Goal: Information Seeking & Learning: Learn about a topic

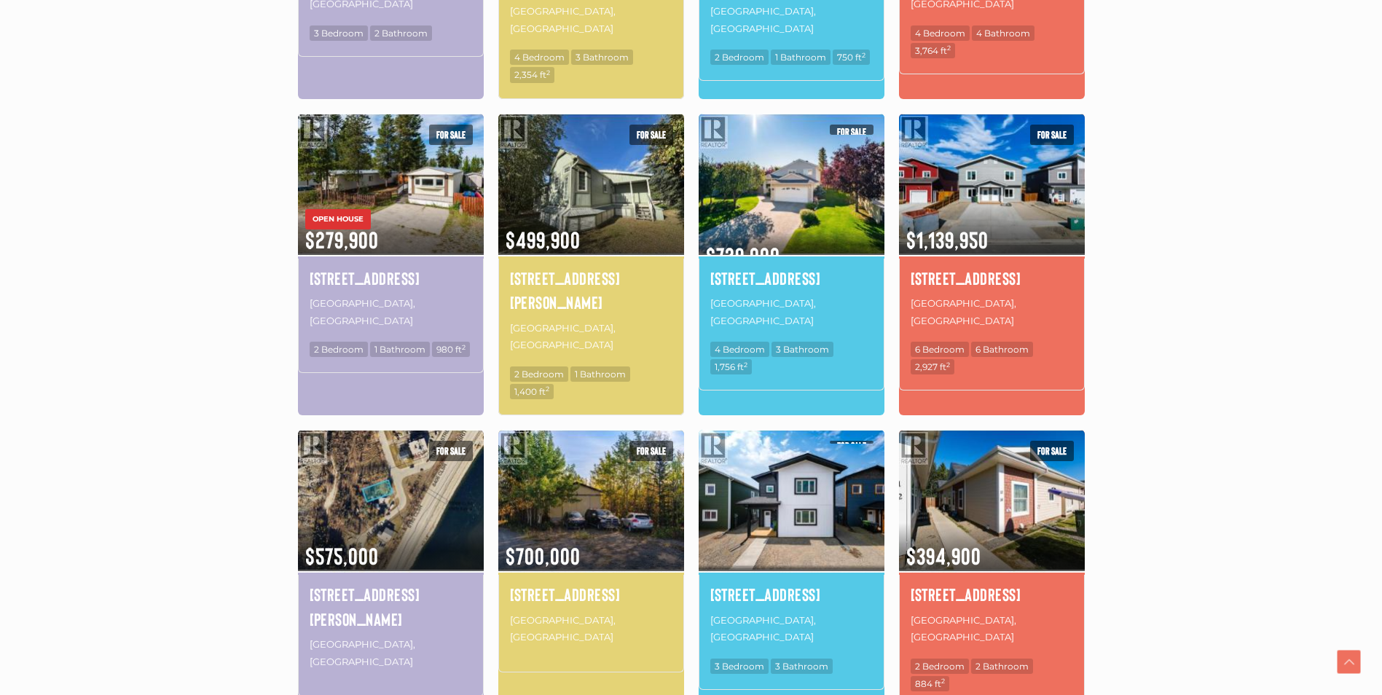
scroll to position [801, 0]
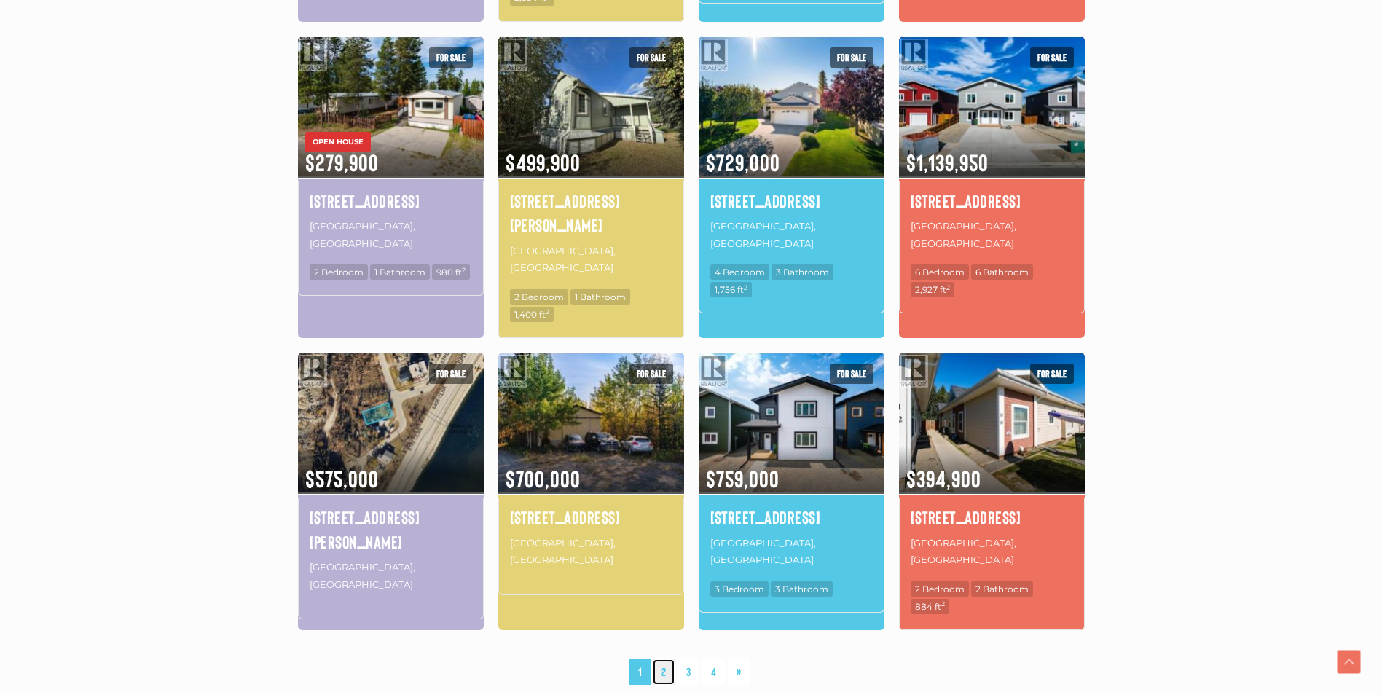
click at [656, 659] on link "2" at bounding box center [664, 672] width 22 height 26
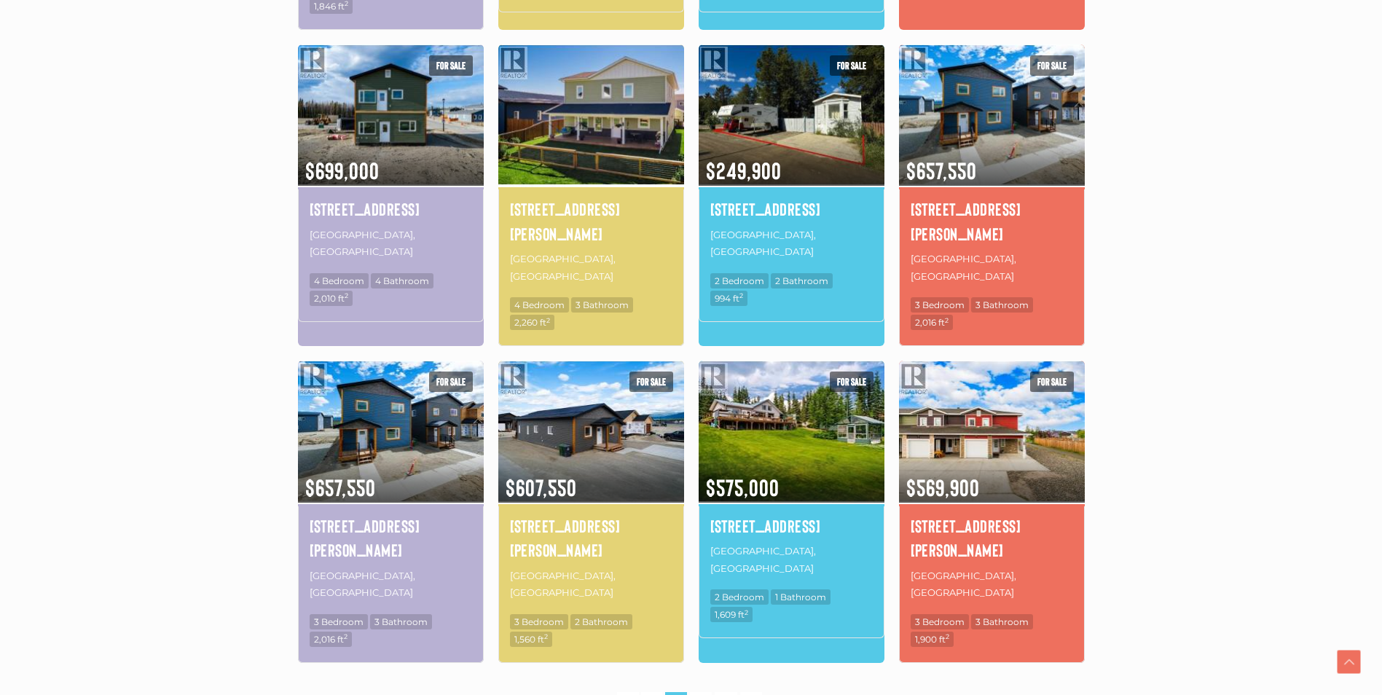
scroll to position [775, 0]
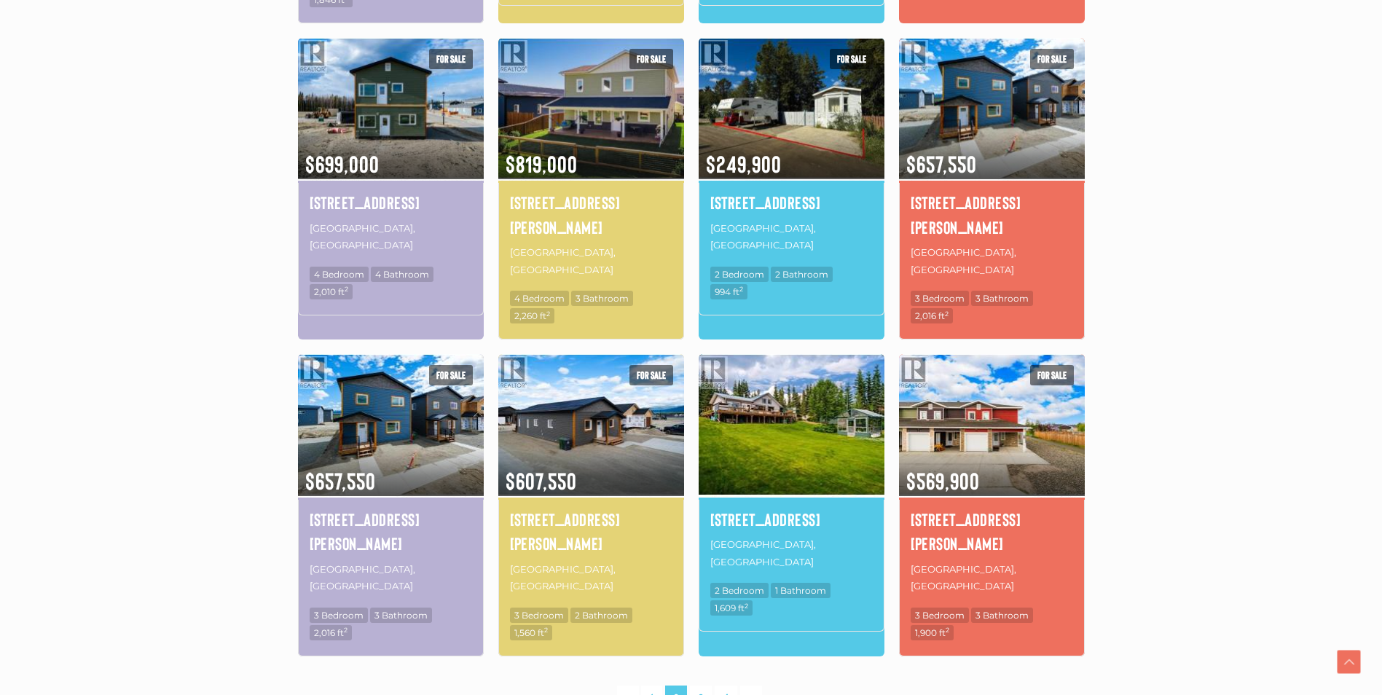
click at [782, 407] on img at bounding box center [792, 424] width 186 height 145
click at [695, 686] on link "3" at bounding box center [701, 699] width 22 height 26
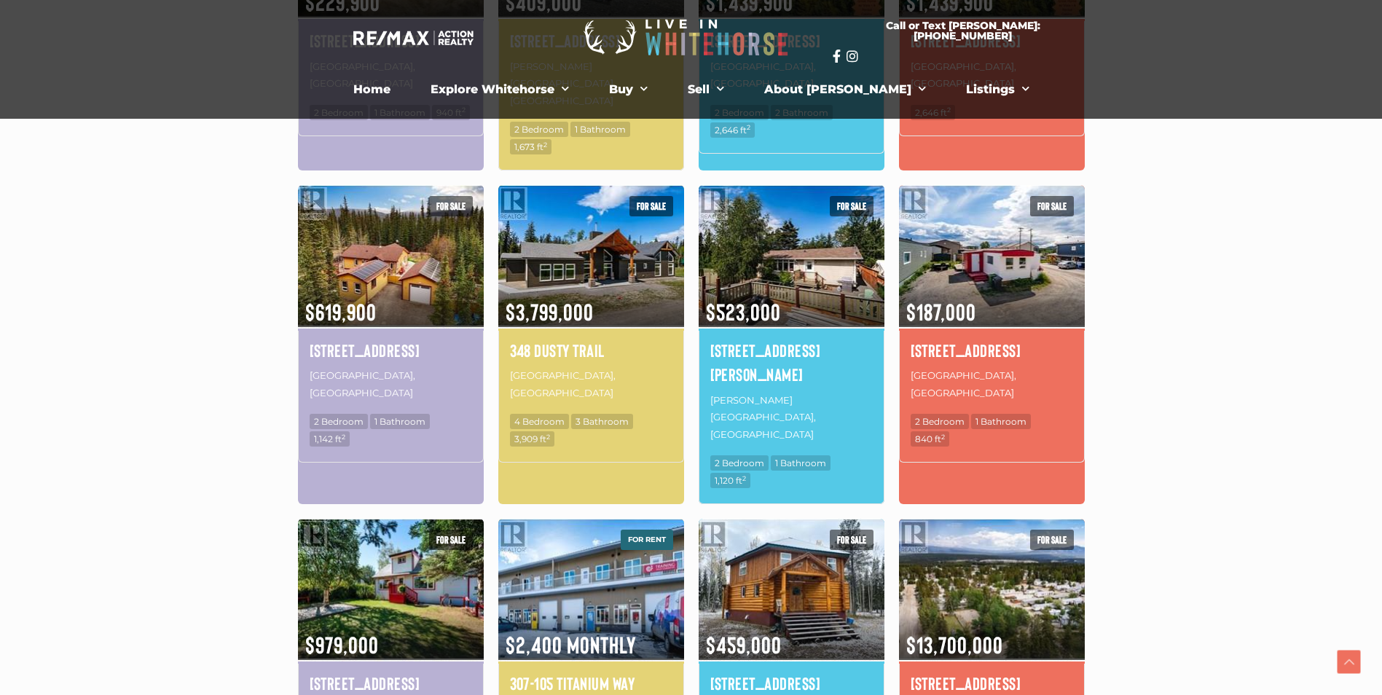
scroll to position [775, 0]
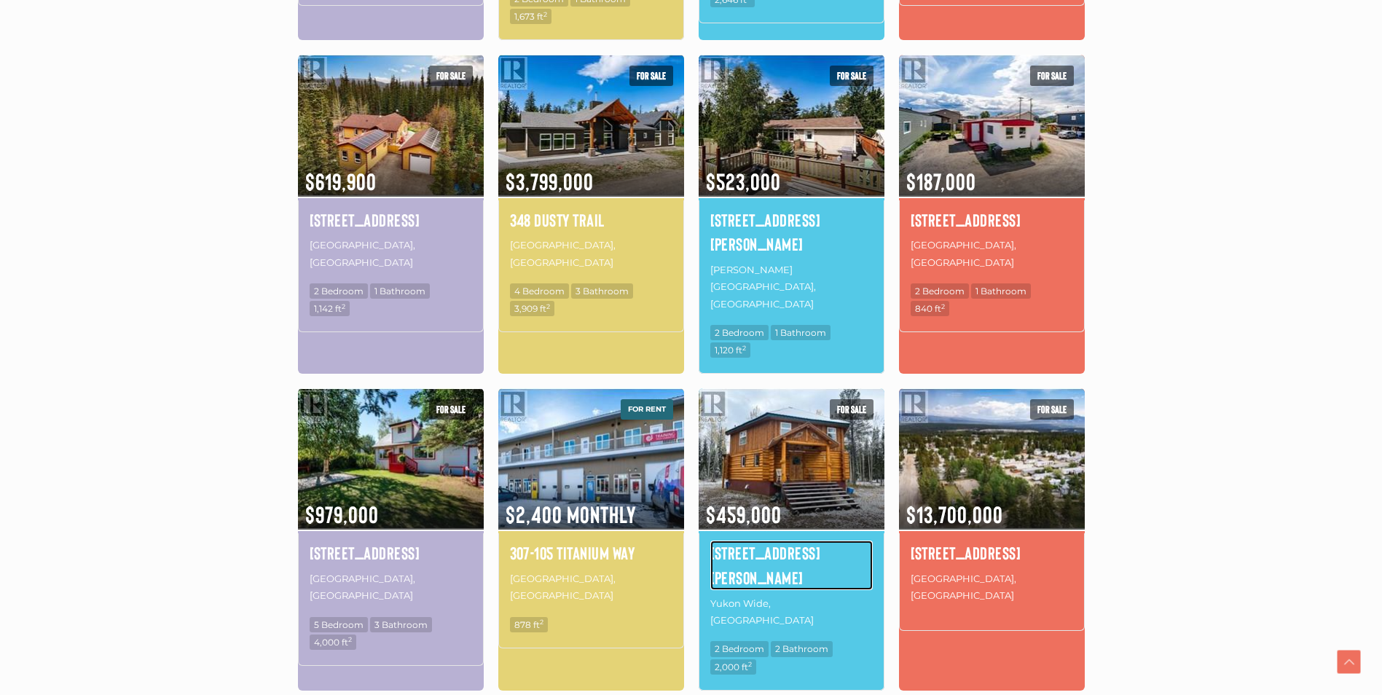
click at [786, 541] on h4 "28198 Robert Campbell Highway" at bounding box center [791, 565] width 162 height 49
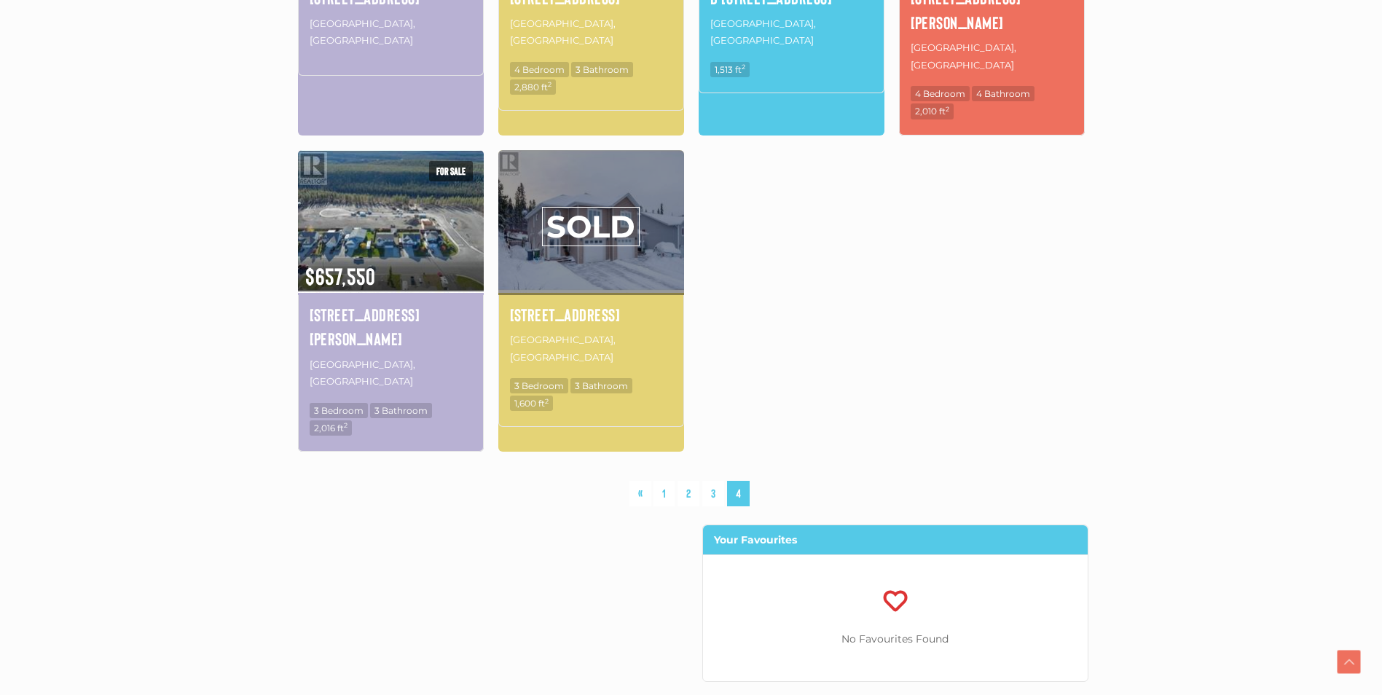
scroll to position [775, 0]
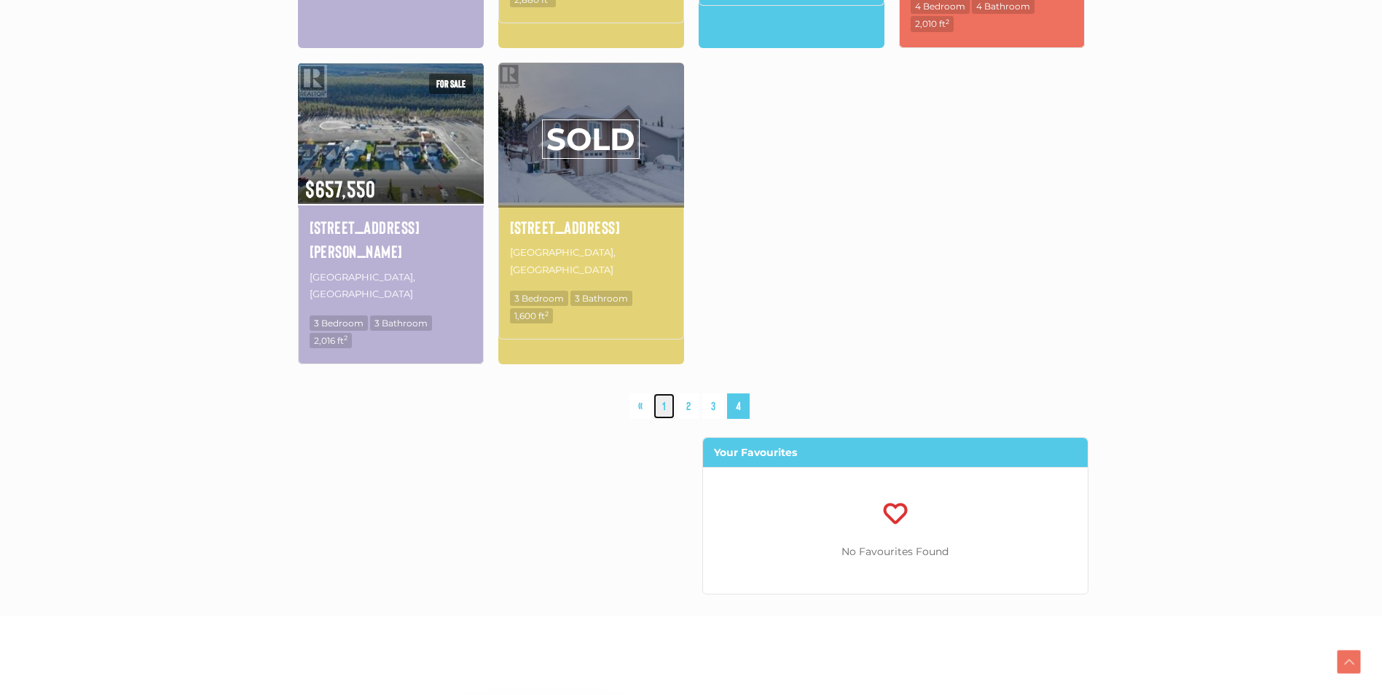
click at [665, 393] on link "1" at bounding box center [664, 406] width 21 height 26
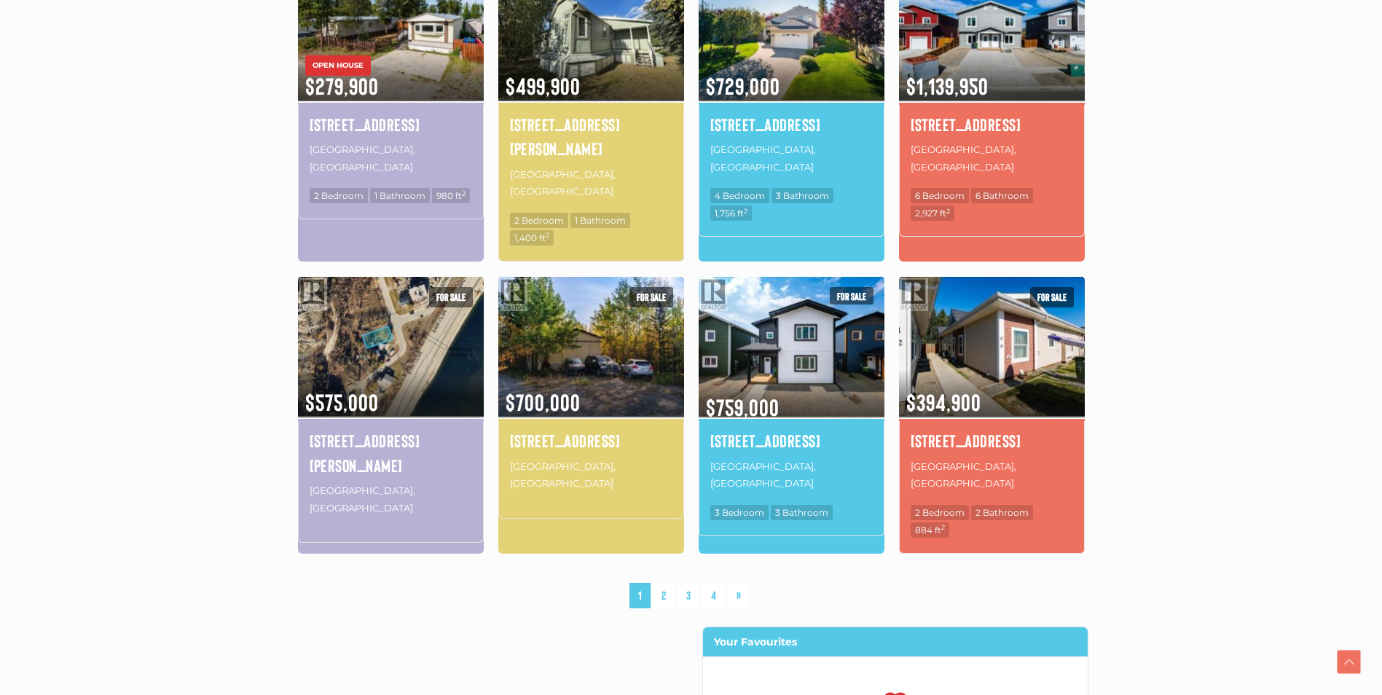
scroll to position [994, 0]
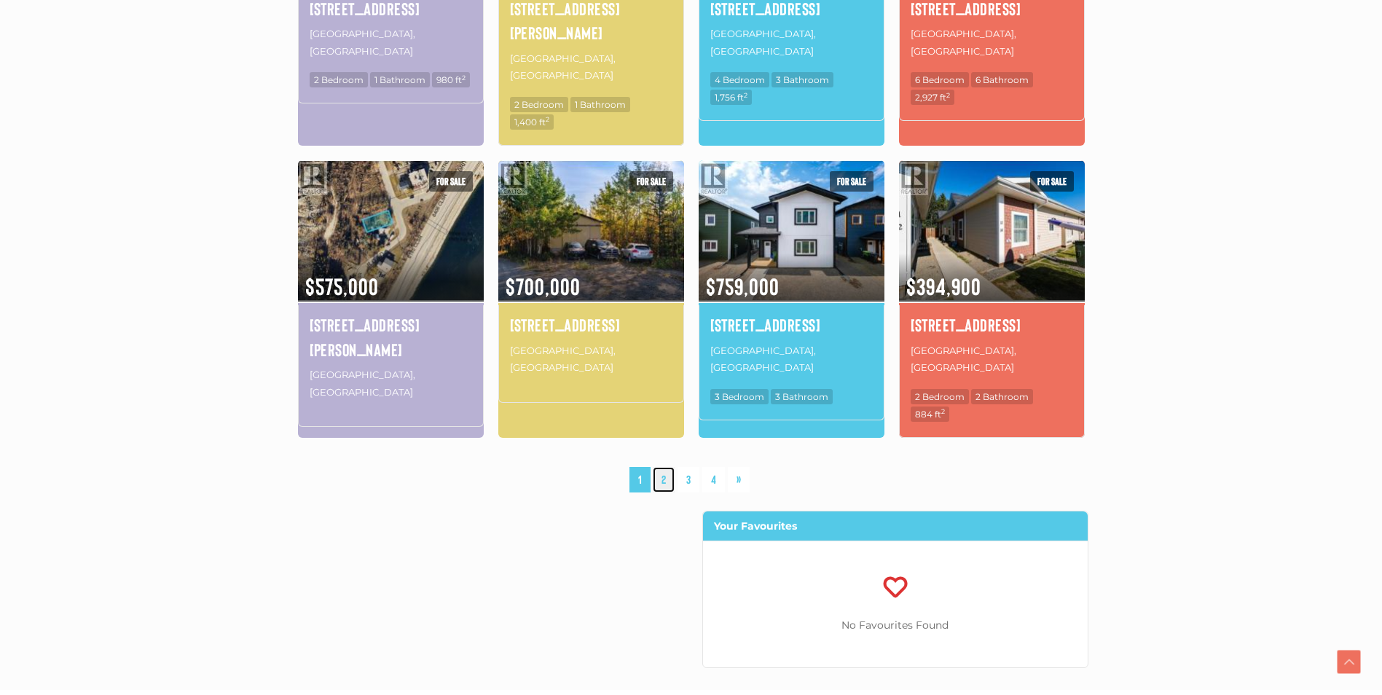
click at [665, 467] on link "2" at bounding box center [664, 480] width 22 height 26
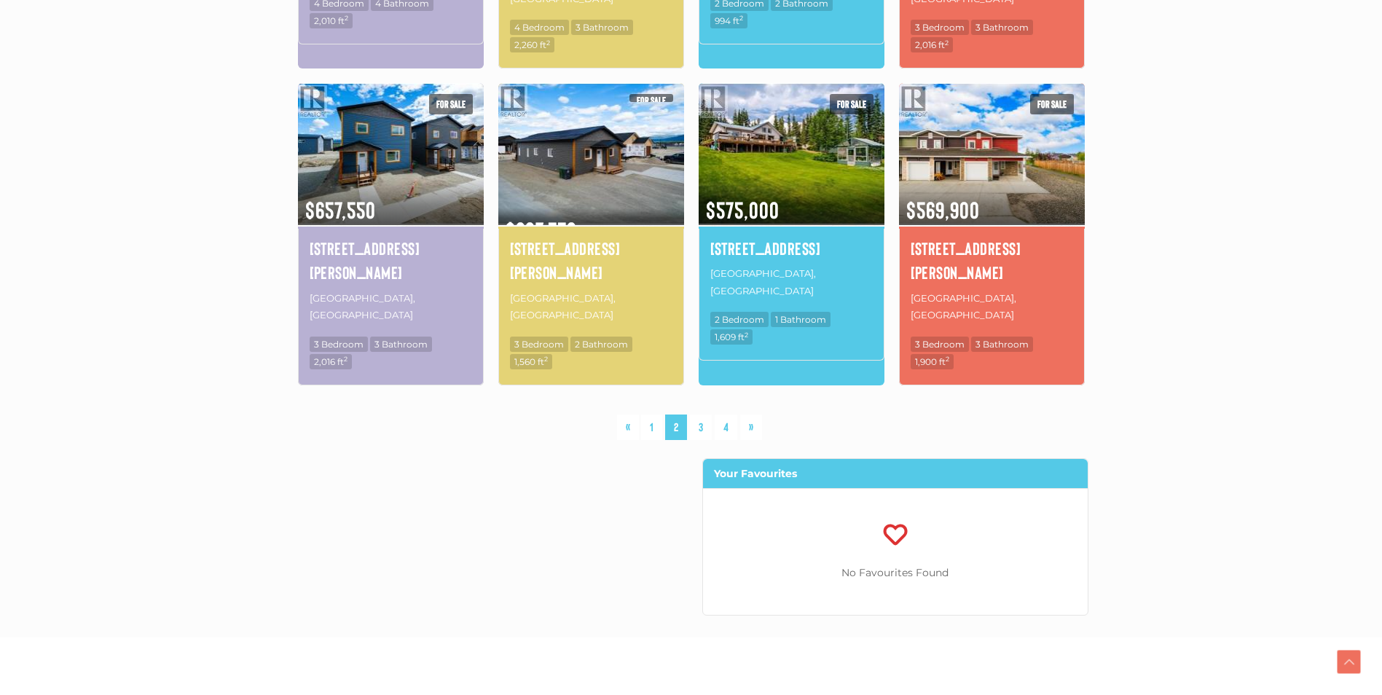
scroll to position [1067, 0]
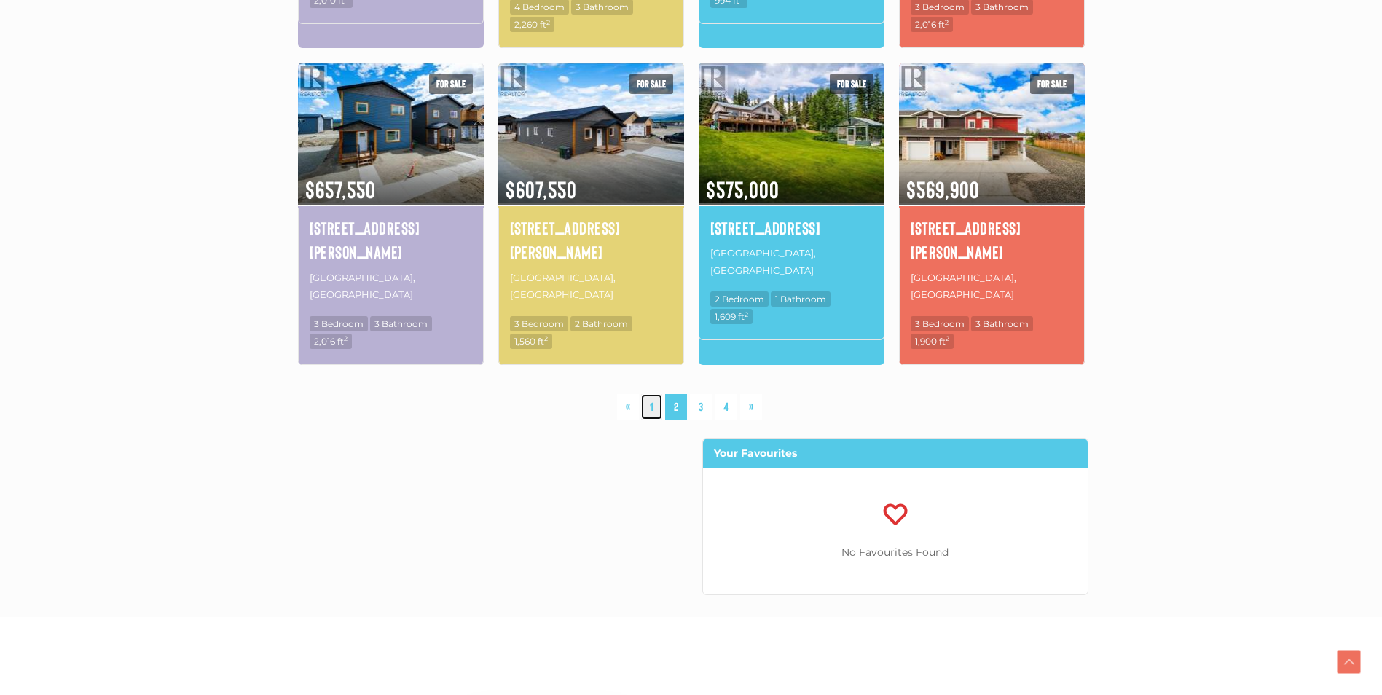
click at [656, 394] on link "1" at bounding box center [651, 407] width 21 height 26
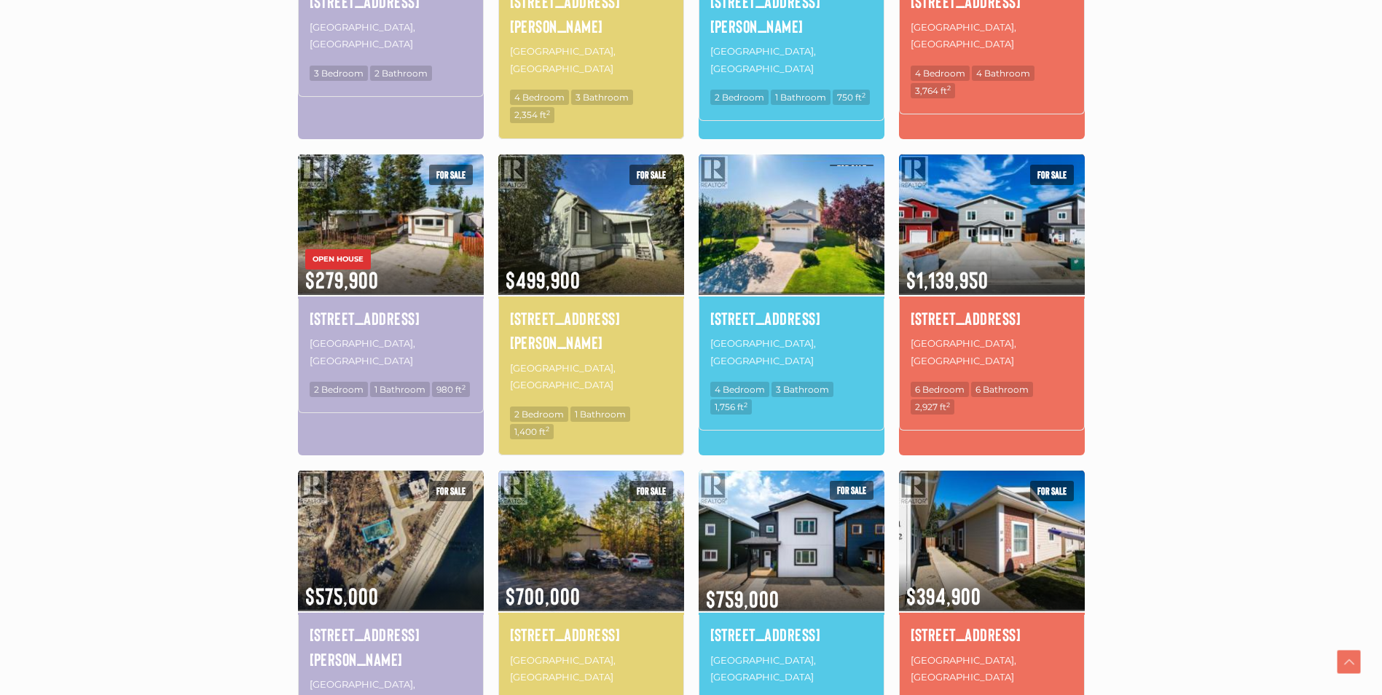
scroll to position [702, 0]
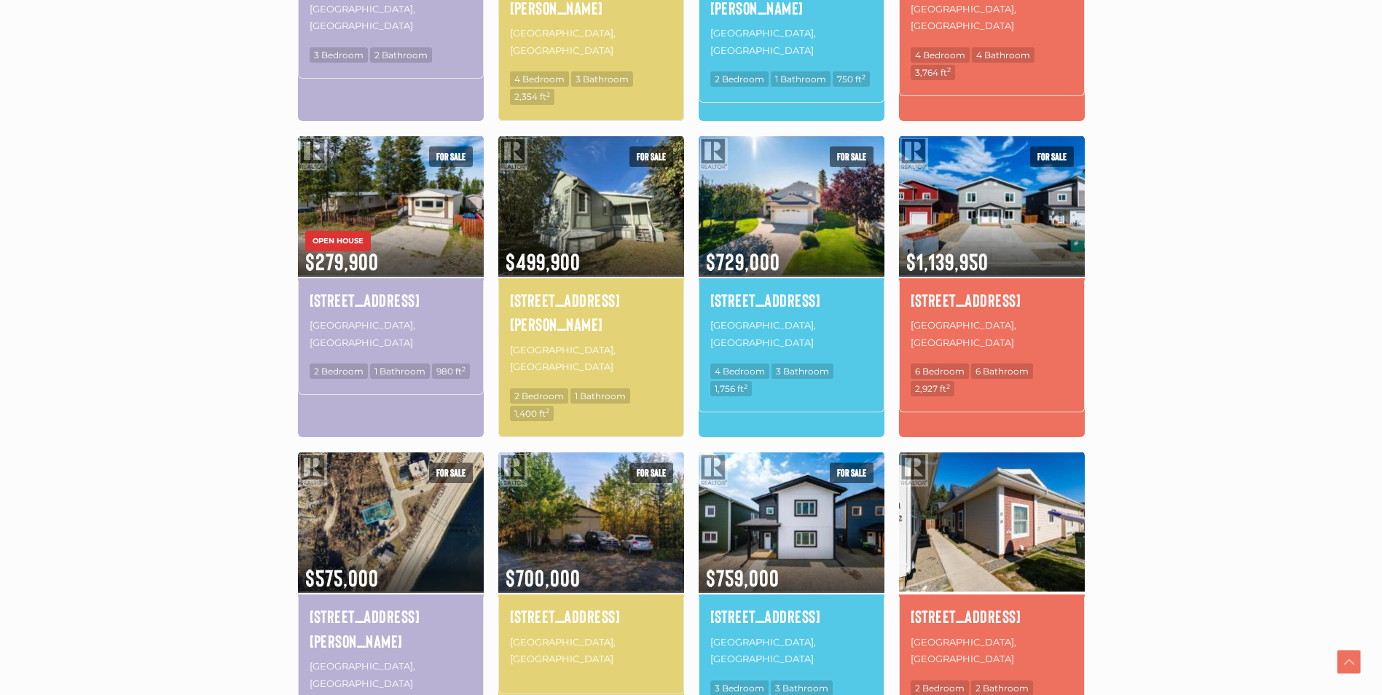
click at [986, 455] on img at bounding box center [992, 522] width 186 height 145
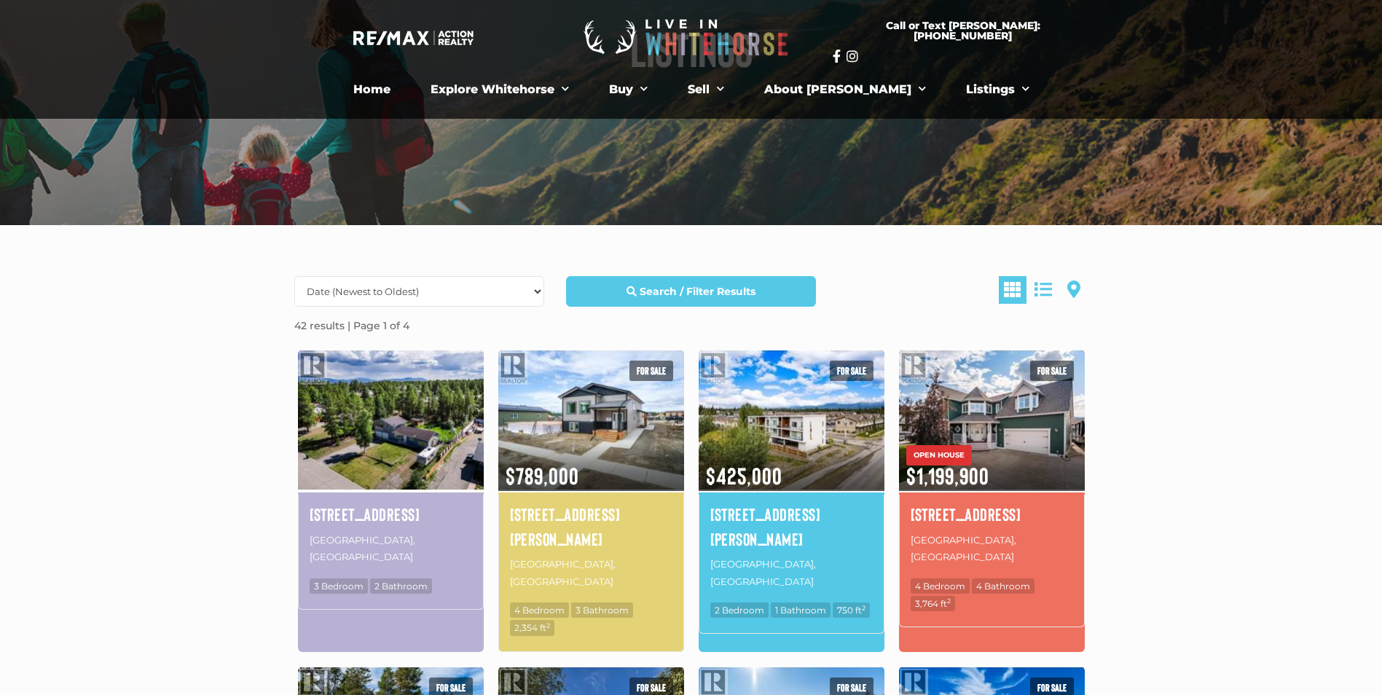
scroll to position [291, 0]
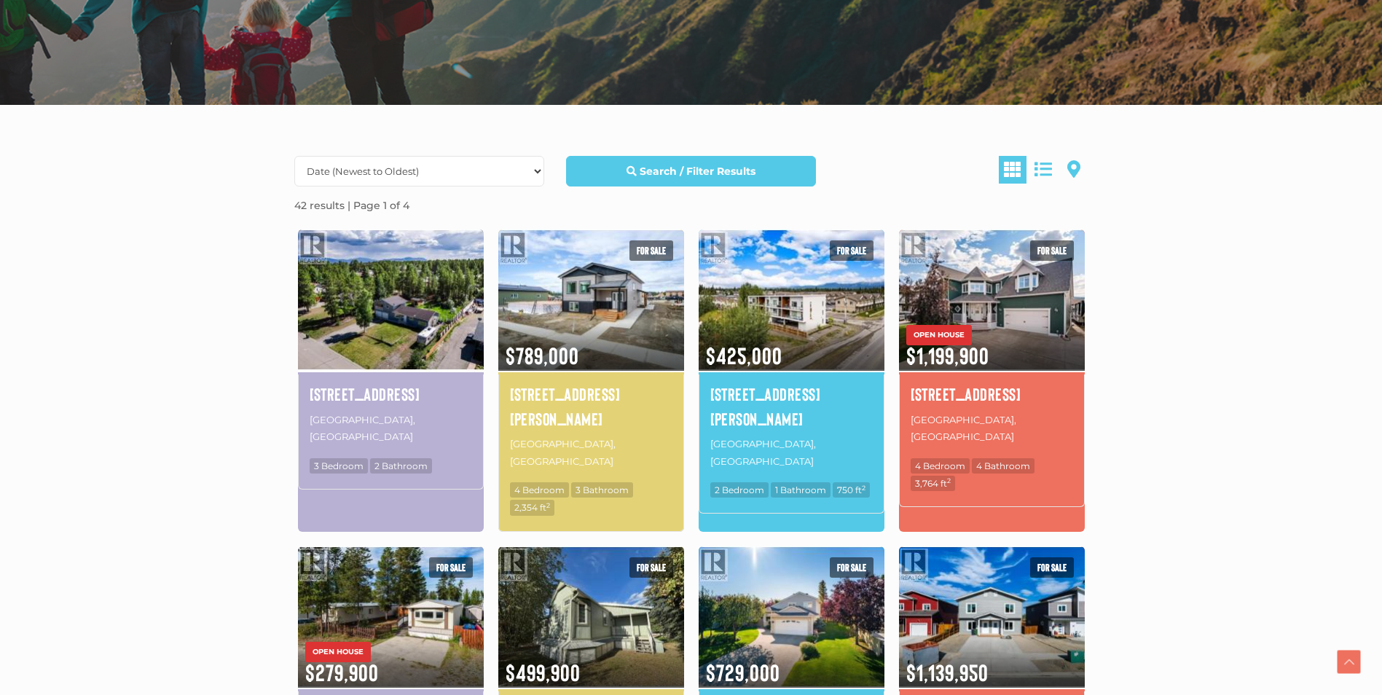
click at [375, 316] on img at bounding box center [391, 299] width 186 height 145
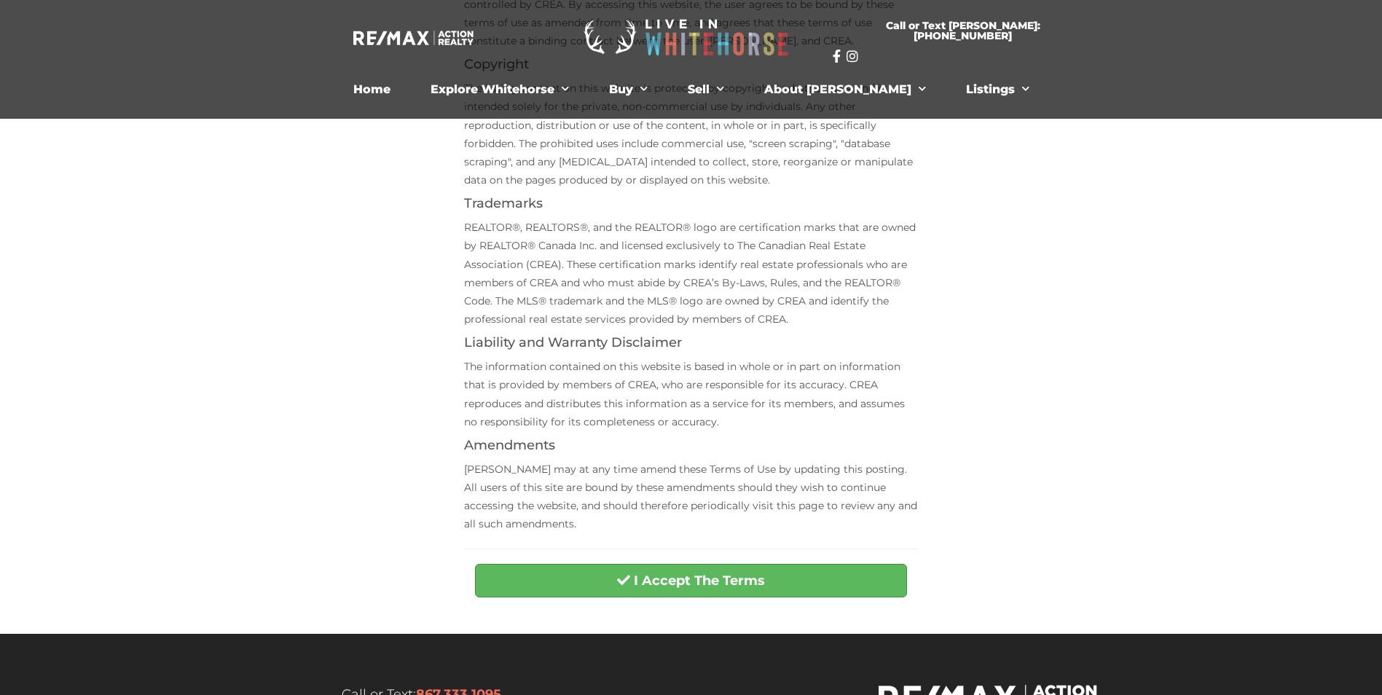
scroll to position [437, 0]
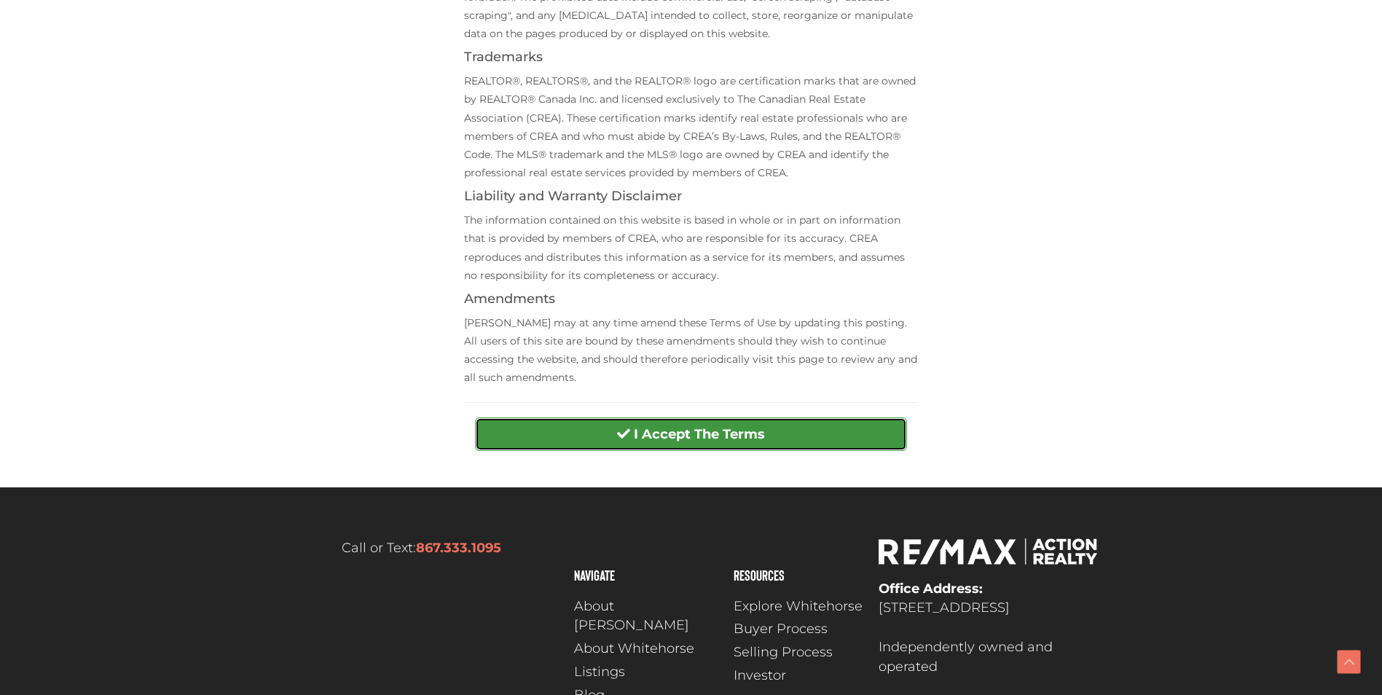
click at [790, 441] on button "I Accept The Terms" at bounding box center [691, 434] width 432 height 34
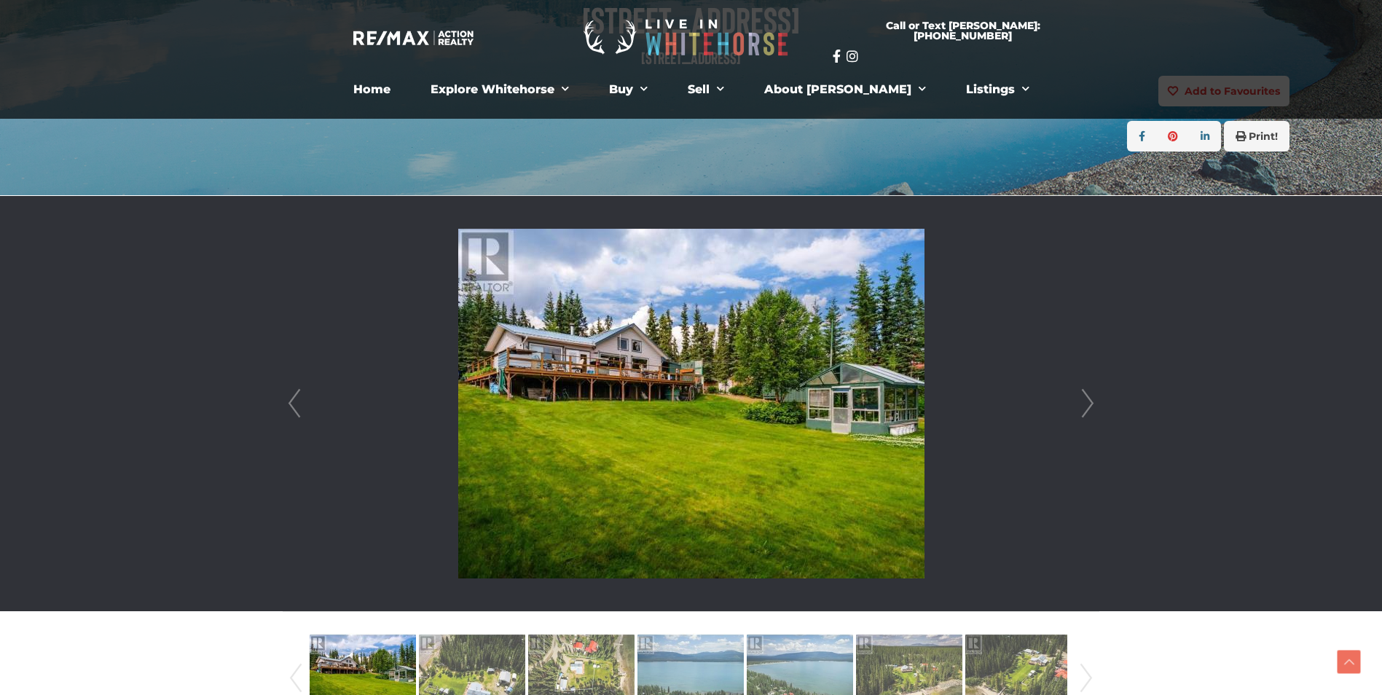
scroll to position [364, 0]
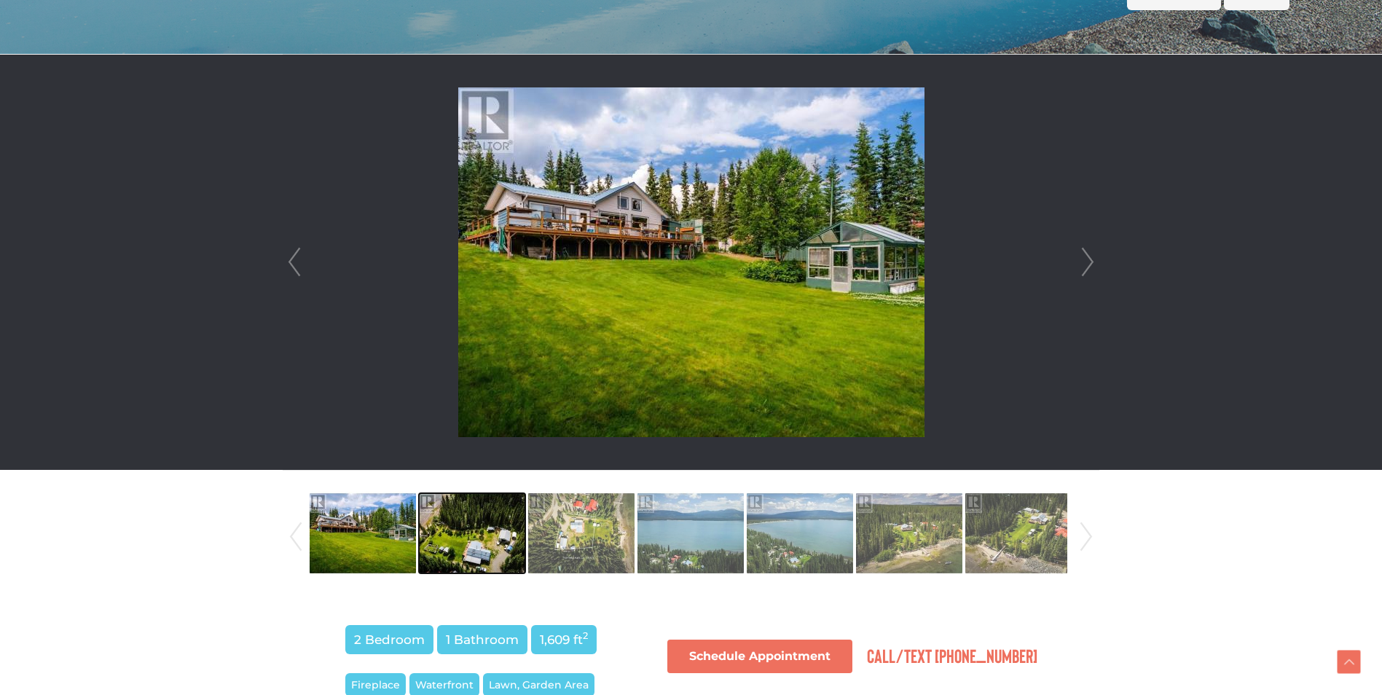
click at [489, 533] on img at bounding box center [472, 533] width 106 height 83
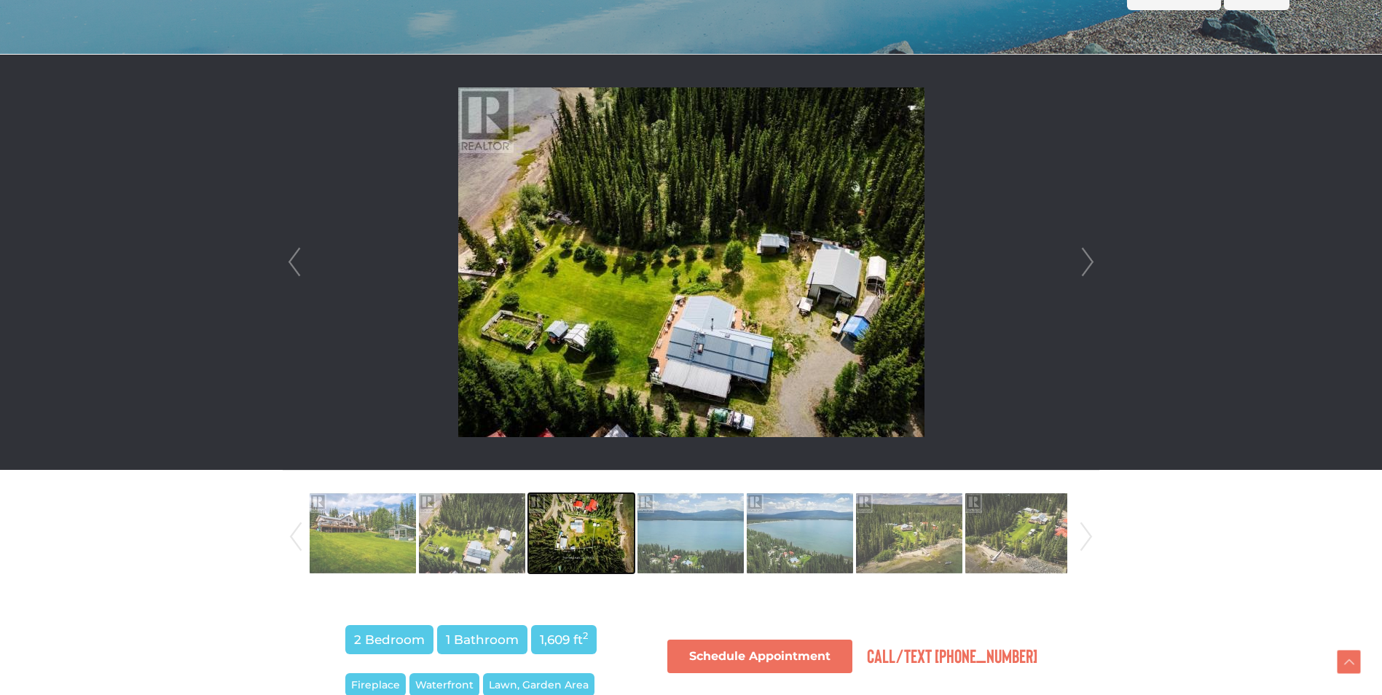
click at [613, 538] on img at bounding box center [581, 533] width 106 height 83
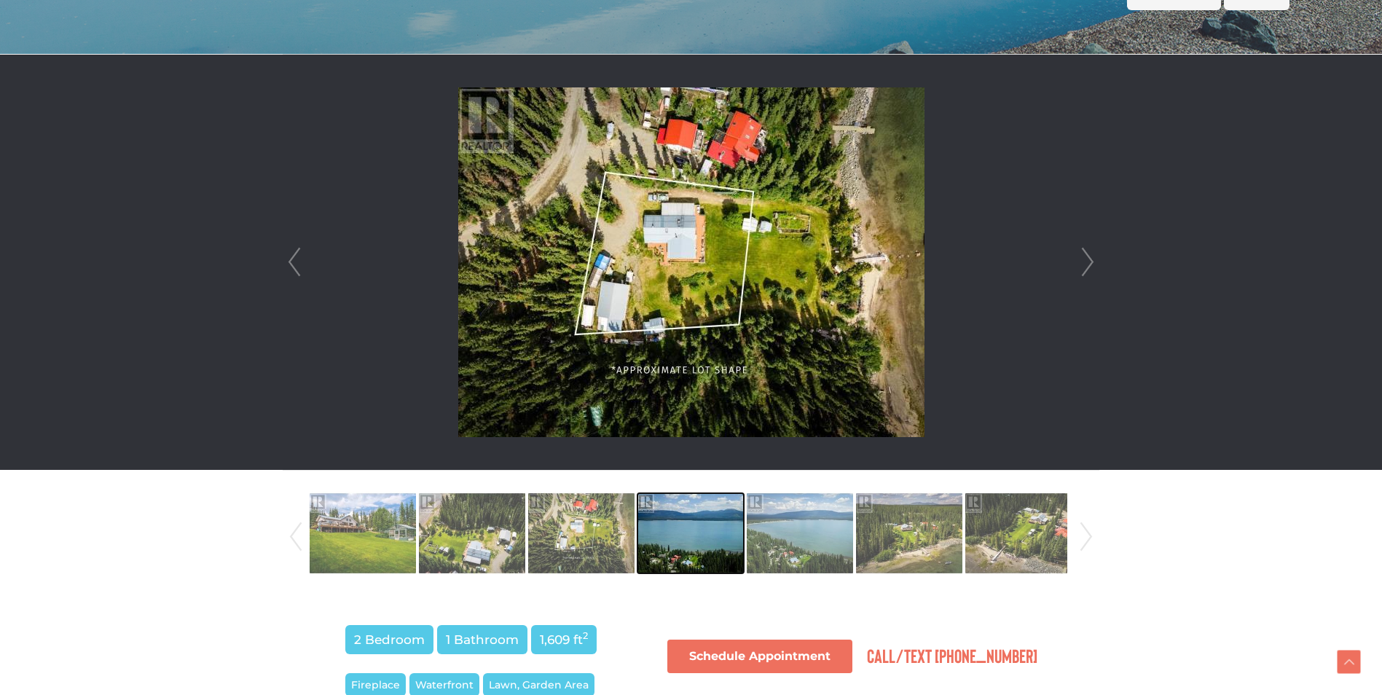
click at [689, 537] on img at bounding box center [691, 533] width 106 height 83
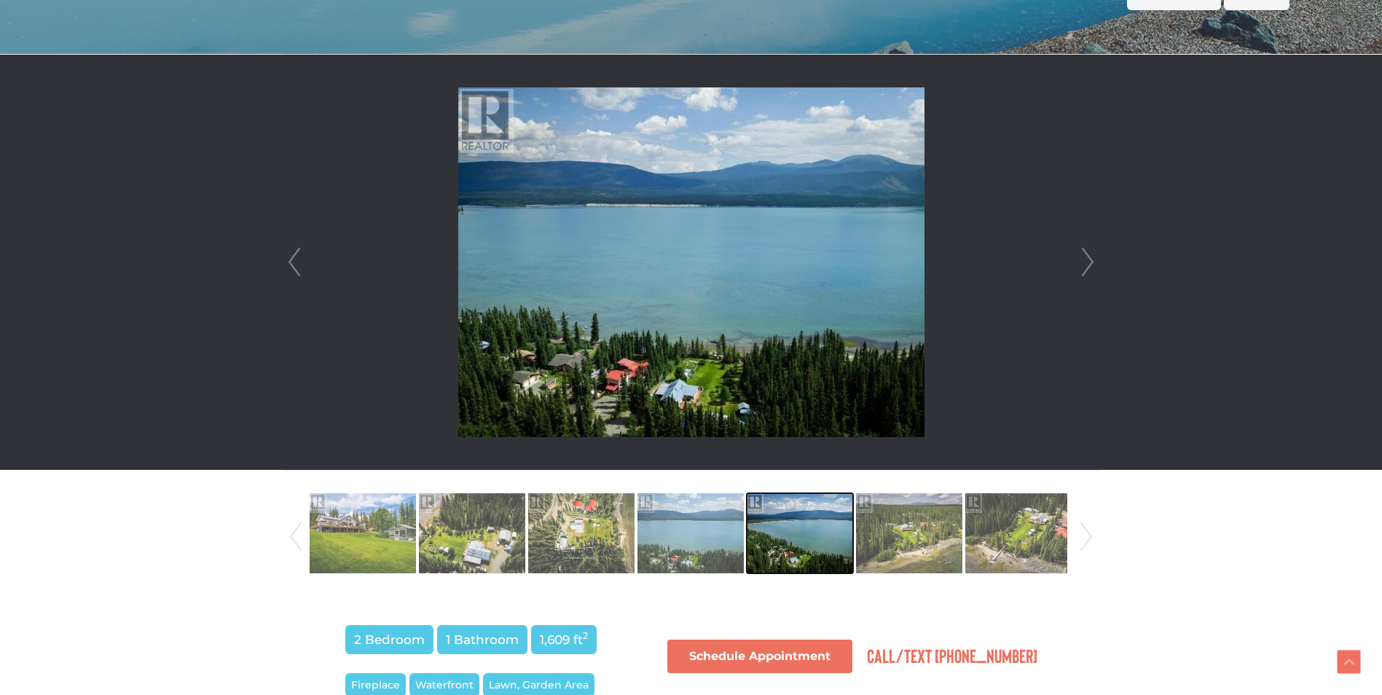
click at [809, 548] on img at bounding box center [800, 533] width 106 height 83
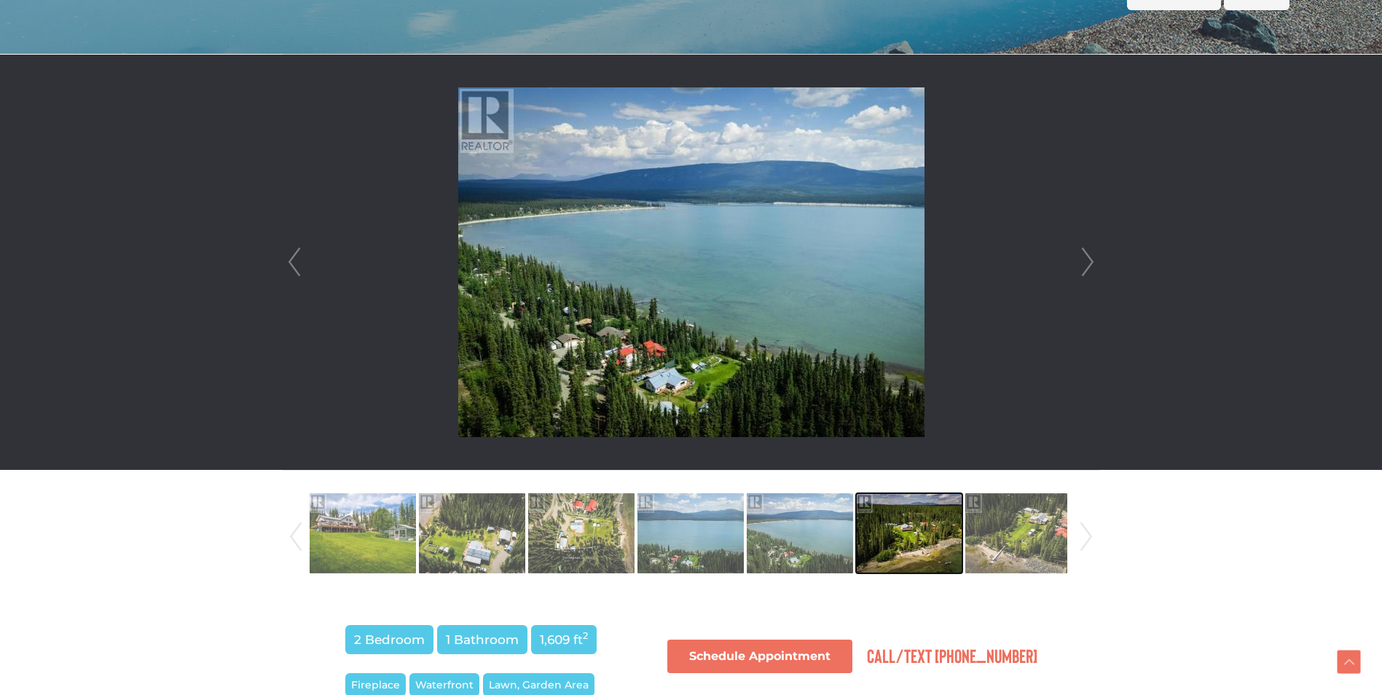
click at [898, 551] on img at bounding box center [909, 533] width 106 height 83
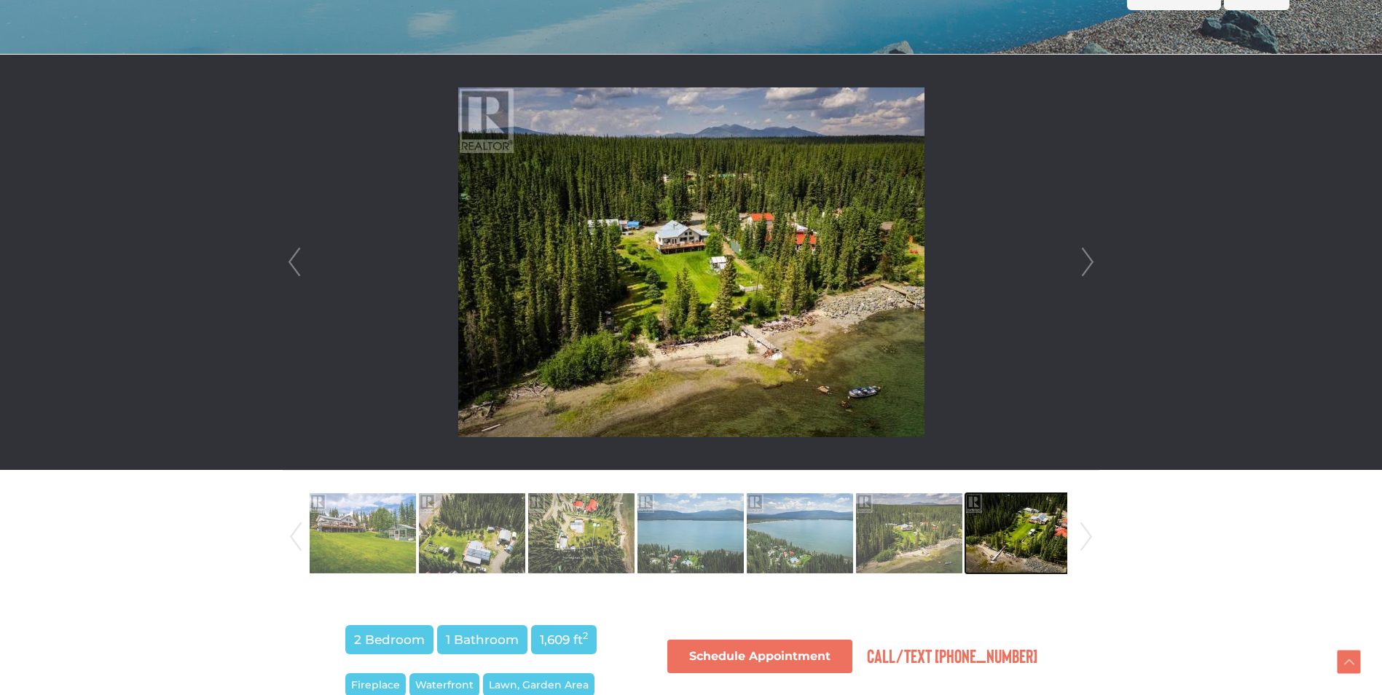
click at [1036, 558] on img at bounding box center [1018, 533] width 106 height 83
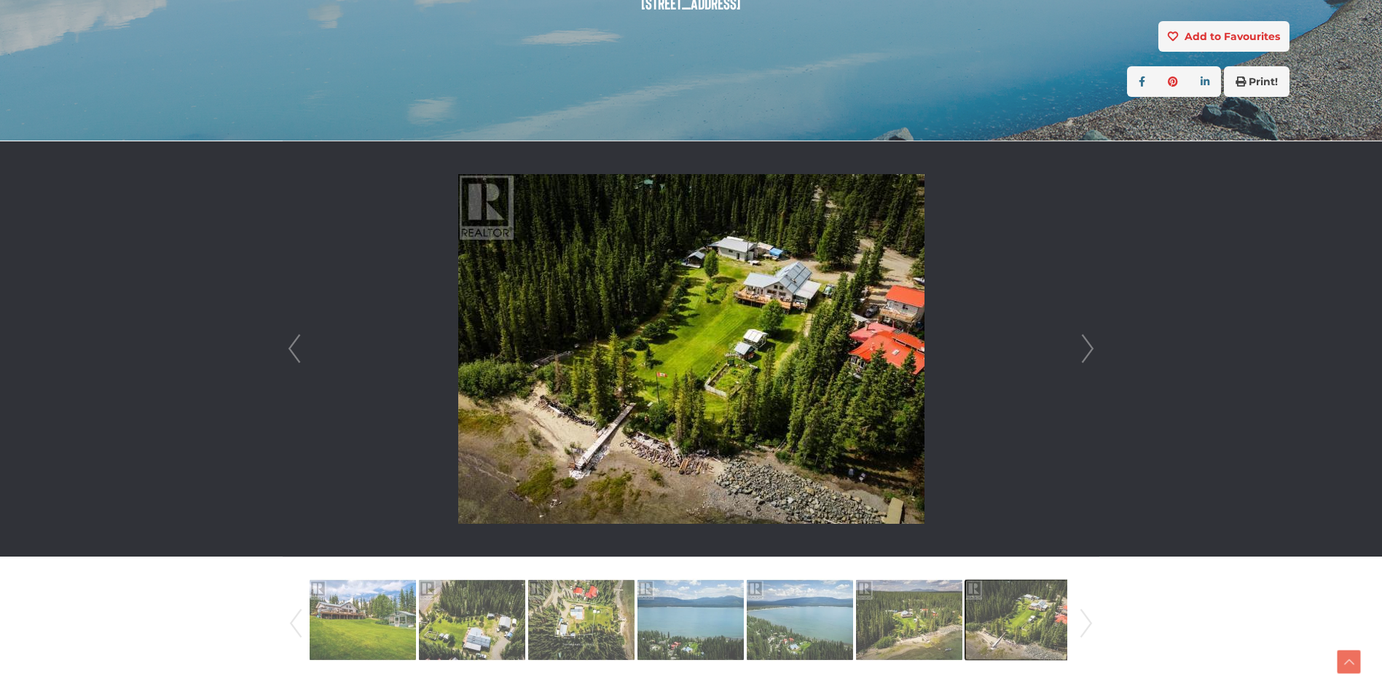
scroll to position [317, 0]
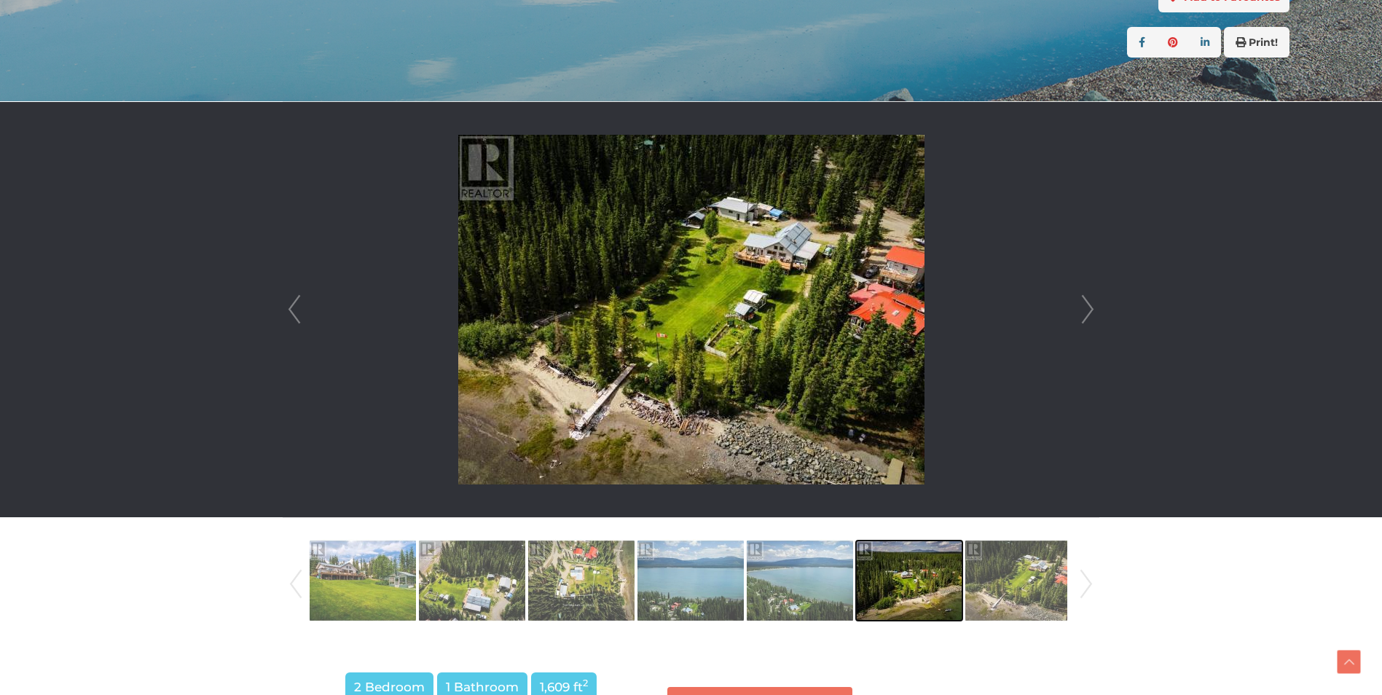
click at [932, 572] on img at bounding box center [909, 580] width 106 height 83
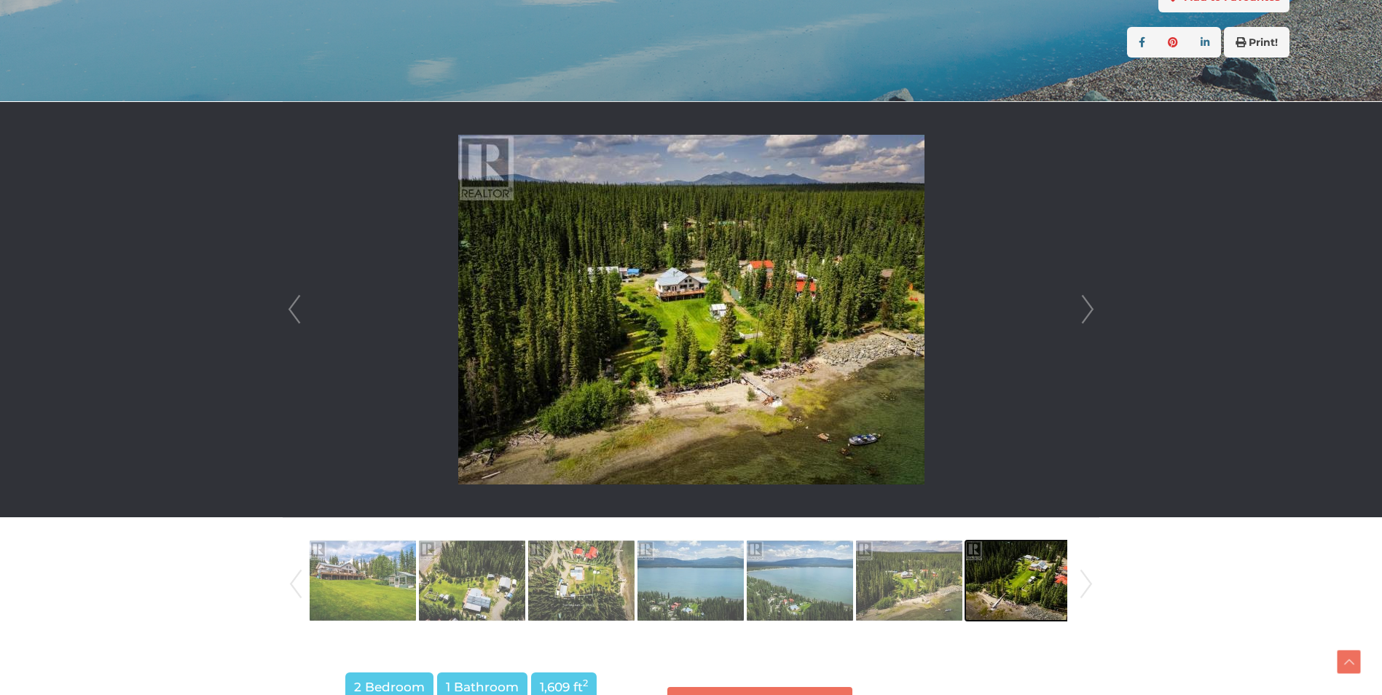
click at [1011, 583] on img at bounding box center [1018, 580] width 106 height 83
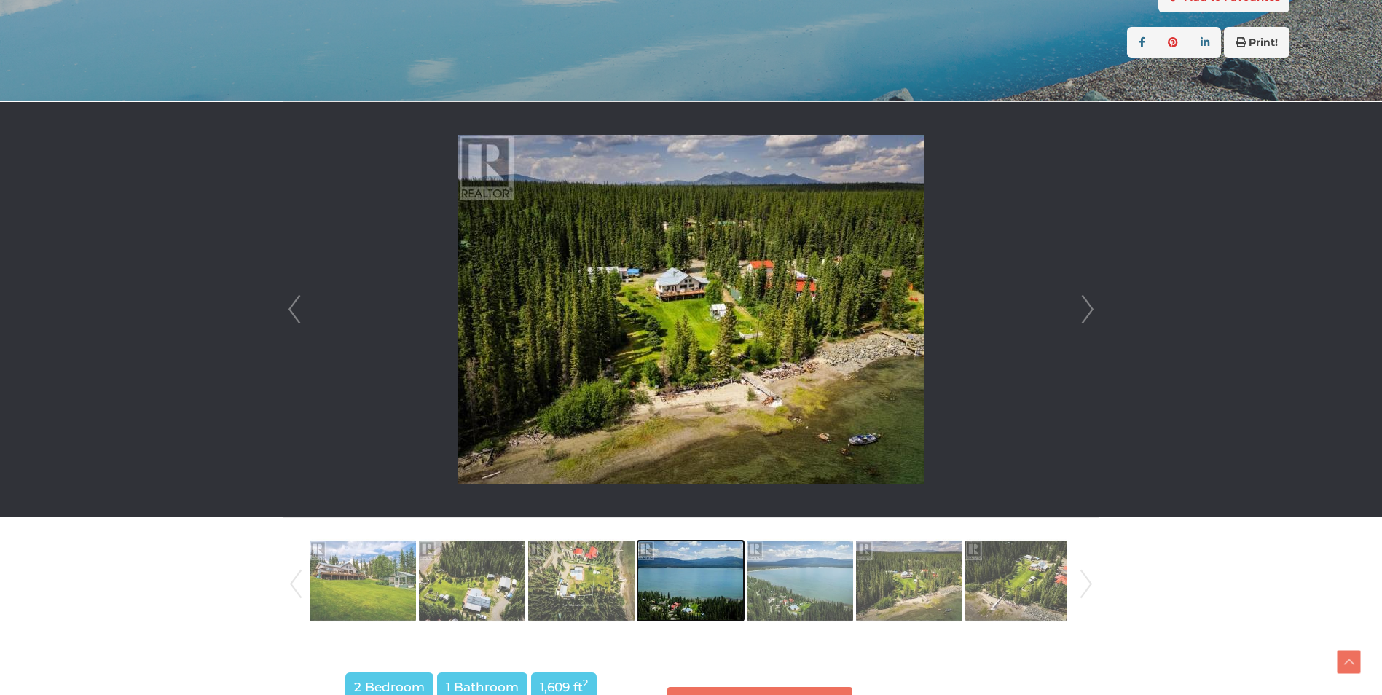
click at [729, 584] on img at bounding box center [691, 580] width 106 height 83
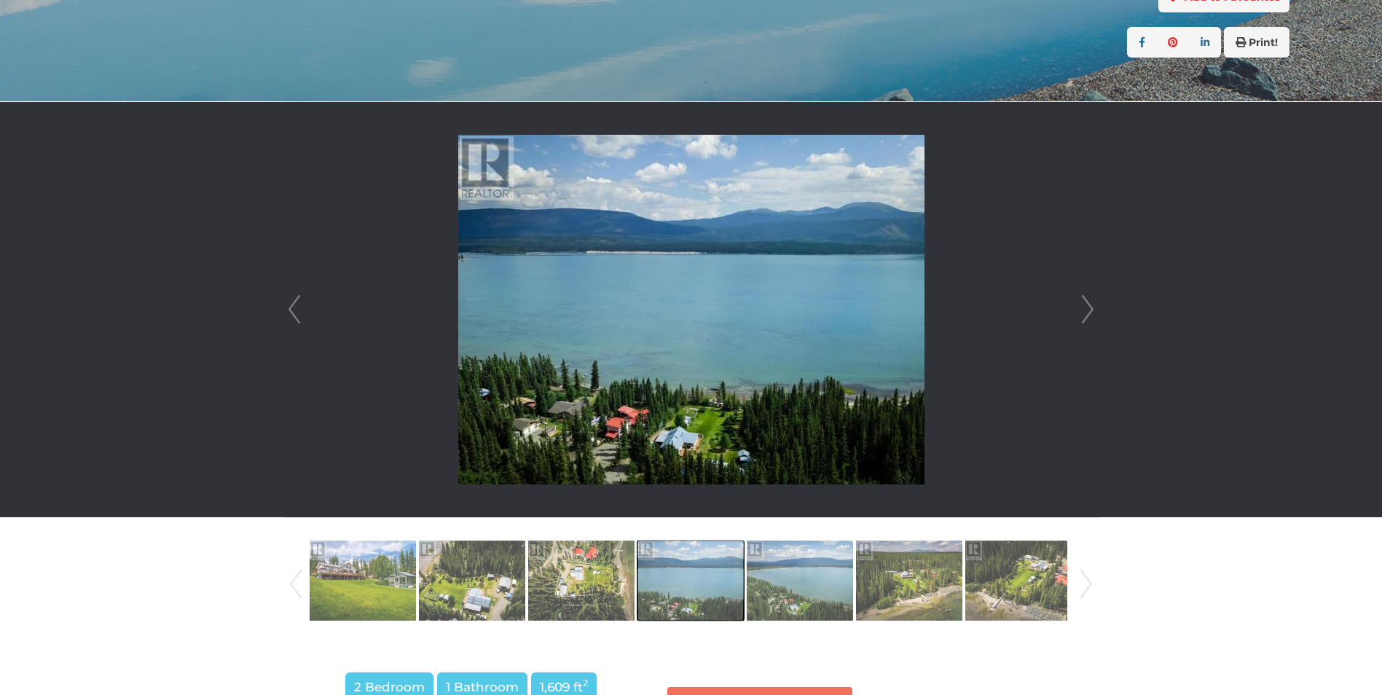
scroll to position [0, 0]
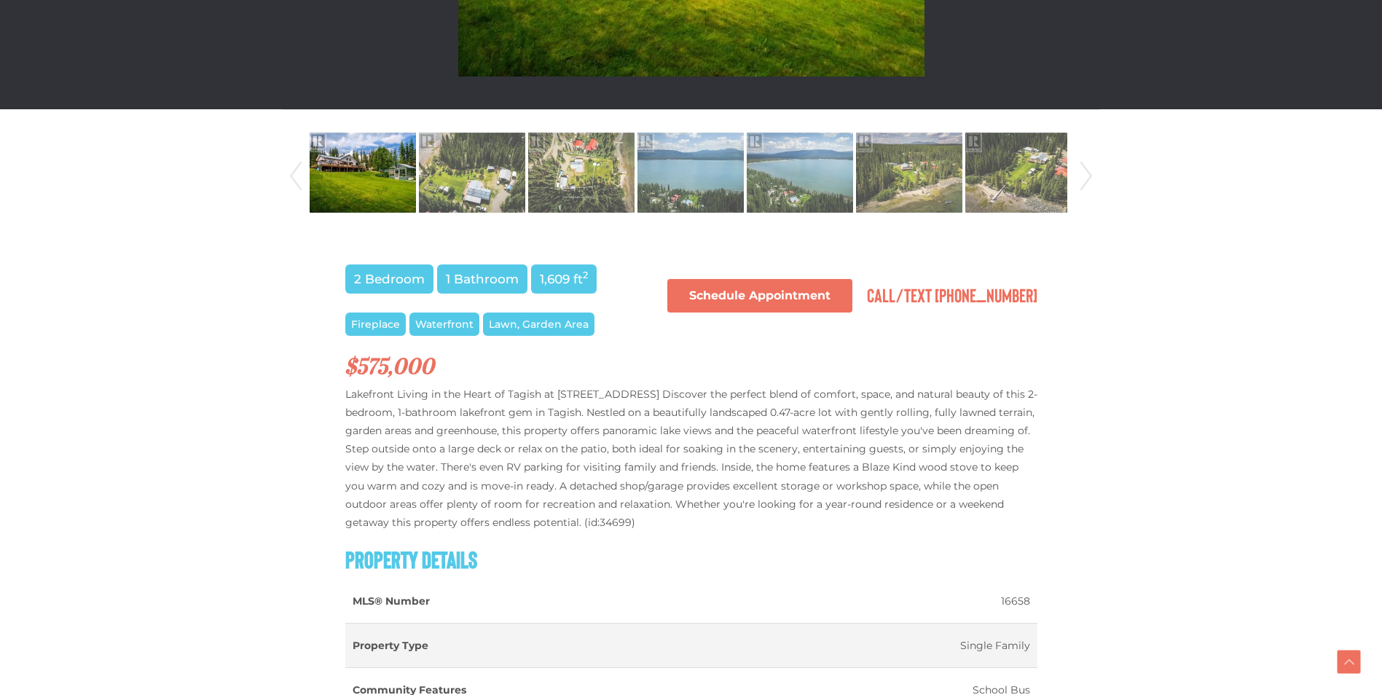
scroll to position [583, 0]
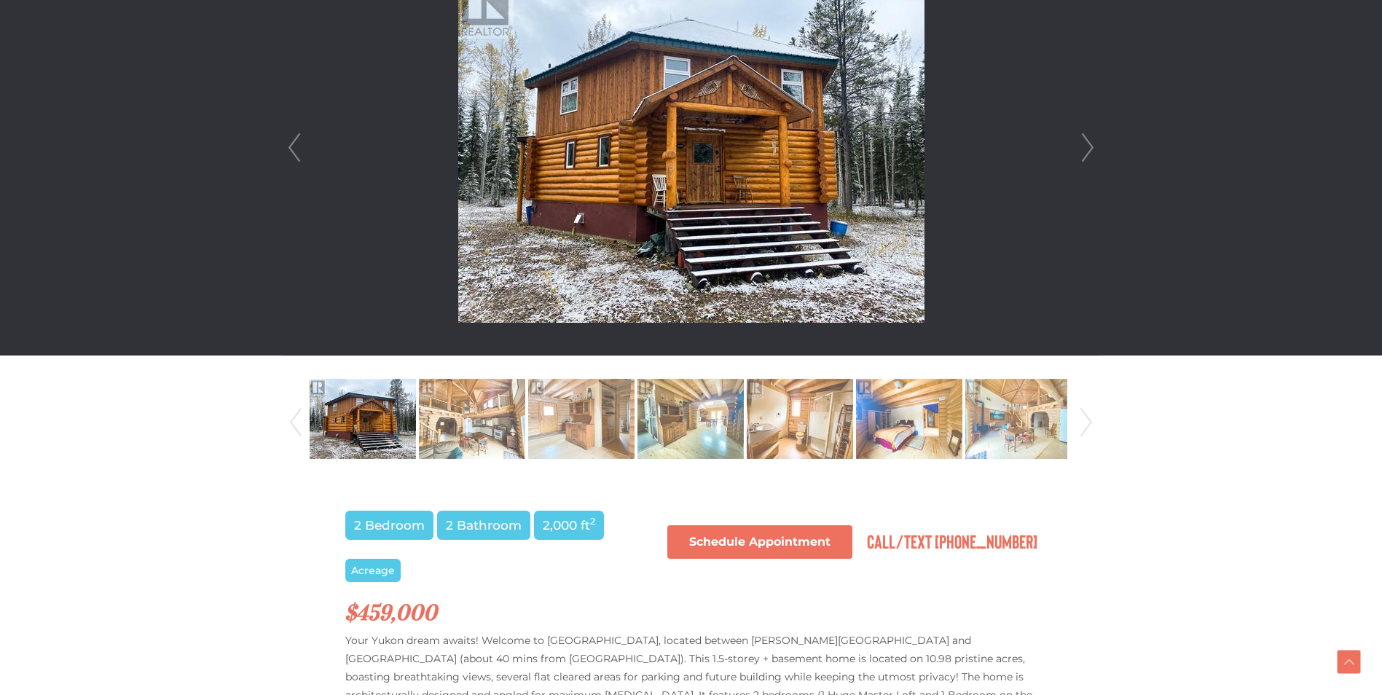
scroll to position [291, 0]
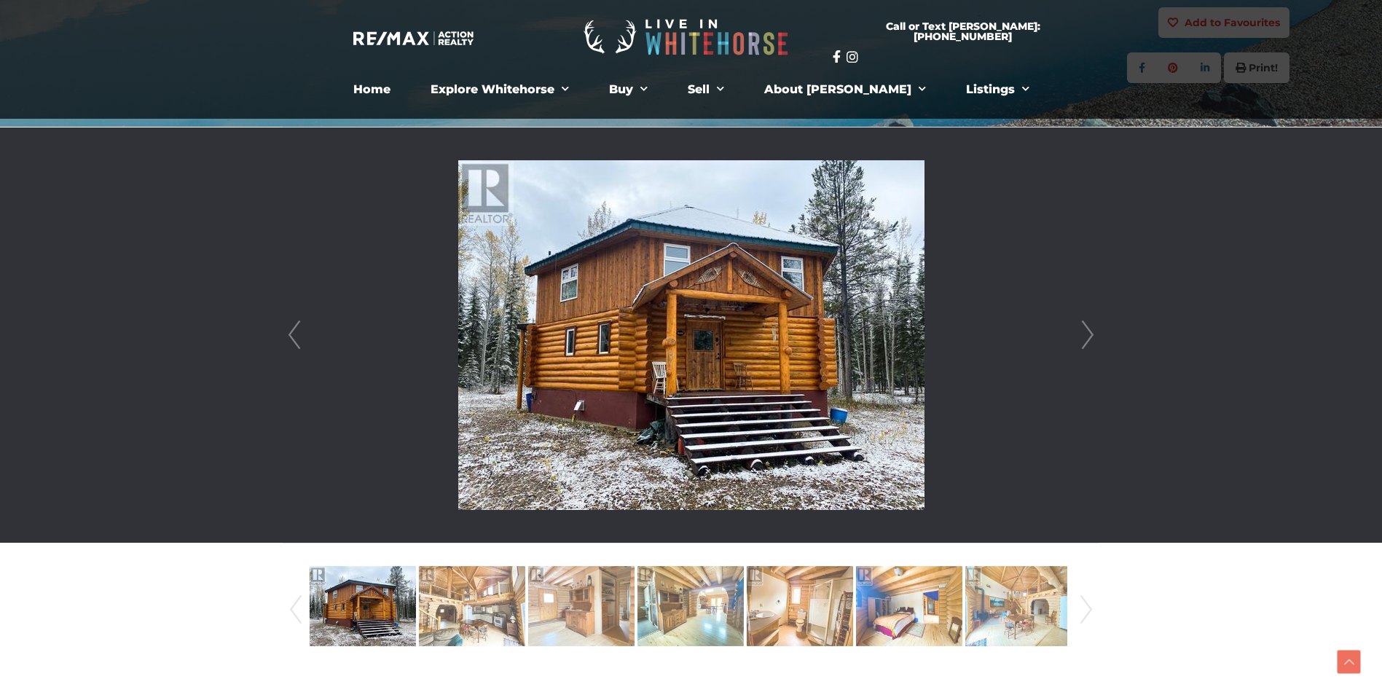
click at [1079, 328] on link "Next" at bounding box center [1088, 335] width 22 height 415
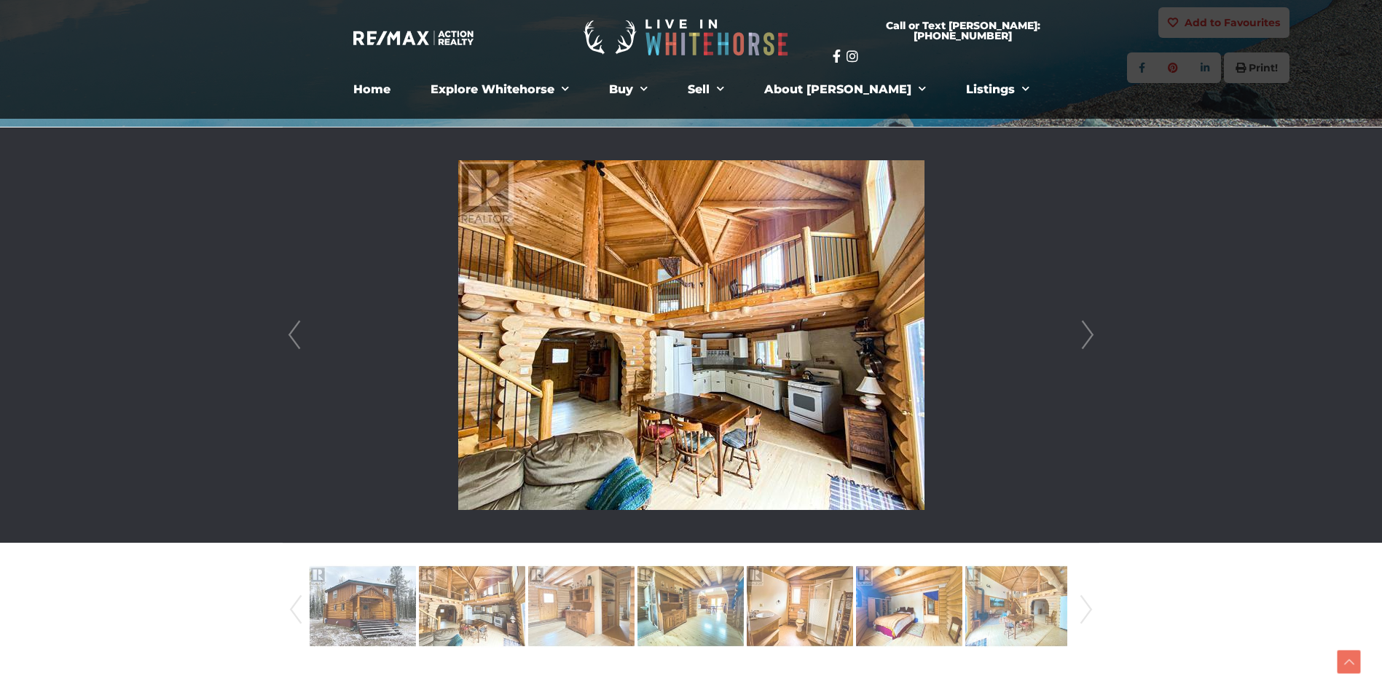
click at [1080, 328] on link "Next" at bounding box center [1088, 335] width 22 height 415
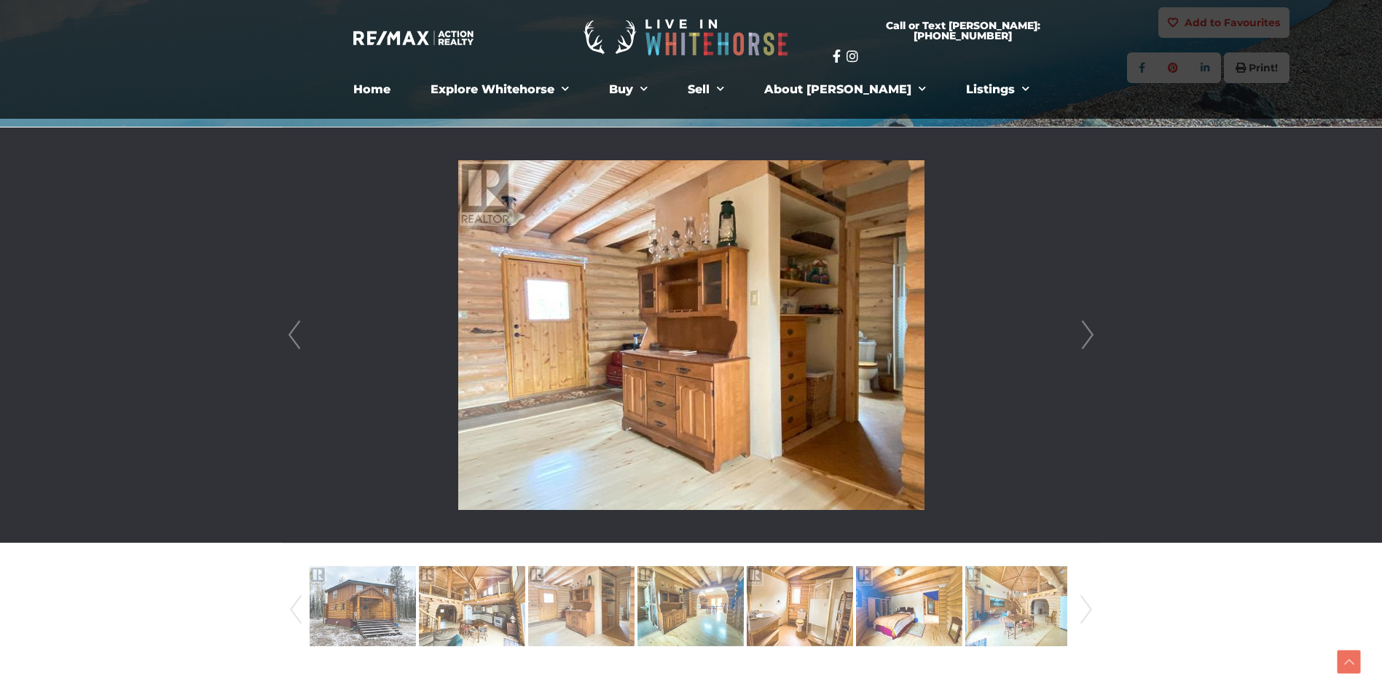
click at [1080, 328] on link "Next" at bounding box center [1088, 335] width 22 height 415
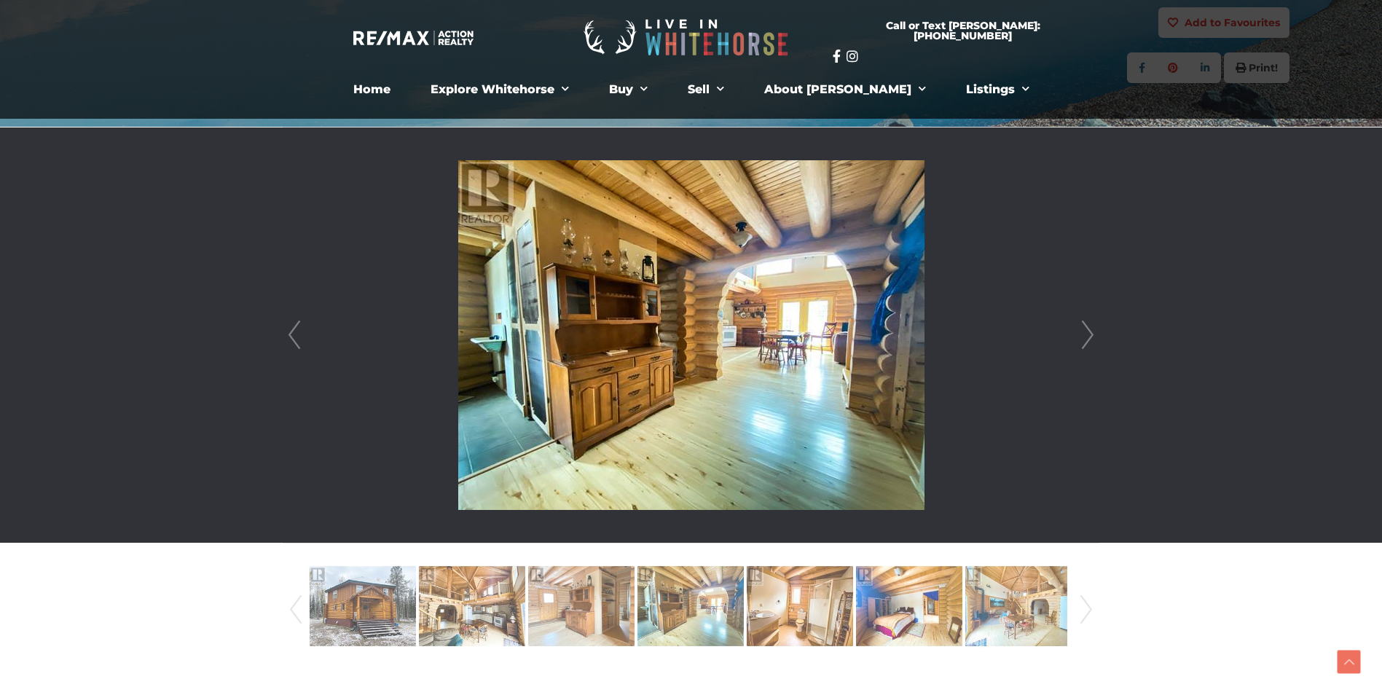
click at [1080, 328] on link "Next" at bounding box center [1088, 335] width 22 height 415
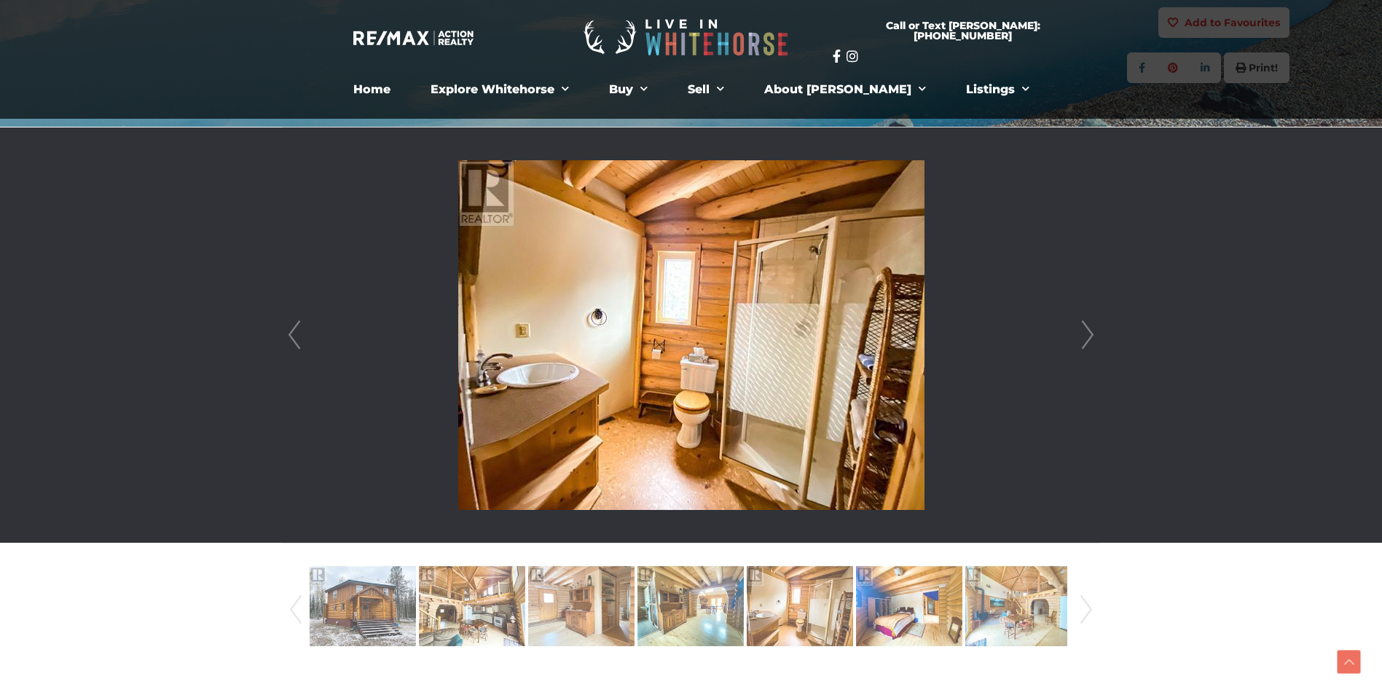
click at [1086, 340] on link "Next" at bounding box center [1088, 335] width 22 height 415
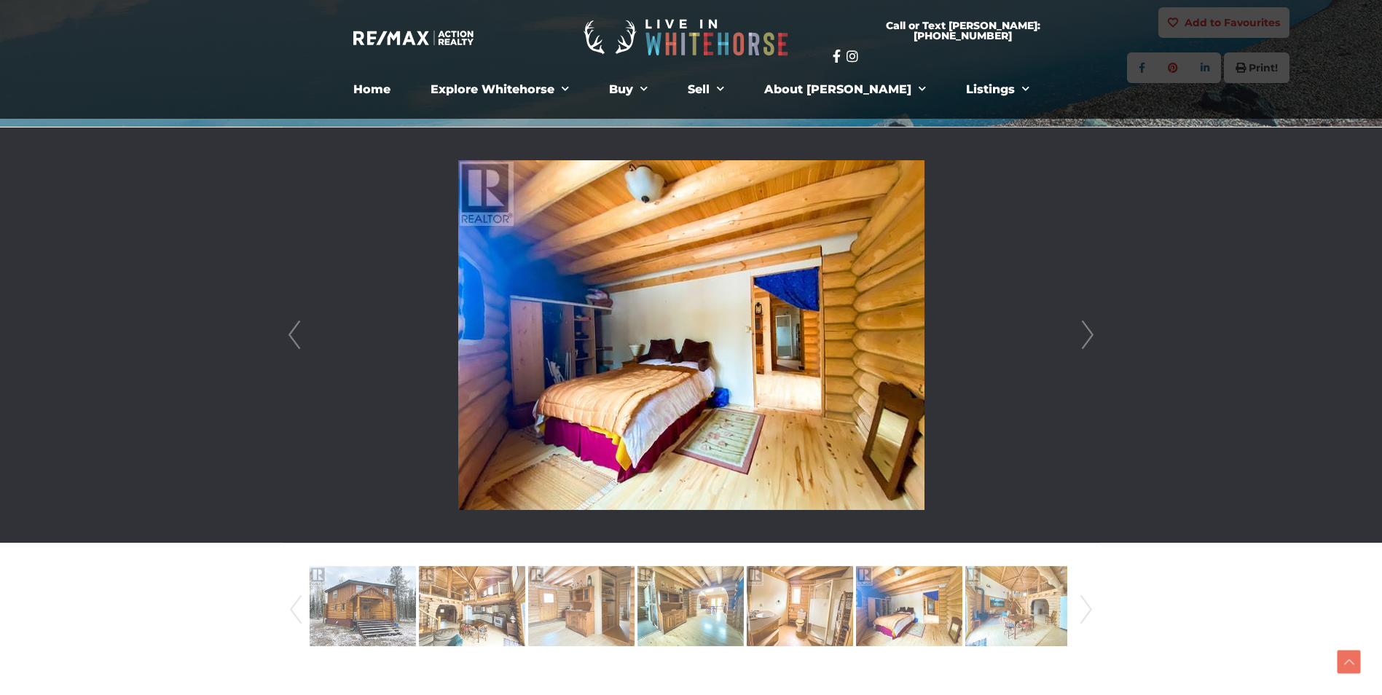
click at [1089, 339] on link "Next" at bounding box center [1088, 335] width 22 height 415
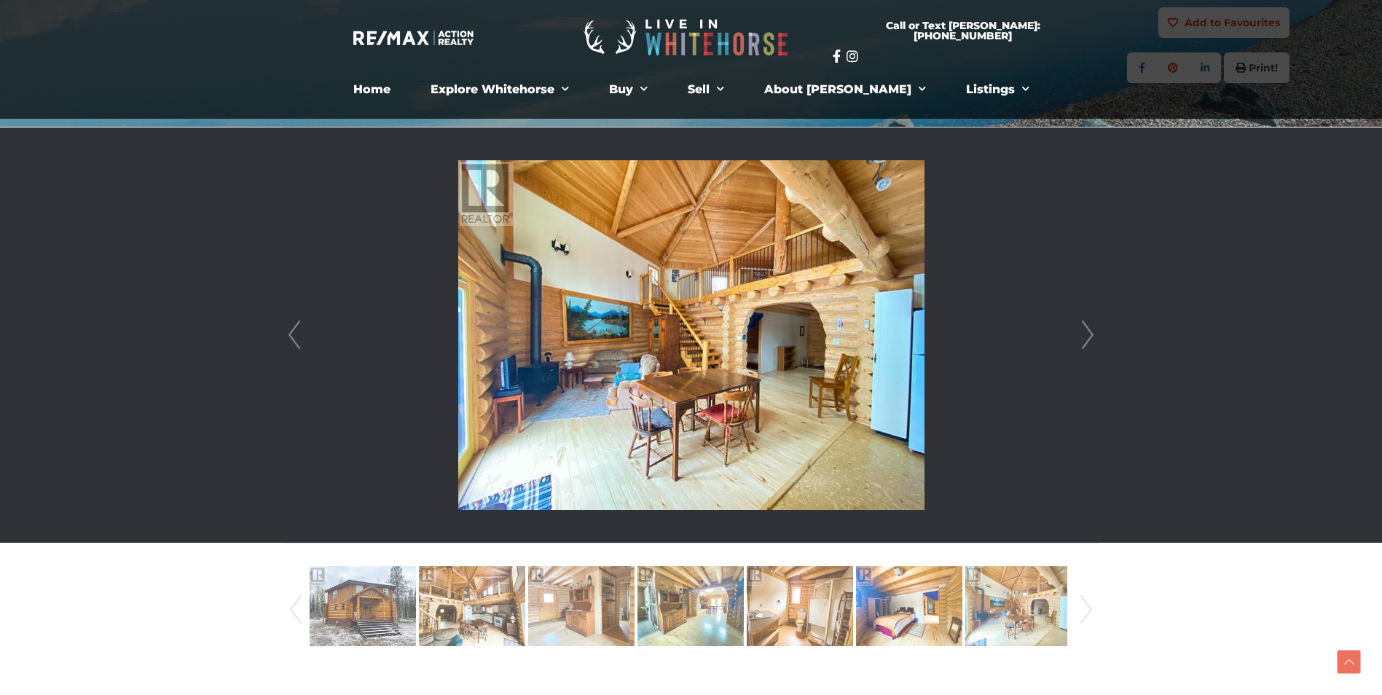
click at [1086, 339] on link "Next" at bounding box center [1088, 335] width 22 height 415
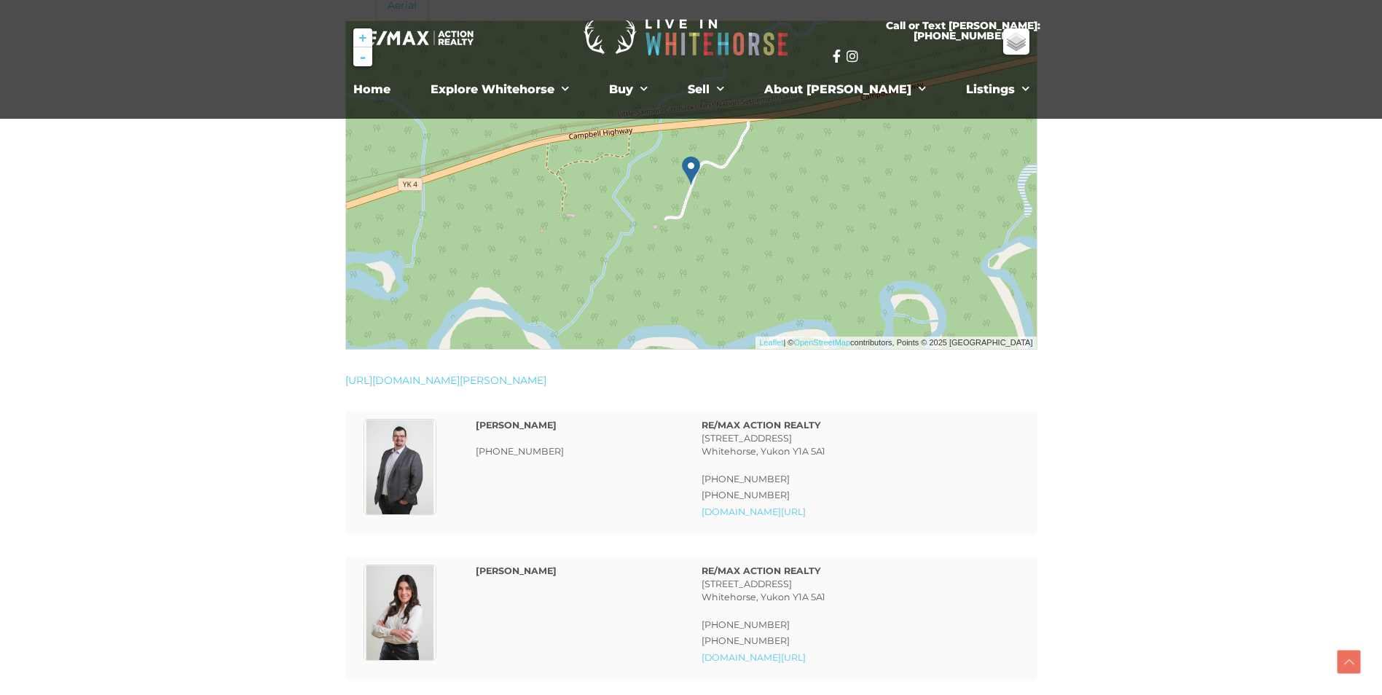
scroll to position [2113, 0]
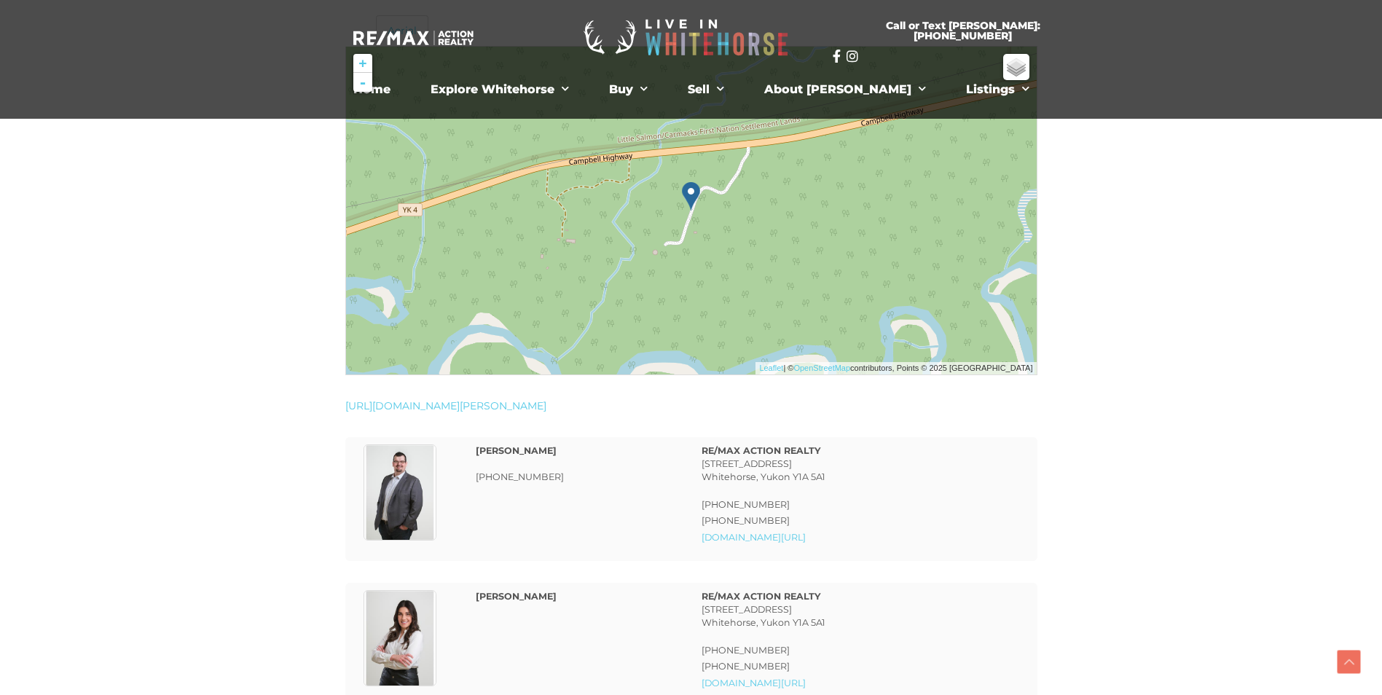
click at [850, 241] on img at bounding box center [759, 213] width 187 height 187
drag, startPoint x: 775, startPoint y: 246, endPoint x: 742, endPoint y: 372, distance: 131.1
click at [346, 47] on div at bounding box center [346, 47] width 0 height 0
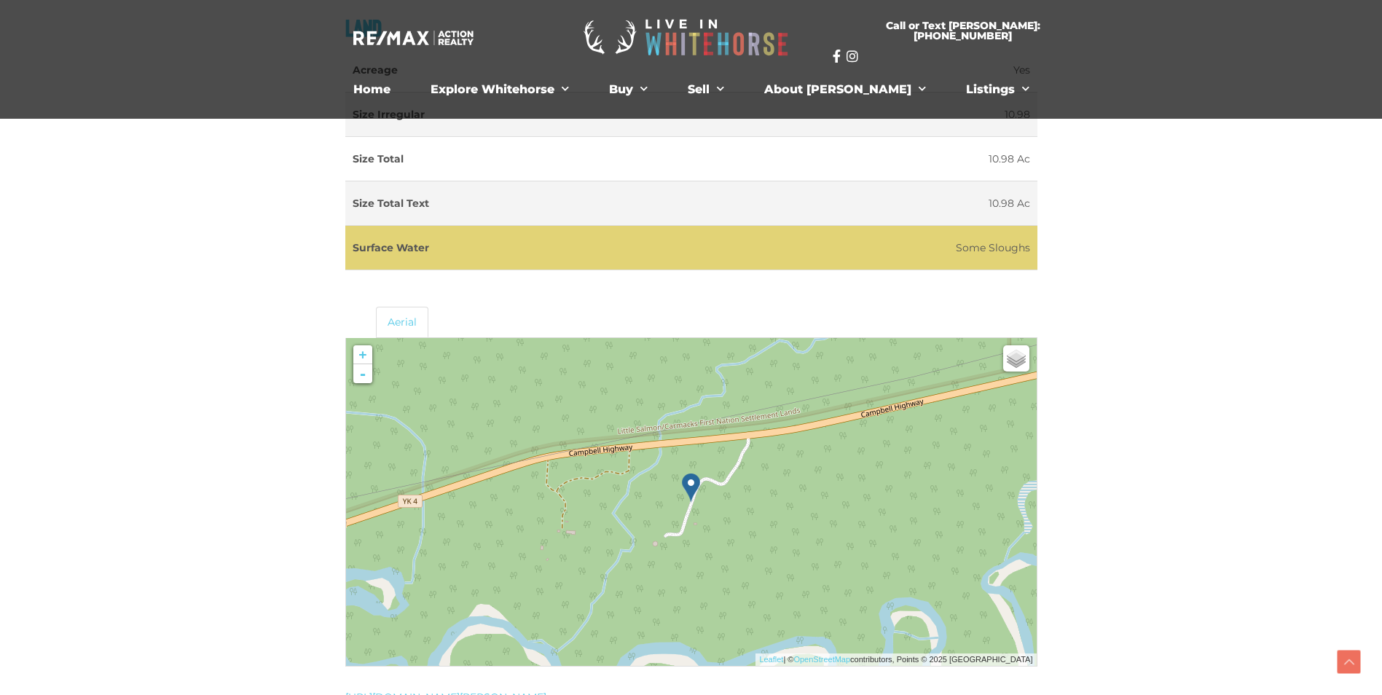
scroll to position [1676, 0]
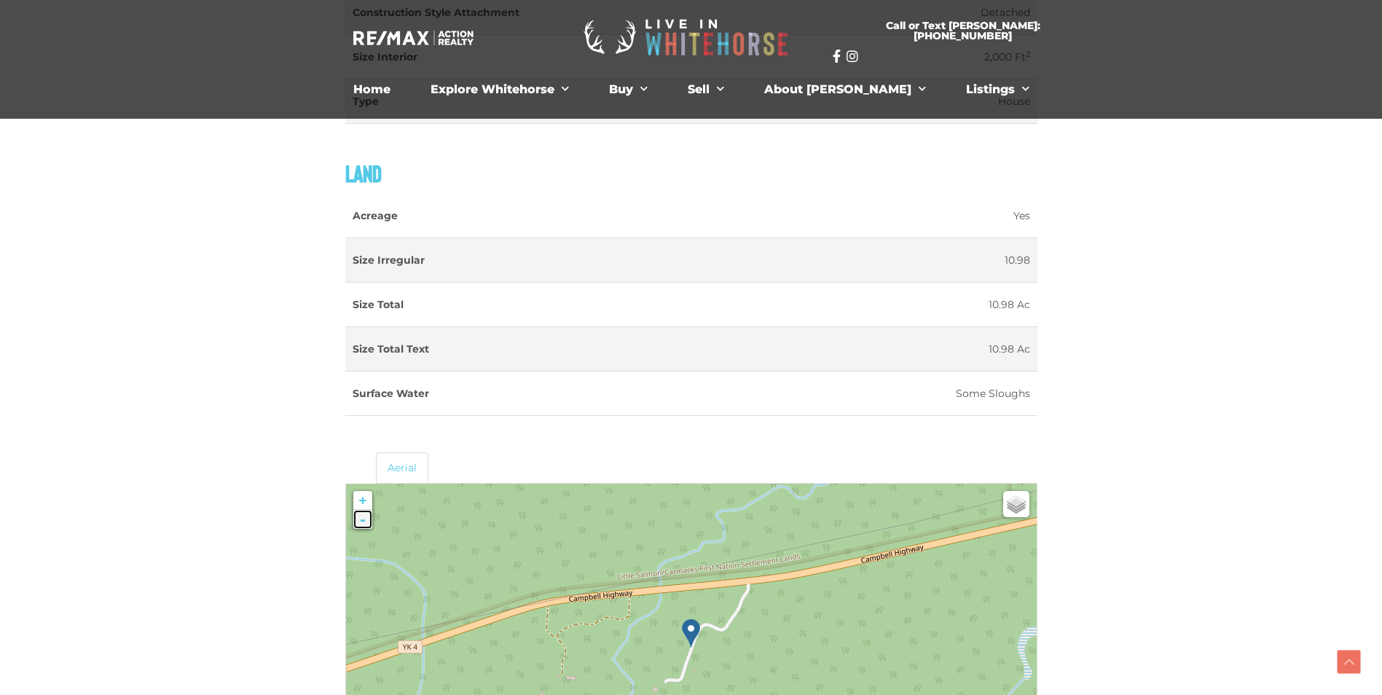
click at [364, 523] on link "-" at bounding box center [362, 519] width 19 height 19
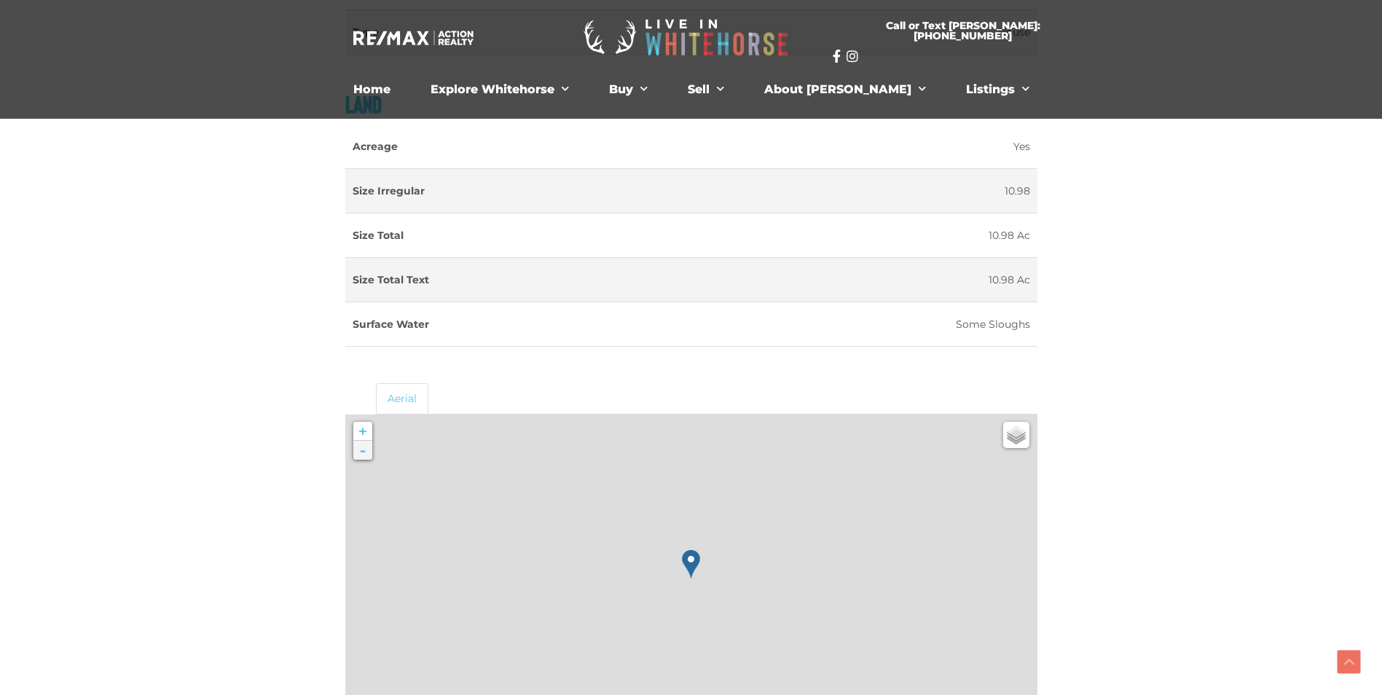
scroll to position [1792, 0]
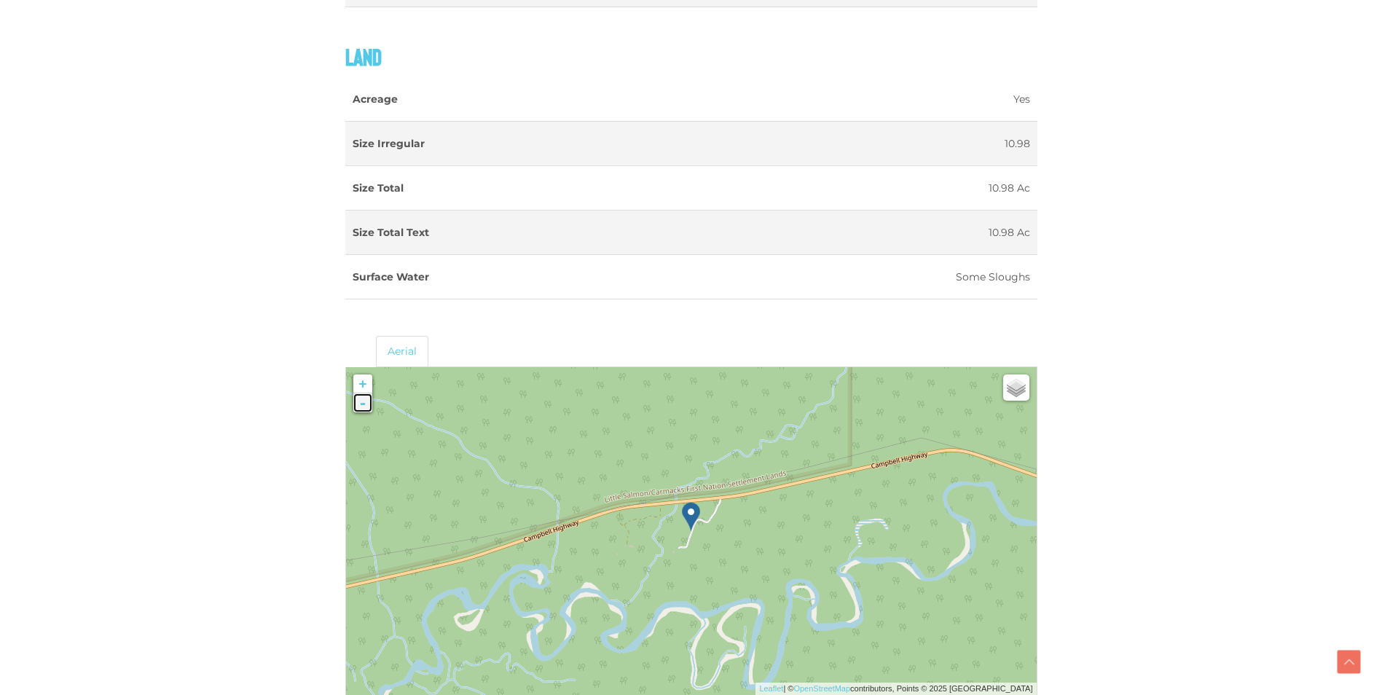
click at [364, 412] on link "-" at bounding box center [362, 402] width 19 height 19
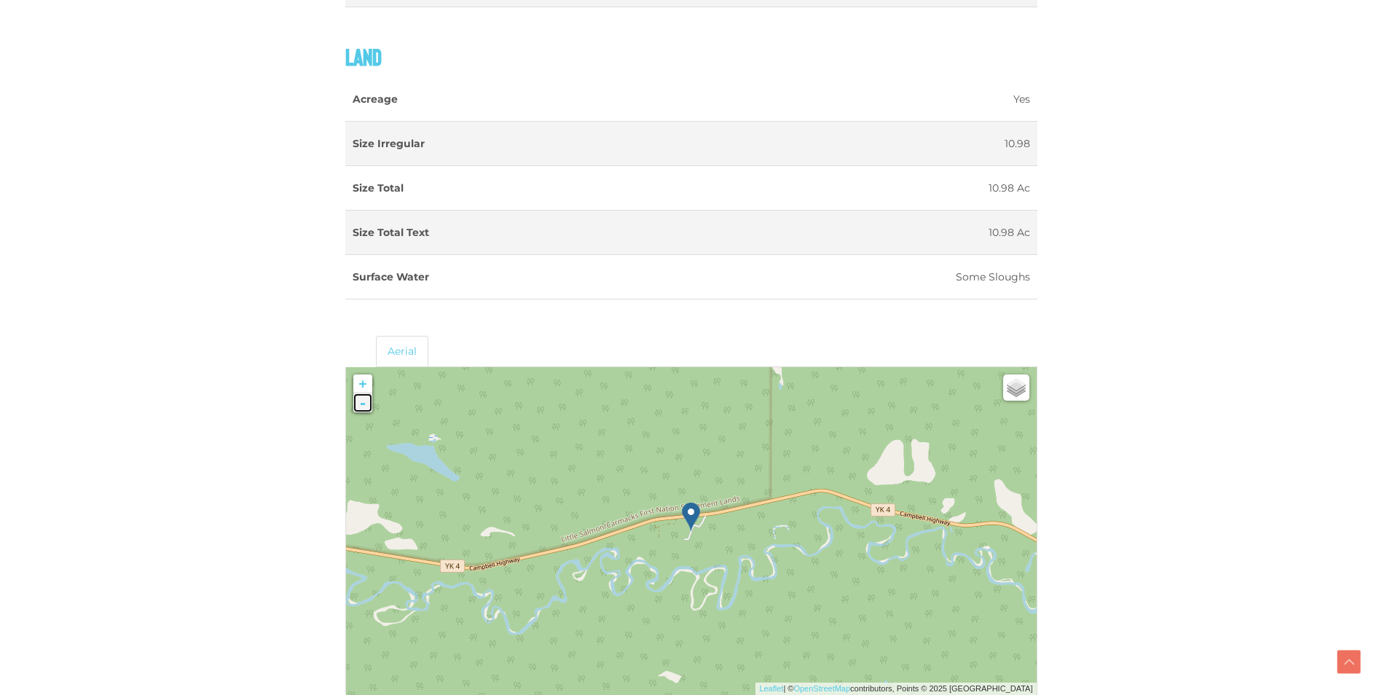
click at [364, 412] on link "-" at bounding box center [362, 402] width 19 height 19
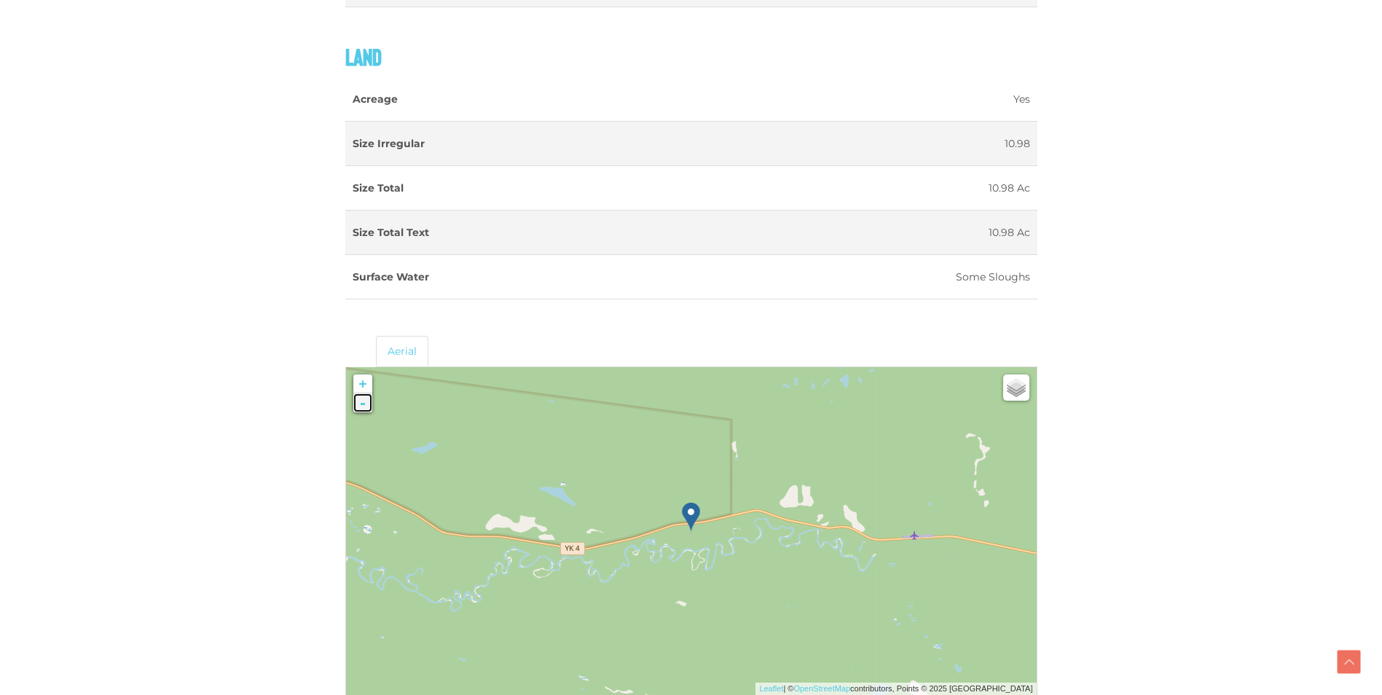
click at [364, 412] on link "-" at bounding box center [362, 402] width 19 height 19
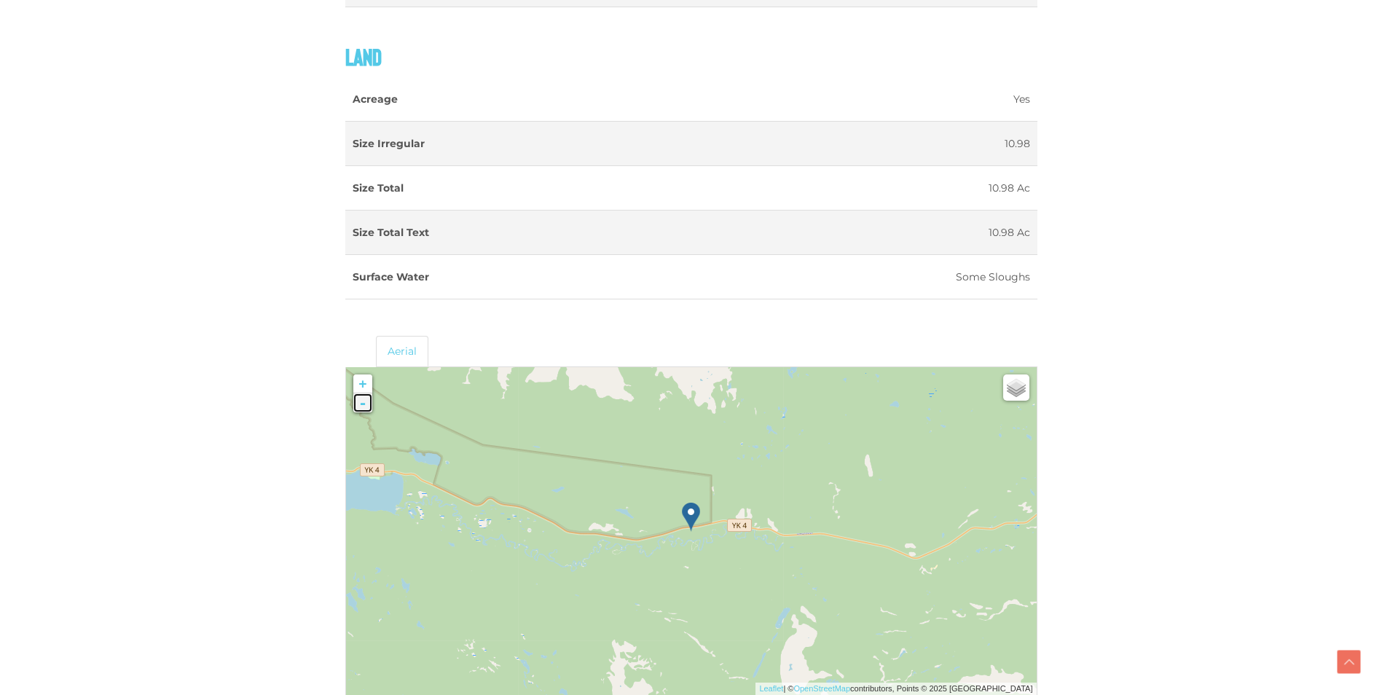
click at [364, 412] on link "-" at bounding box center [362, 402] width 19 height 19
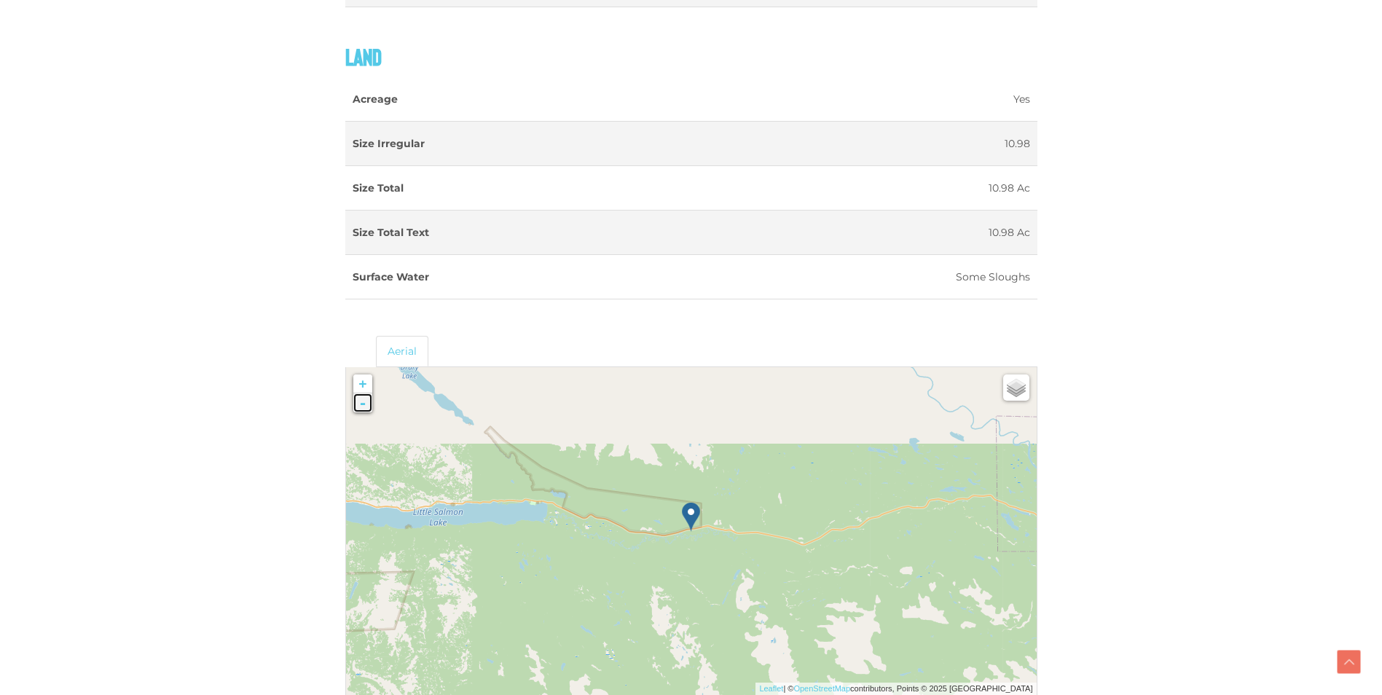
click at [364, 412] on link "-" at bounding box center [362, 402] width 19 height 19
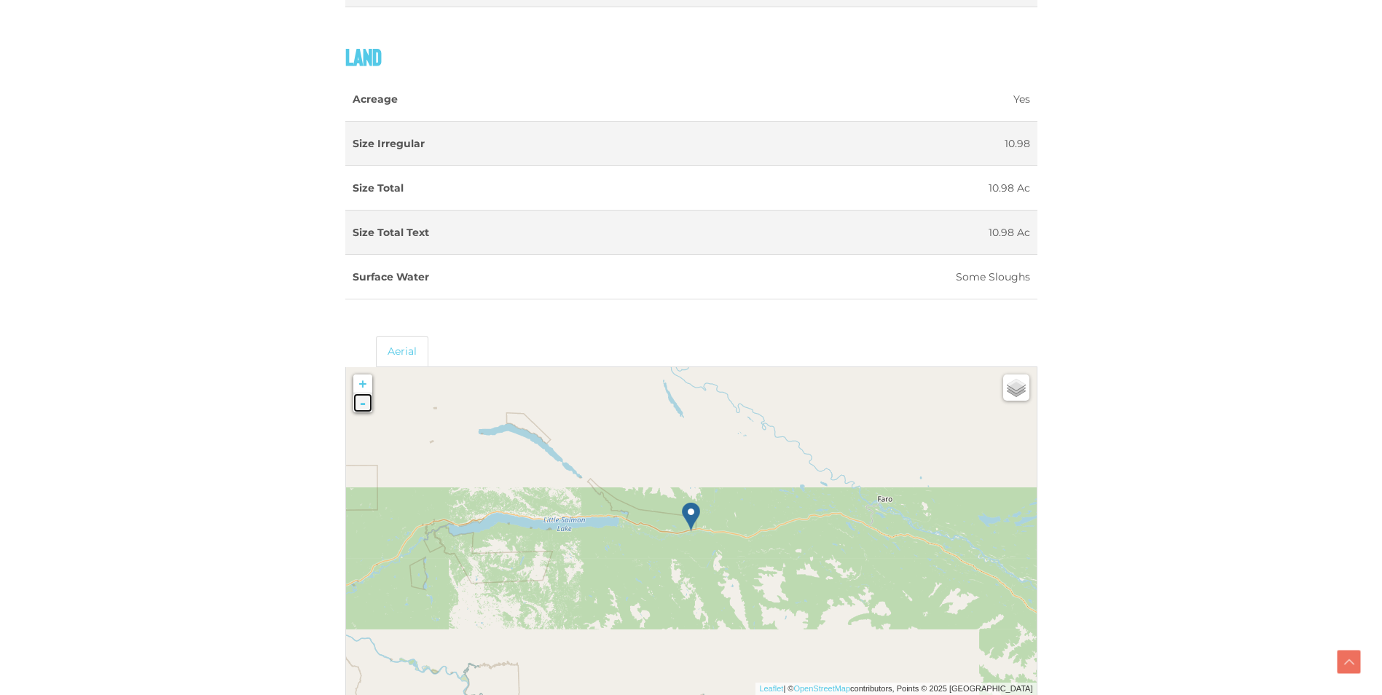
click at [366, 409] on link "-" at bounding box center [362, 402] width 19 height 19
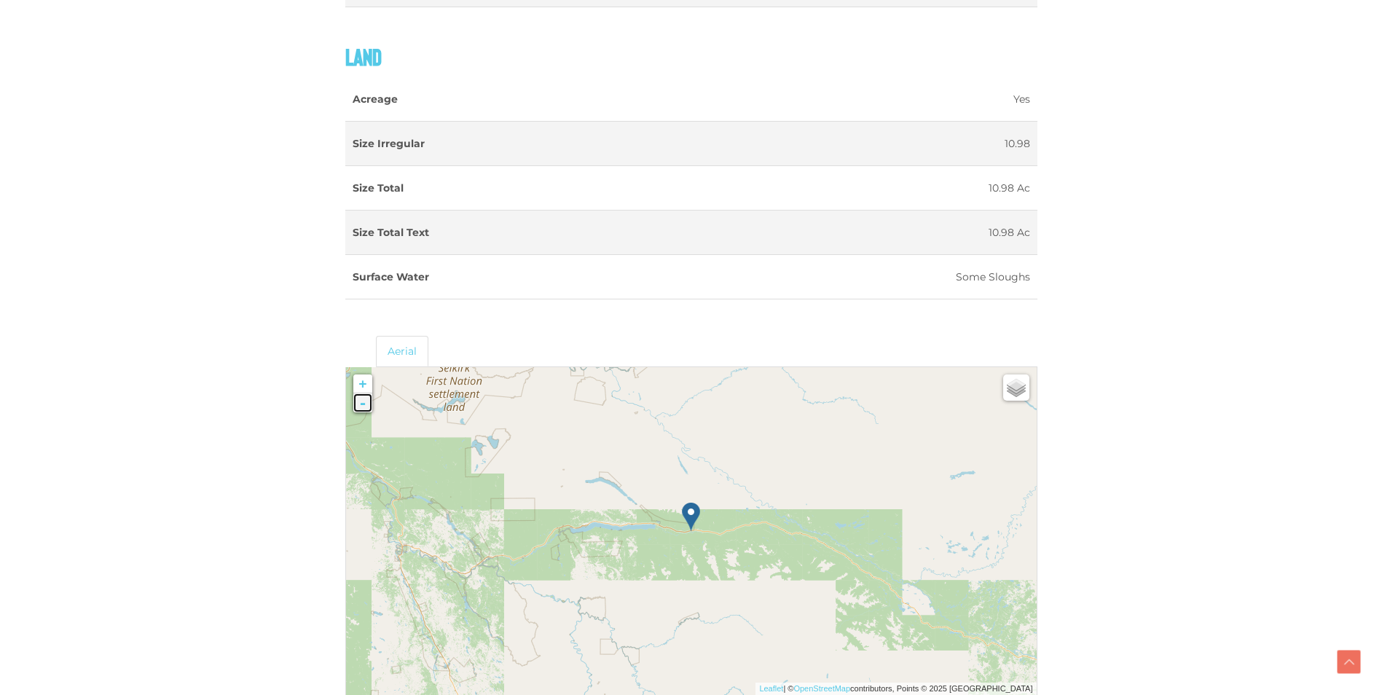
click at [366, 409] on link "-" at bounding box center [362, 402] width 19 height 19
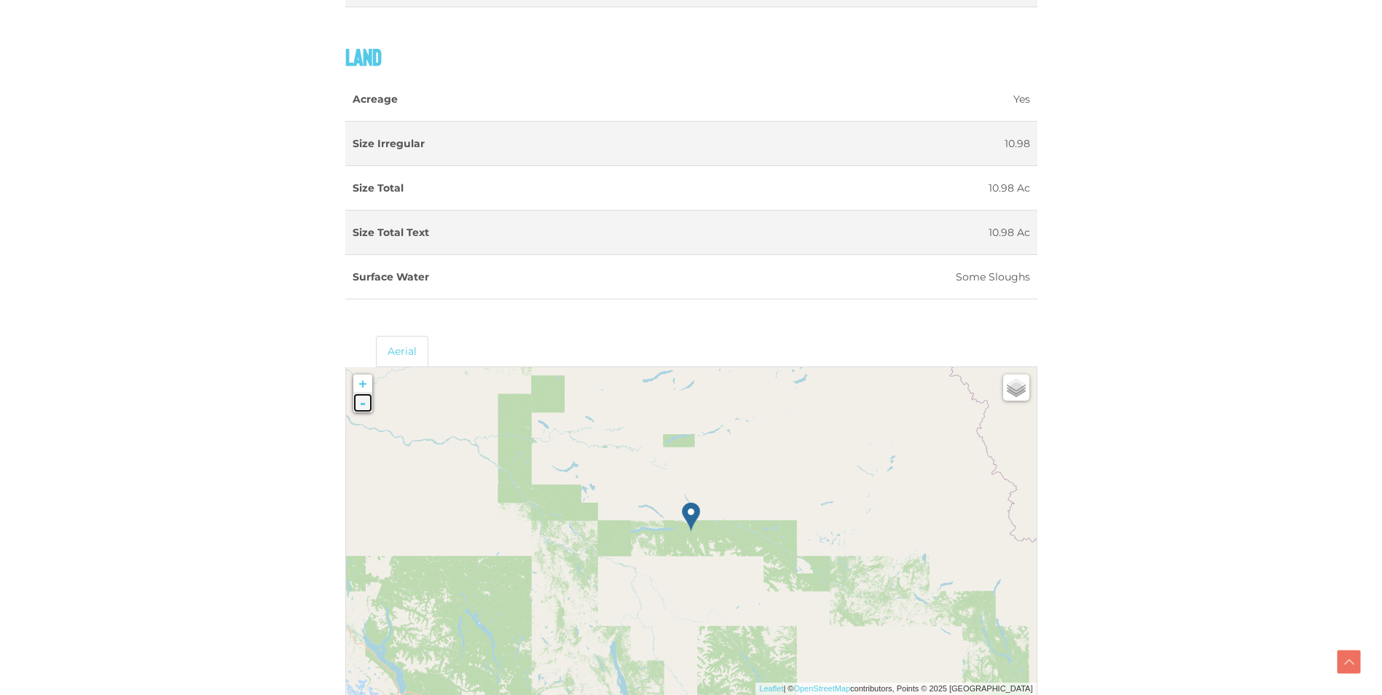
click at [366, 409] on link "-" at bounding box center [362, 402] width 19 height 19
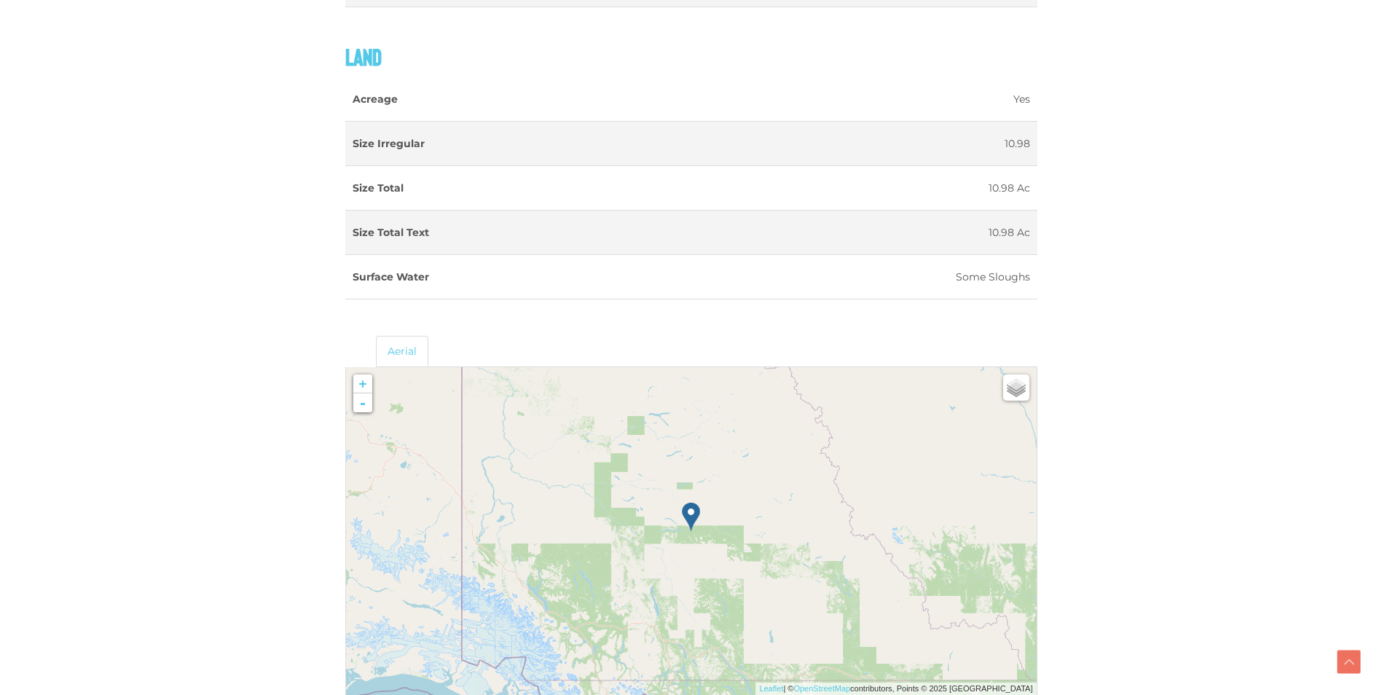
drag, startPoint x: 902, startPoint y: 627, endPoint x: 864, endPoint y: 501, distance: 132.3
click at [346, 367] on div at bounding box center [346, 367] width 0 height 0
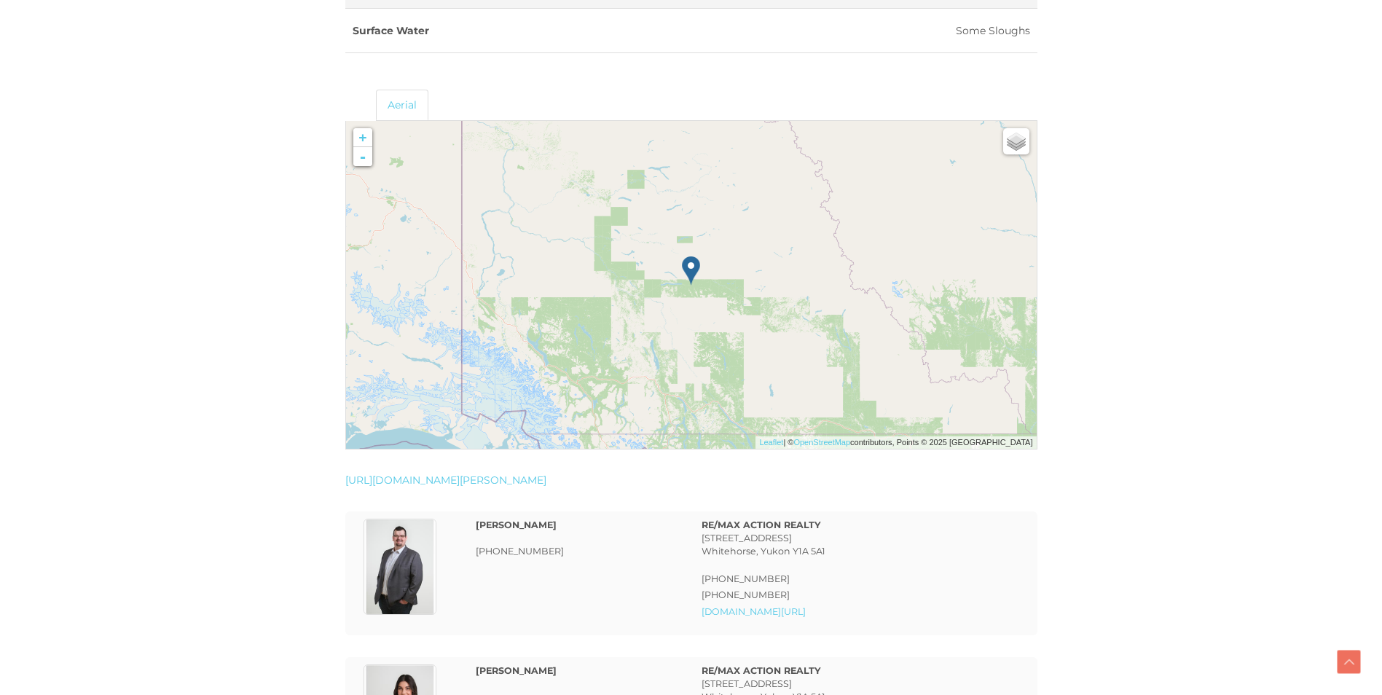
scroll to position [2302, 0]
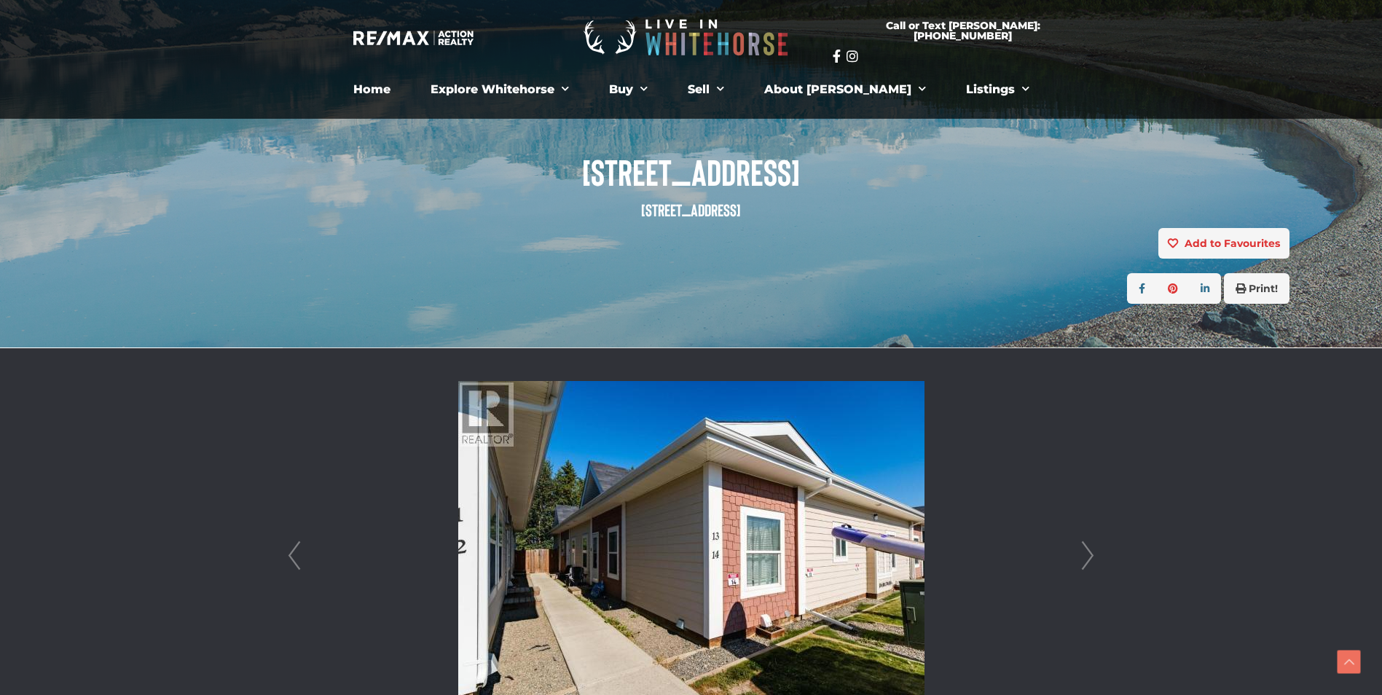
scroll to position [62, 0]
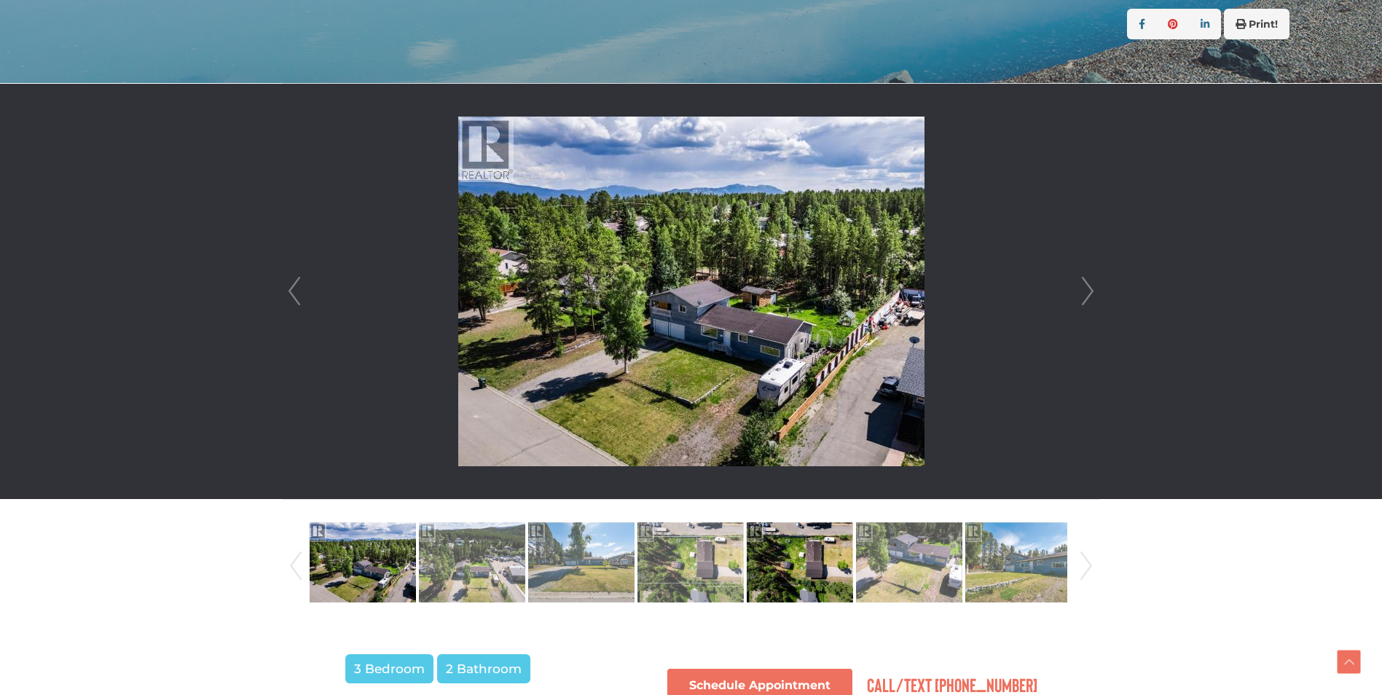
scroll to position [364, 0]
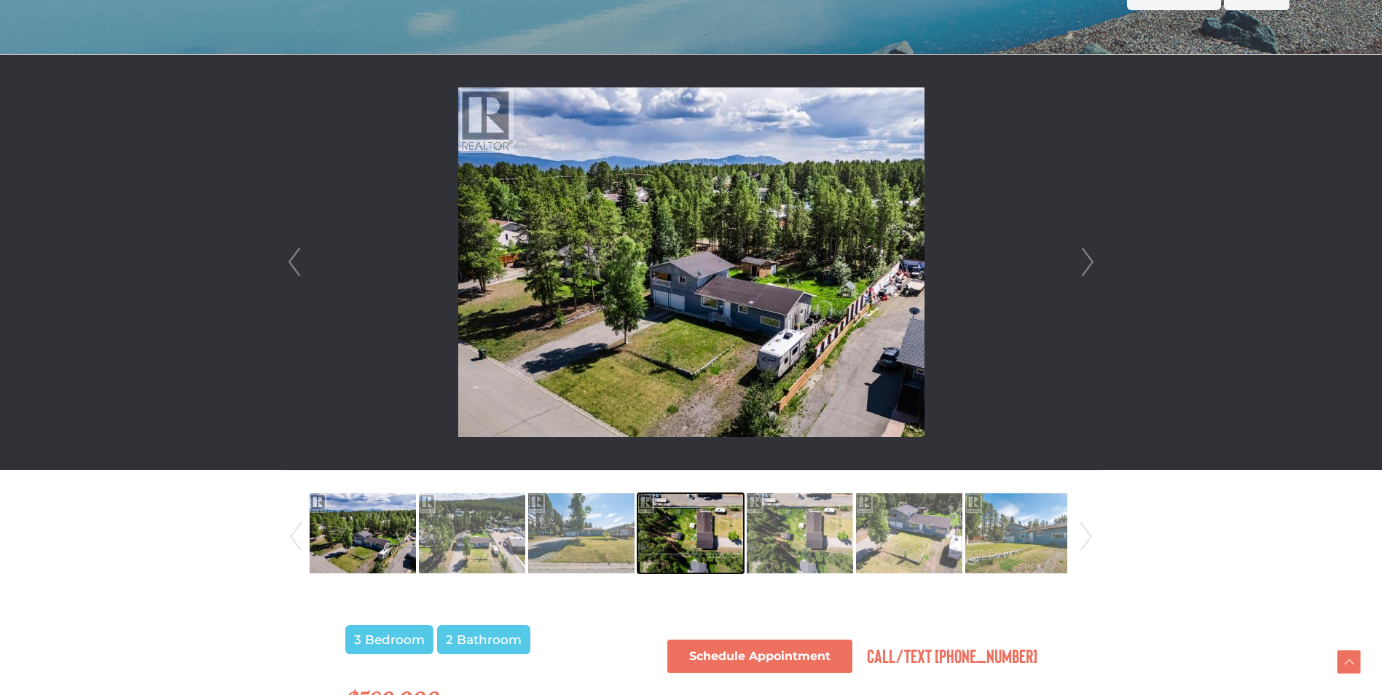
click at [680, 538] on img at bounding box center [691, 533] width 106 height 83
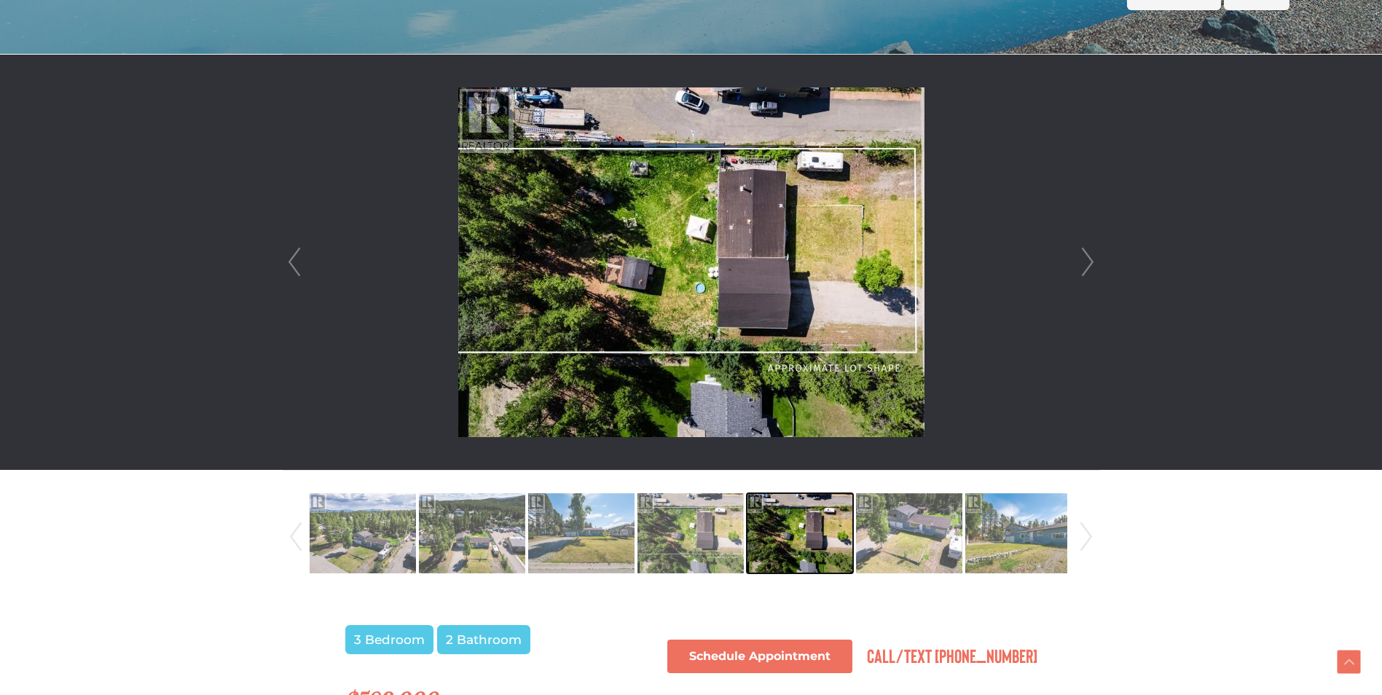
click at [785, 532] on img at bounding box center [800, 533] width 106 height 83
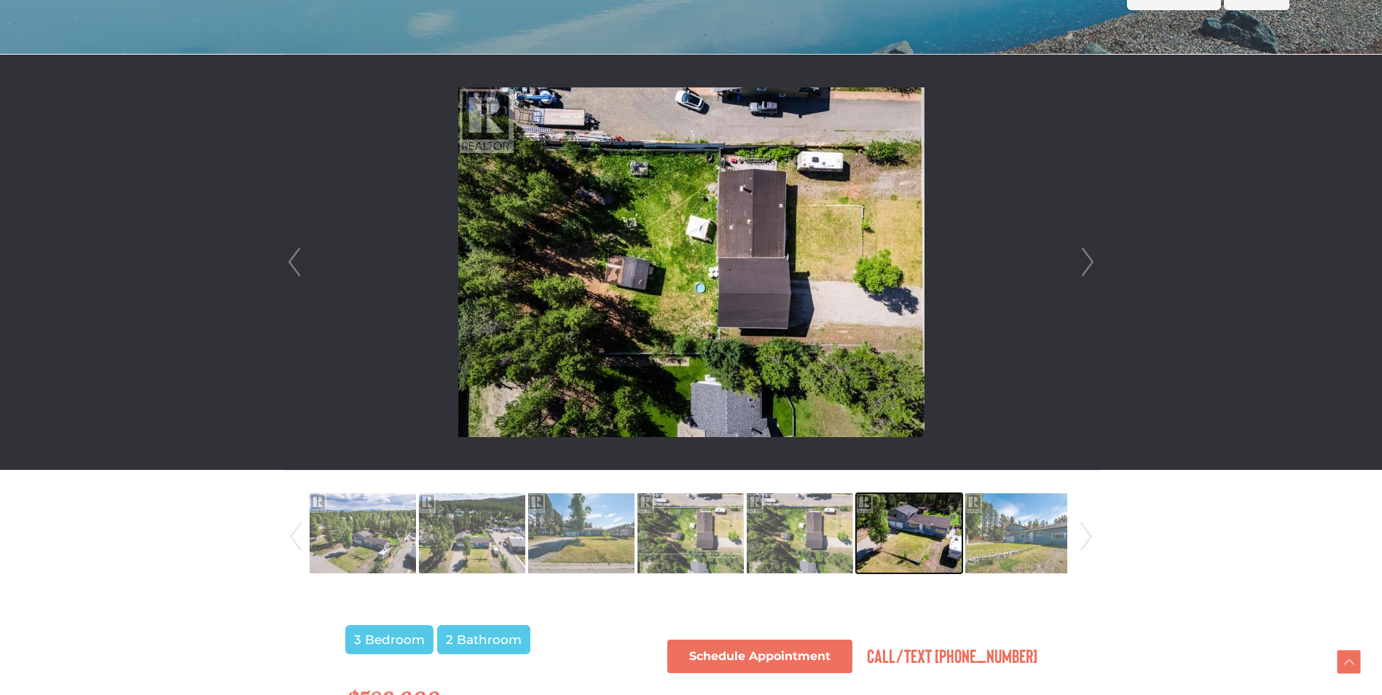
click at [933, 546] on img at bounding box center [909, 533] width 106 height 83
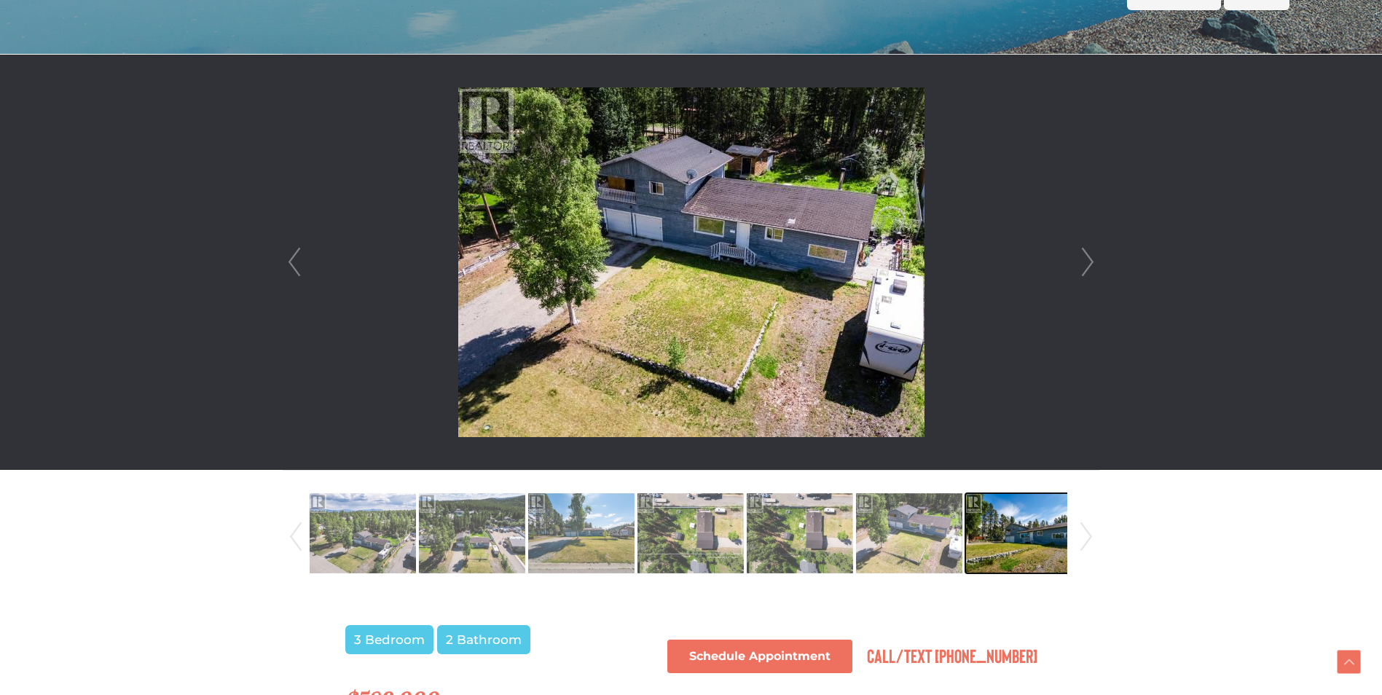
click at [1006, 541] on img at bounding box center [1018, 533] width 106 height 83
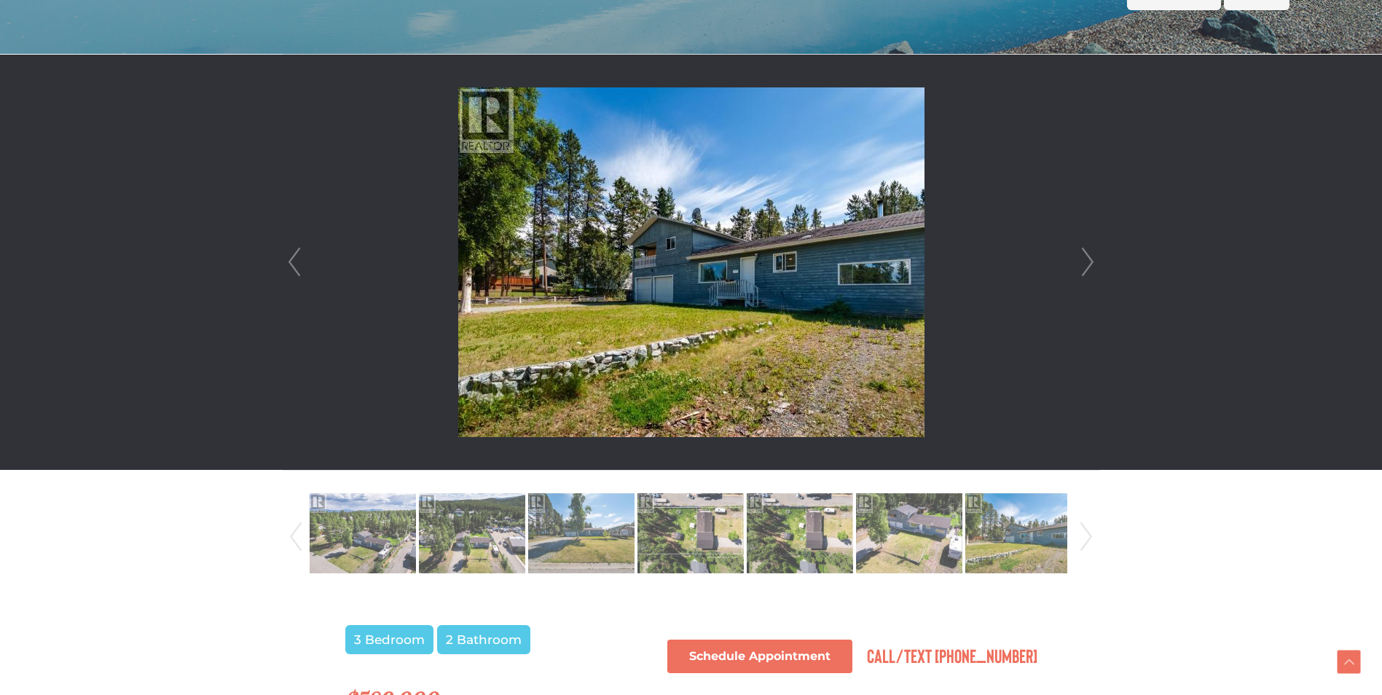
drag, startPoint x: 1092, startPoint y: 282, endPoint x: 1081, endPoint y: 283, distance: 11.0
click at [1091, 281] on link "Next" at bounding box center [1088, 262] width 22 height 415
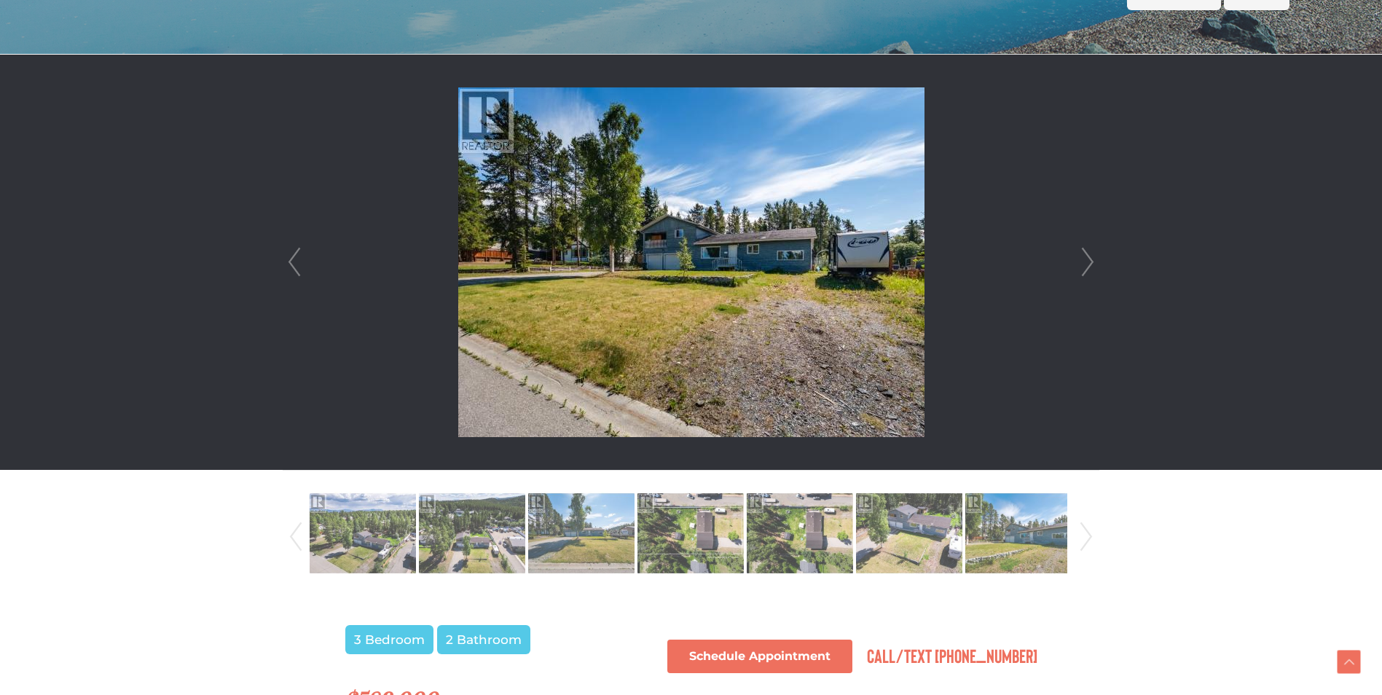
click at [1081, 279] on link "Next" at bounding box center [1088, 262] width 22 height 415
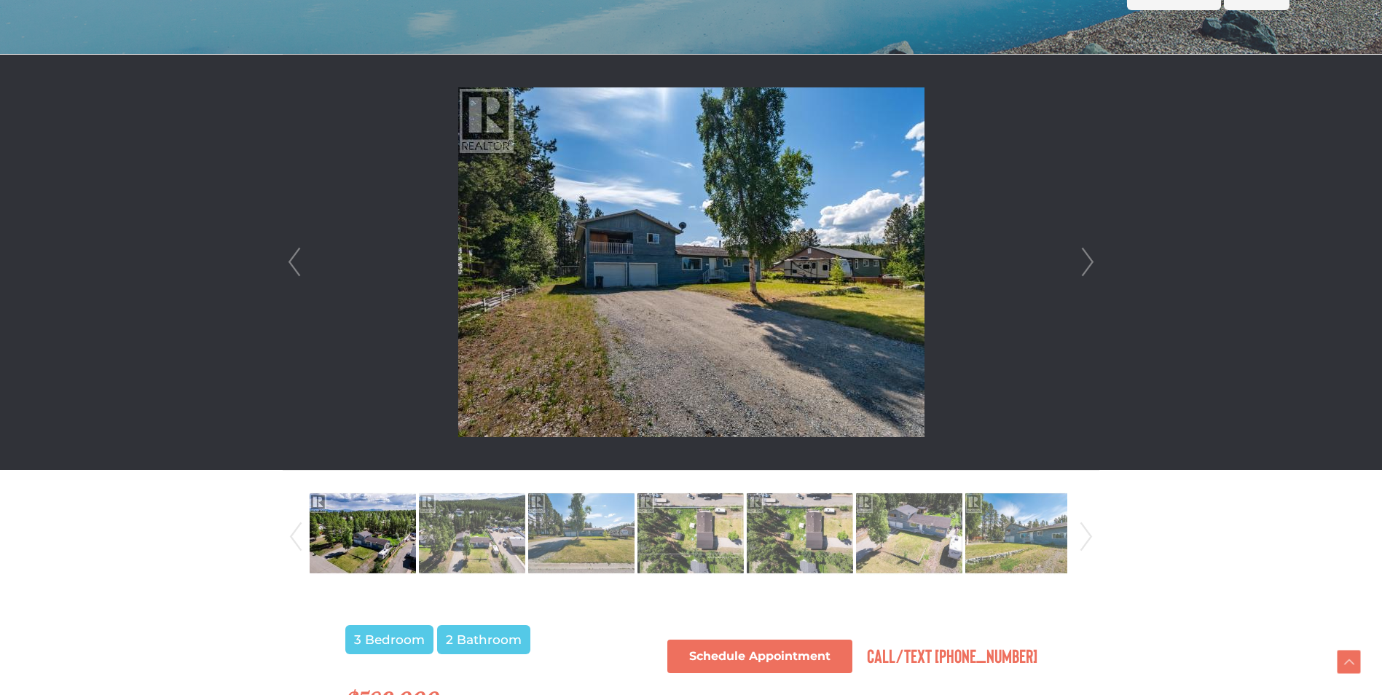
click at [1081, 279] on link "Next" at bounding box center [1088, 262] width 22 height 415
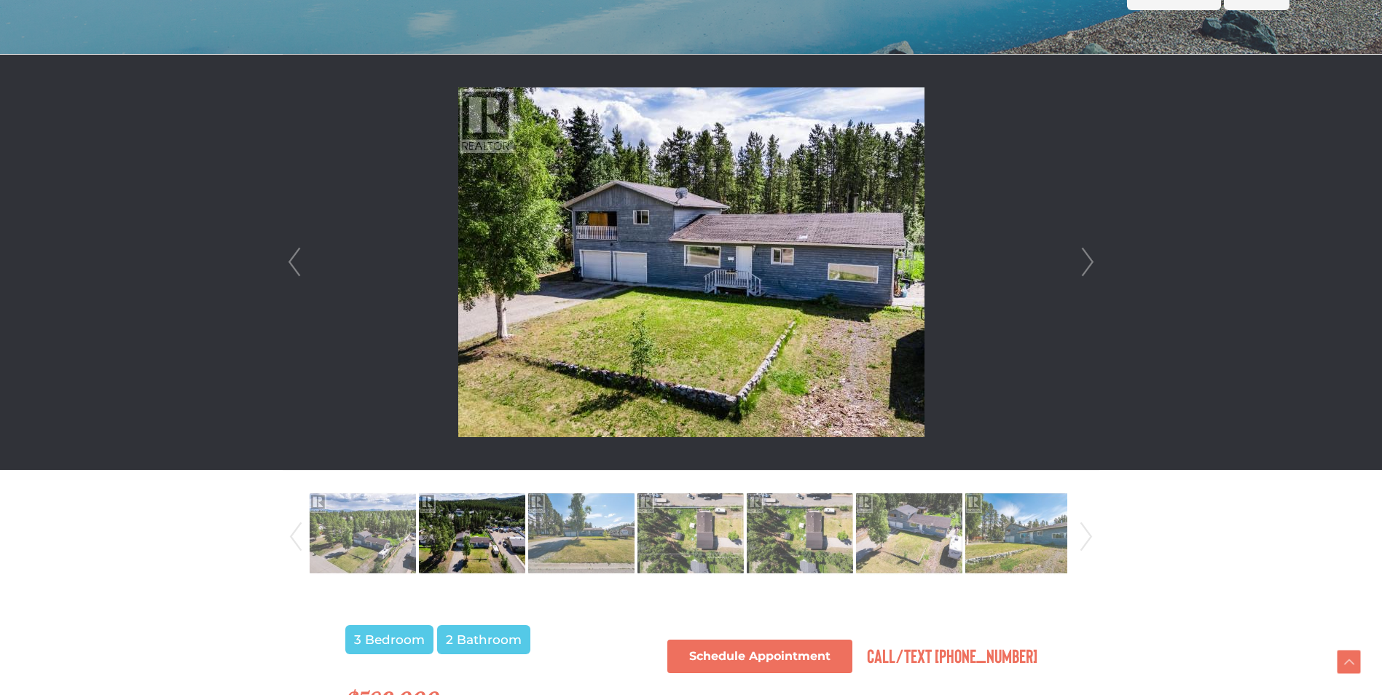
click at [1081, 279] on link "Next" at bounding box center [1088, 262] width 22 height 415
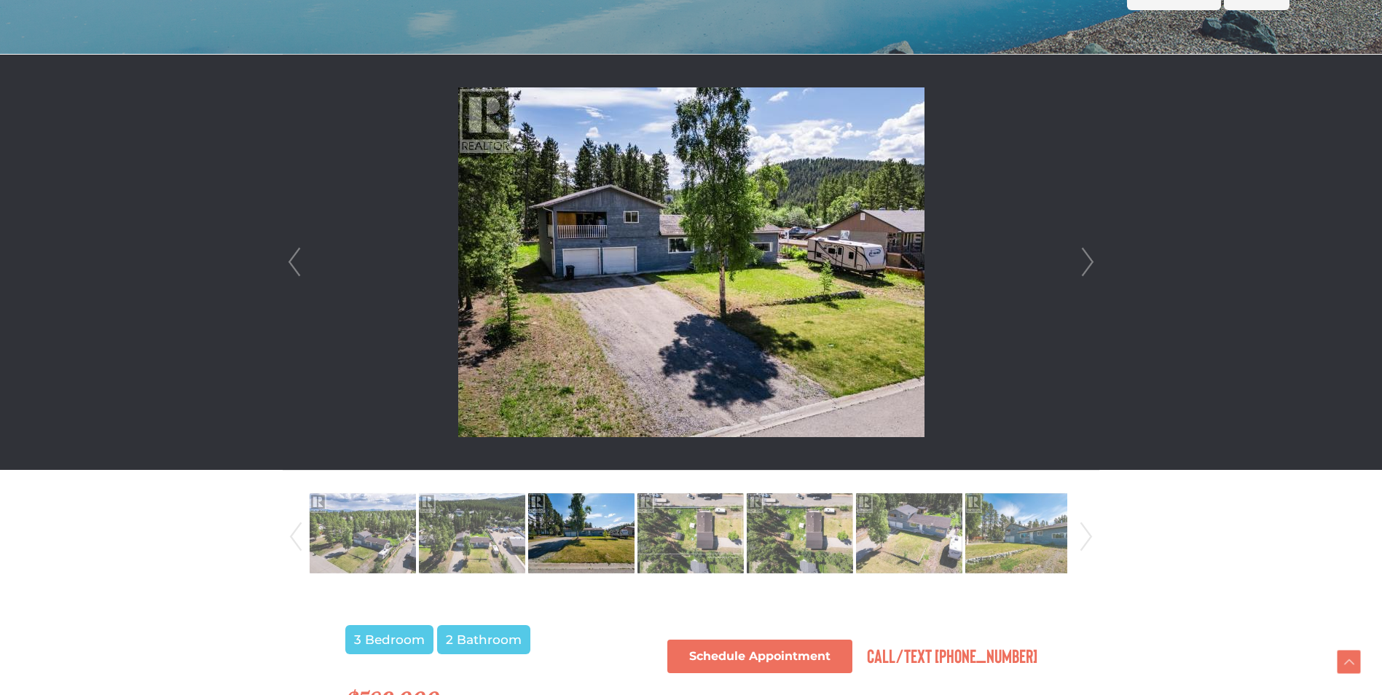
click at [1081, 279] on link "Next" at bounding box center [1088, 262] width 22 height 415
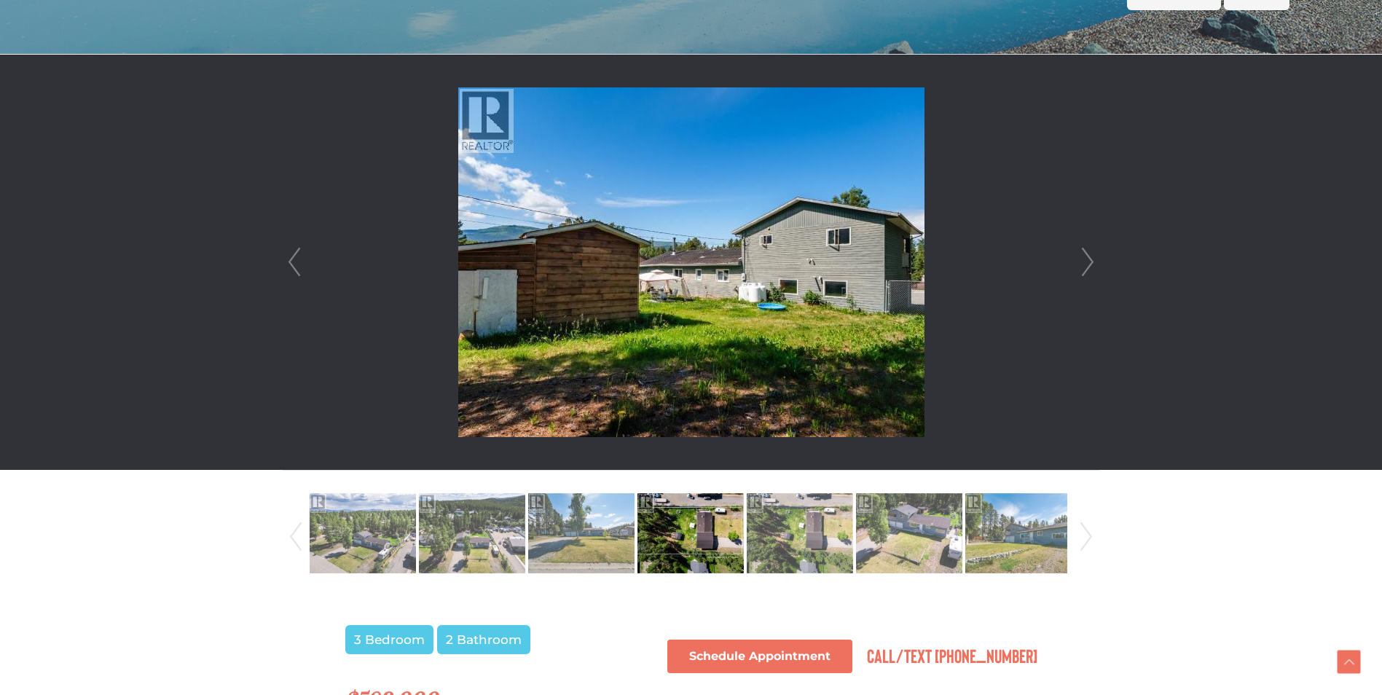
click at [1081, 279] on link "Next" at bounding box center [1088, 262] width 22 height 415
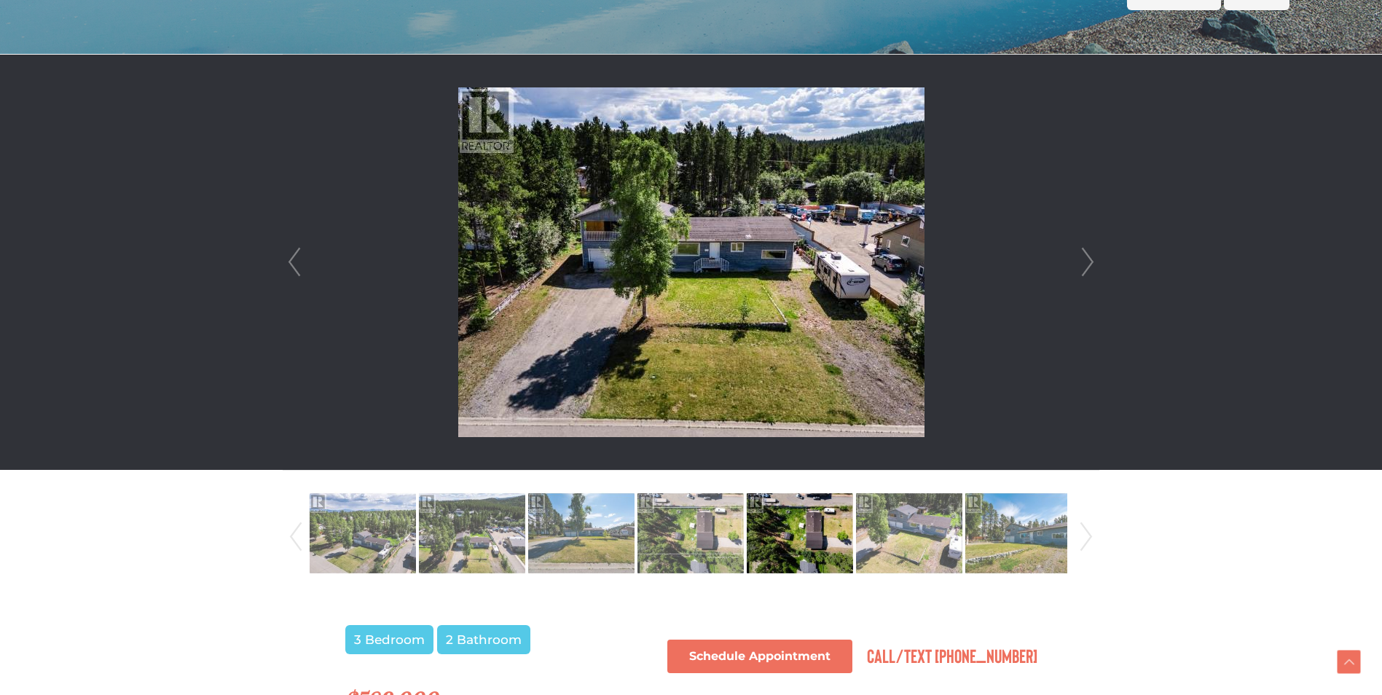
click at [1081, 279] on link "Next" at bounding box center [1088, 262] width 22 height 415
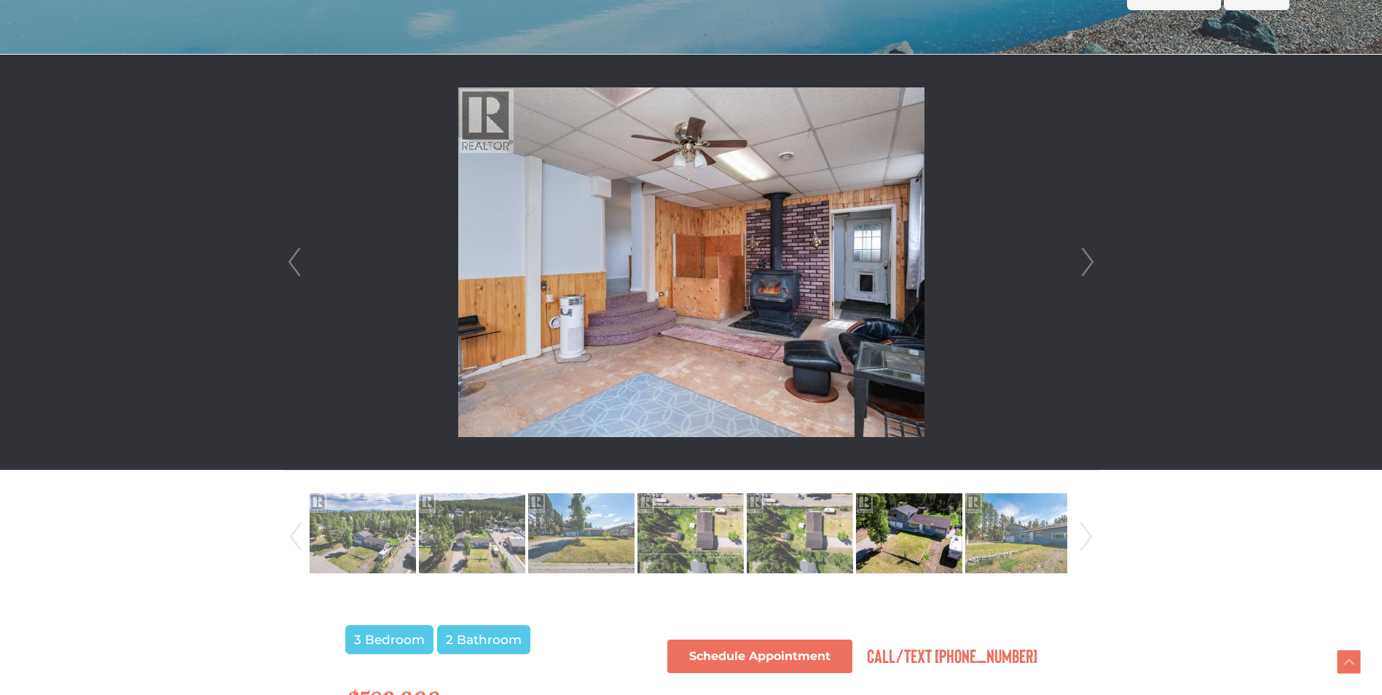
click at [296, 264] on link "Prev" at bounding box center [294, 262] width 22 height 415
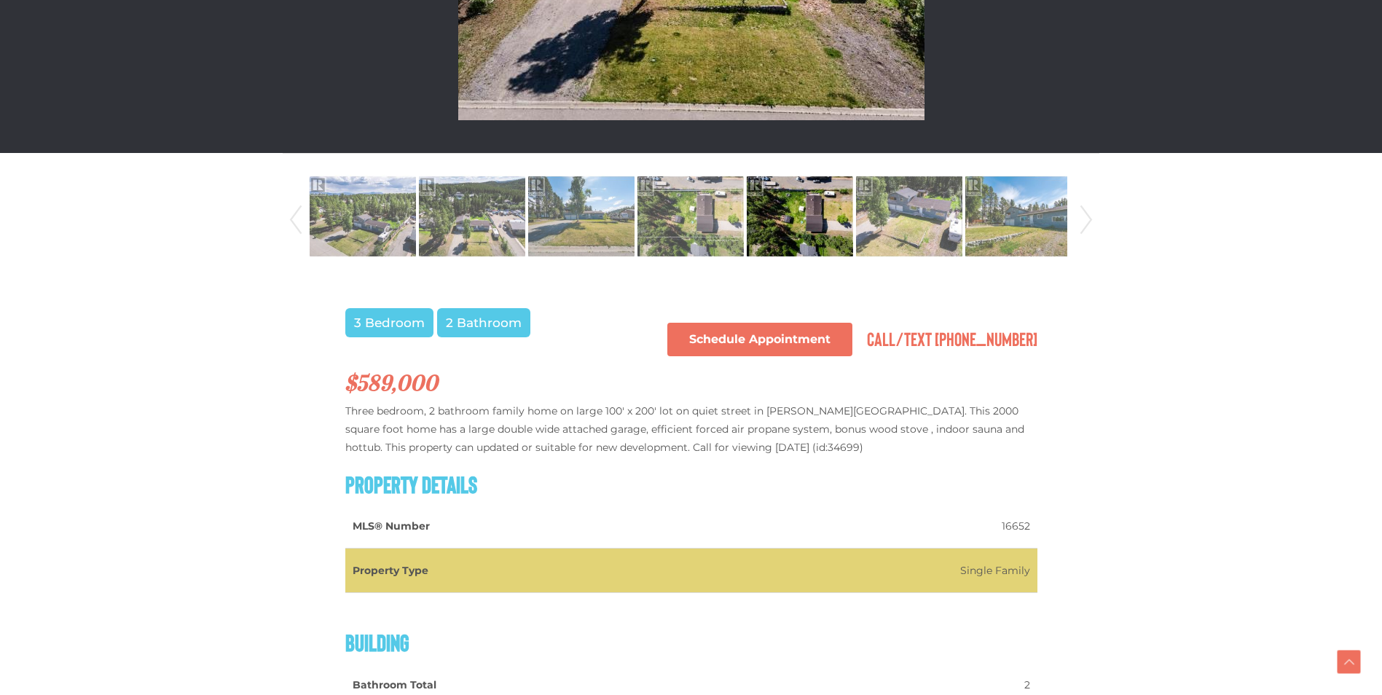
scroll to position [729, 0]
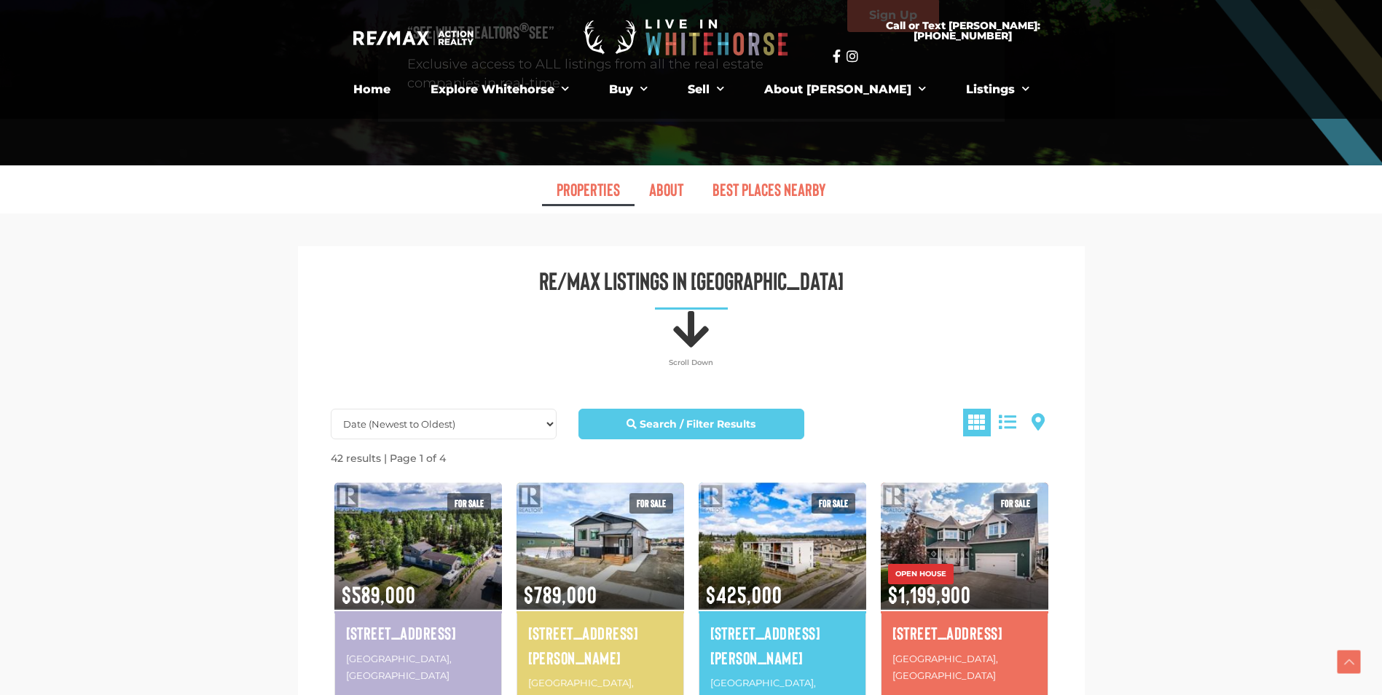
scroll to position [364, 0]
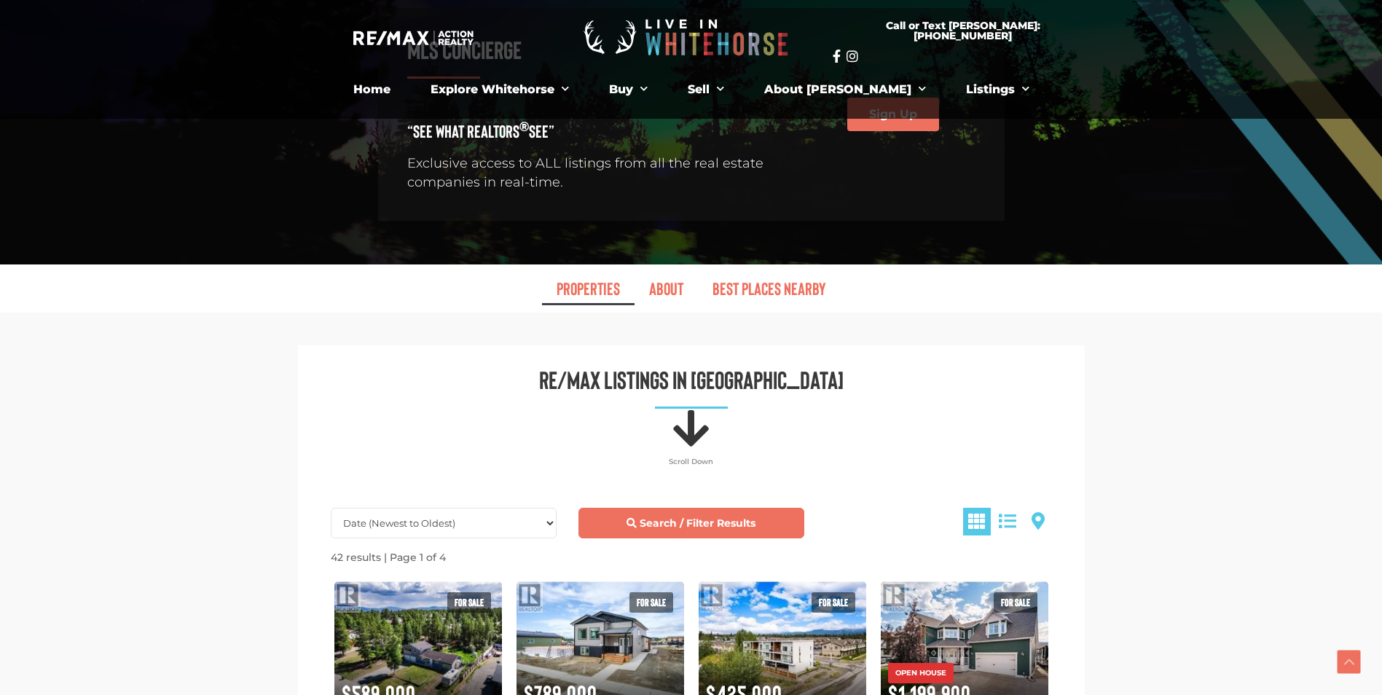
click at [683, 525] on strong "Search / Filter Results" at bounding box center [698, 523] width 116 height 13
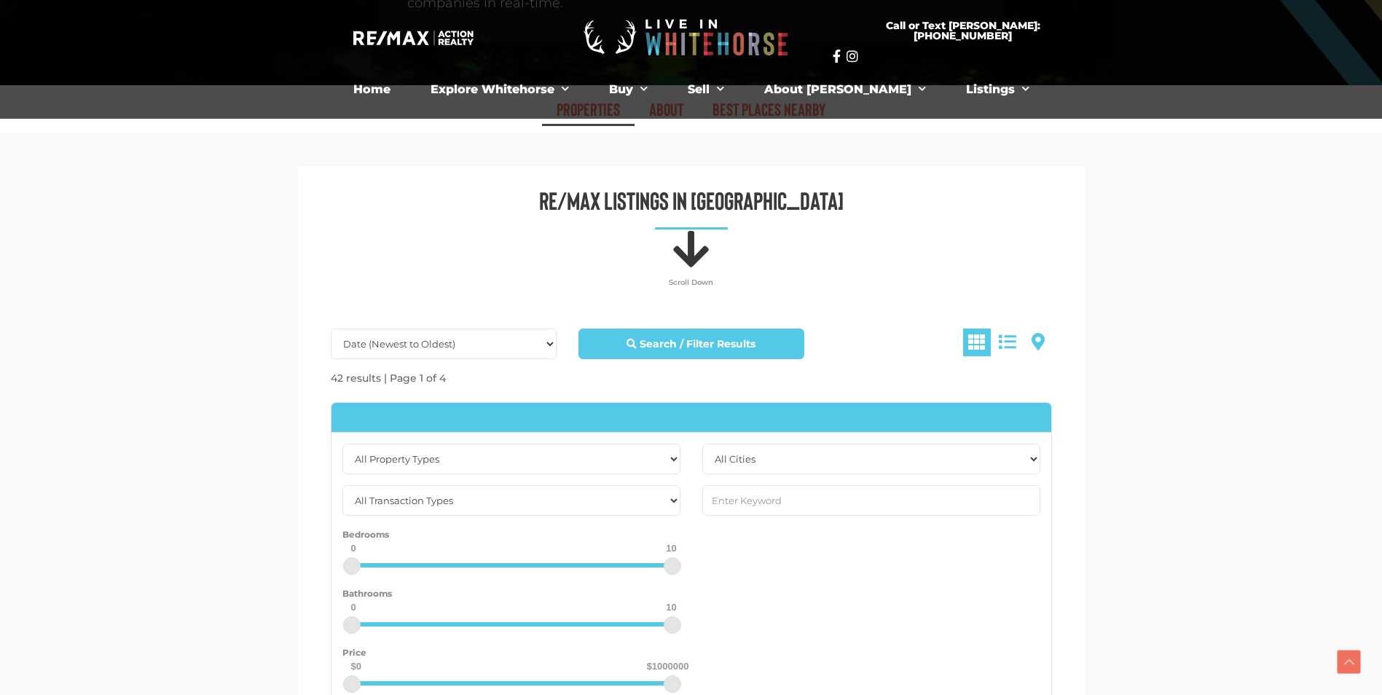
scroll to position [729, 0]
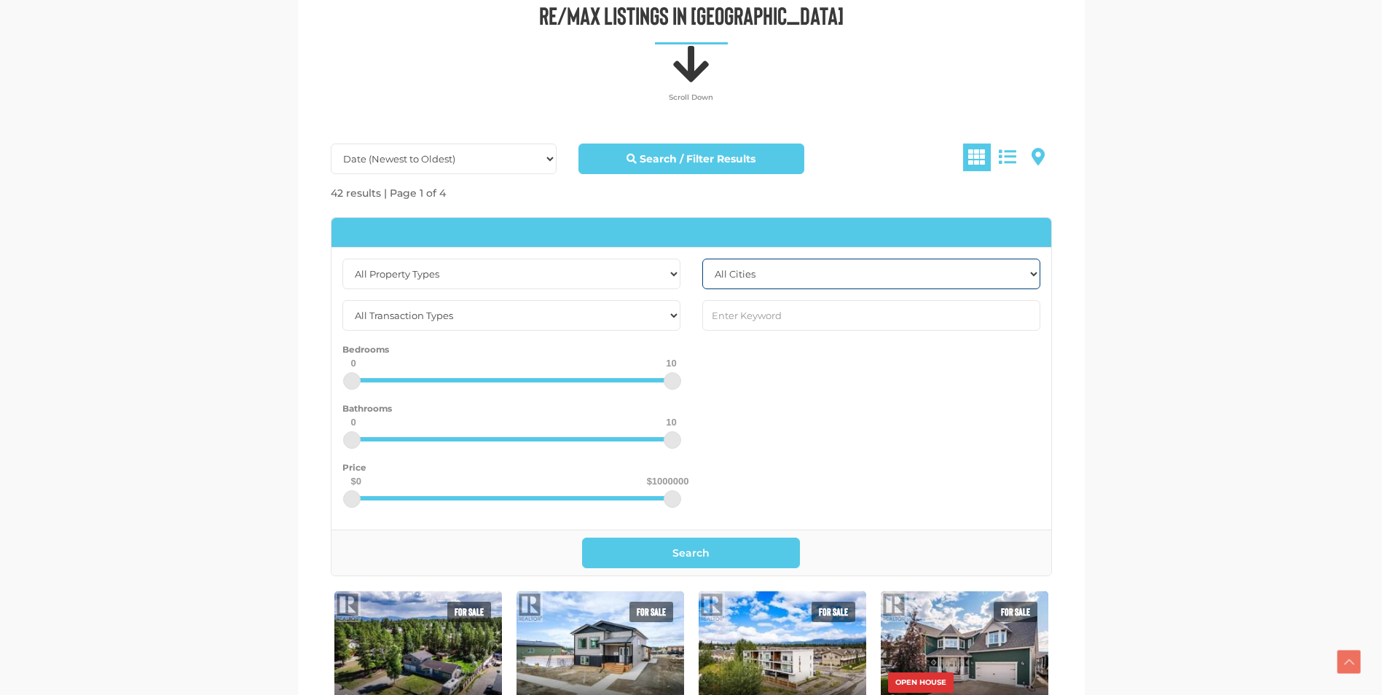
click at [800, 273] on select "All Cities [GEOGRAPHIC_DATA] [GEOGRAPHIC_DATA] [GEOGRAPHIC_DATA] [GEOGRAPHIC_DA…" at bounding box center [871, 274] width 338 height 31
